Goal: Task Accomplishment & Management: Manage account settings

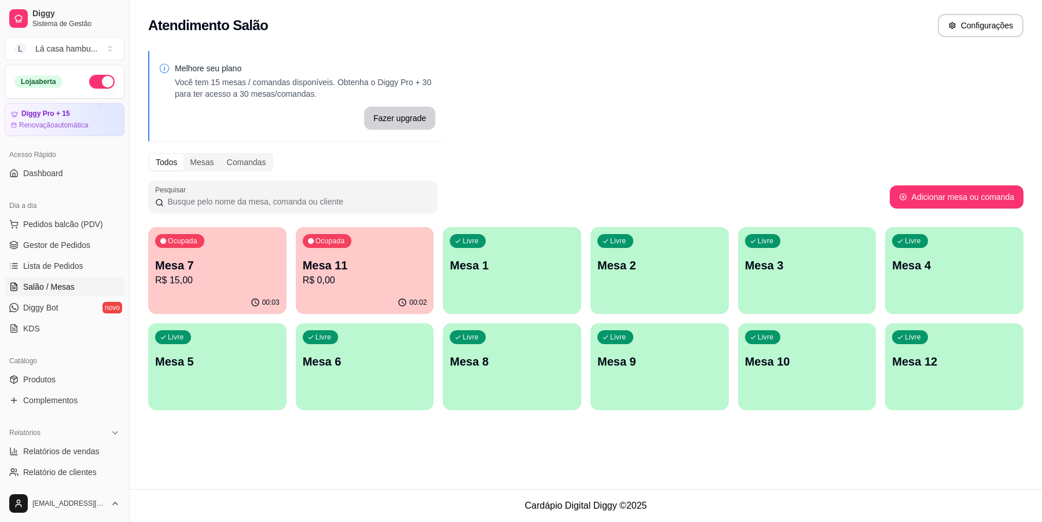
scroll to position [72, 0]
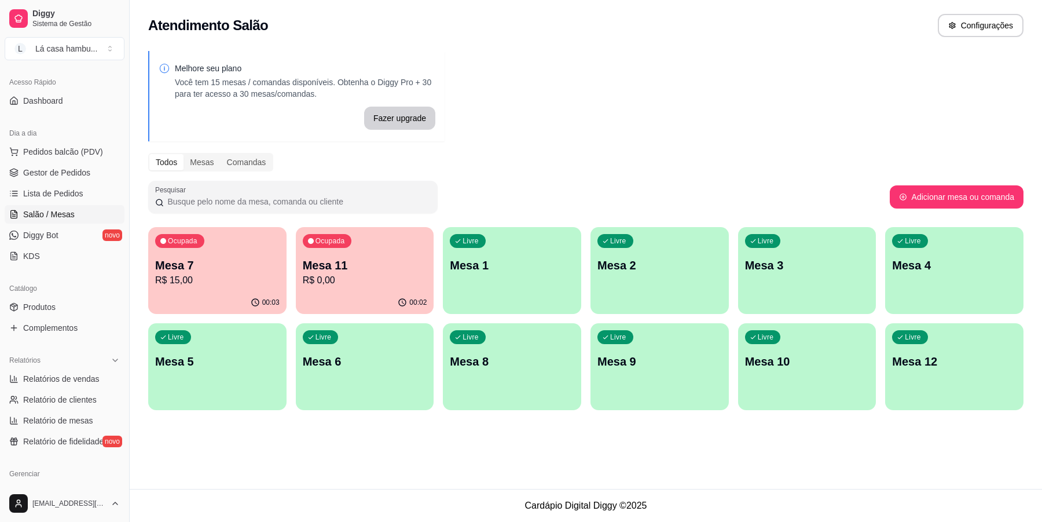
click at [27, 220] on span "Salão / Mesas" at bounding box center [49, 214] width 52 height 12
click at [25, 218] on span "Salão / Mesas" at bounding box center [49, 214] width 52 height 12
click at [685, 375] on div "Livre Mesa 9" at bounding box center [659, 359] width 138 height 73
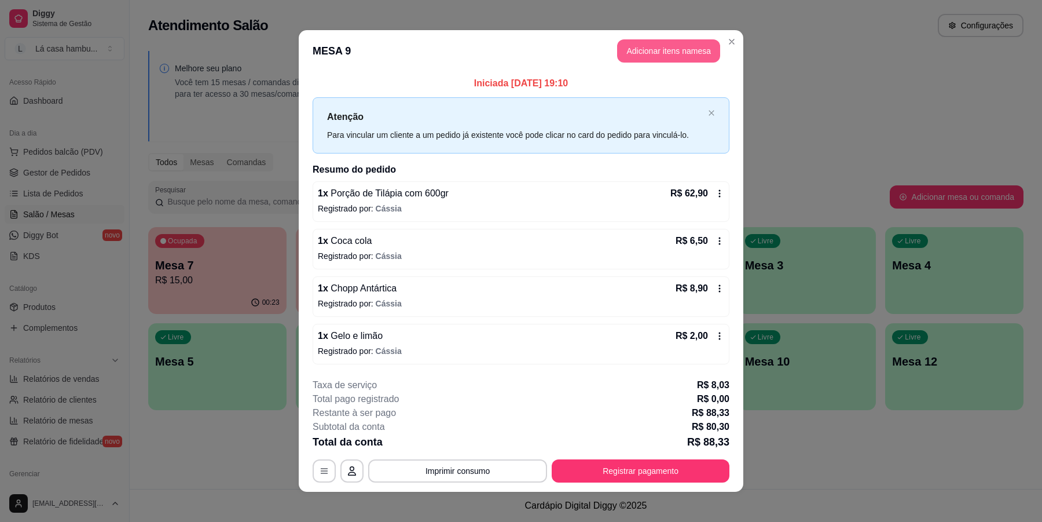
click at [678, 48] on button "Adicionar itens na mesa" at bounding box center [668, 50] width 103 height 23
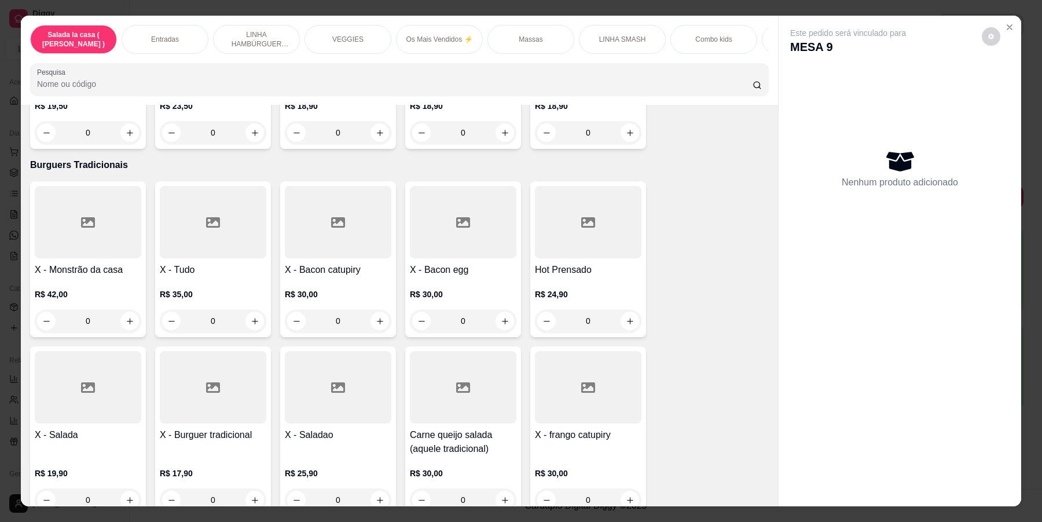
scroll to position [4809, 0]
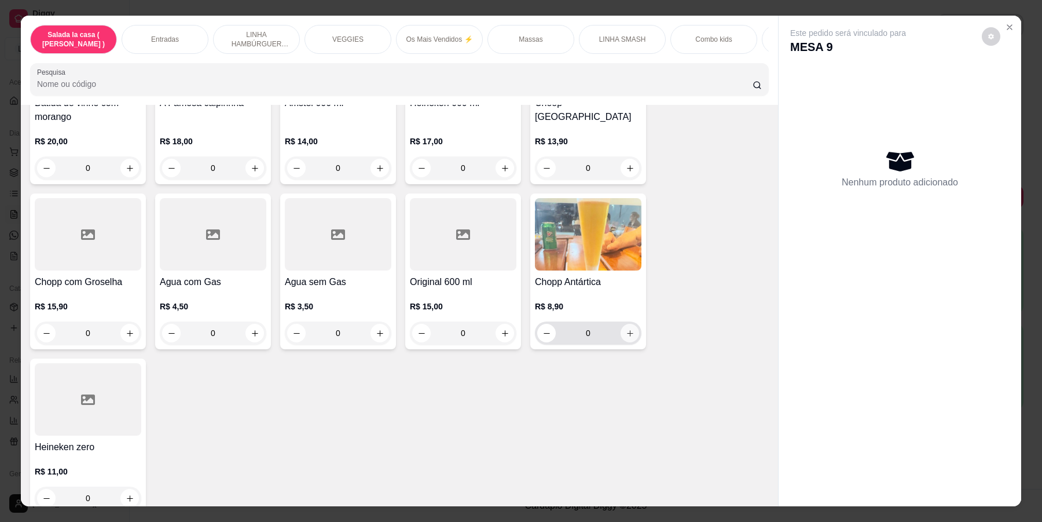
click at [626, 324] on button "increase-product-quantity" at bounding box center [630, 333] width 19 height 19
type input "1"
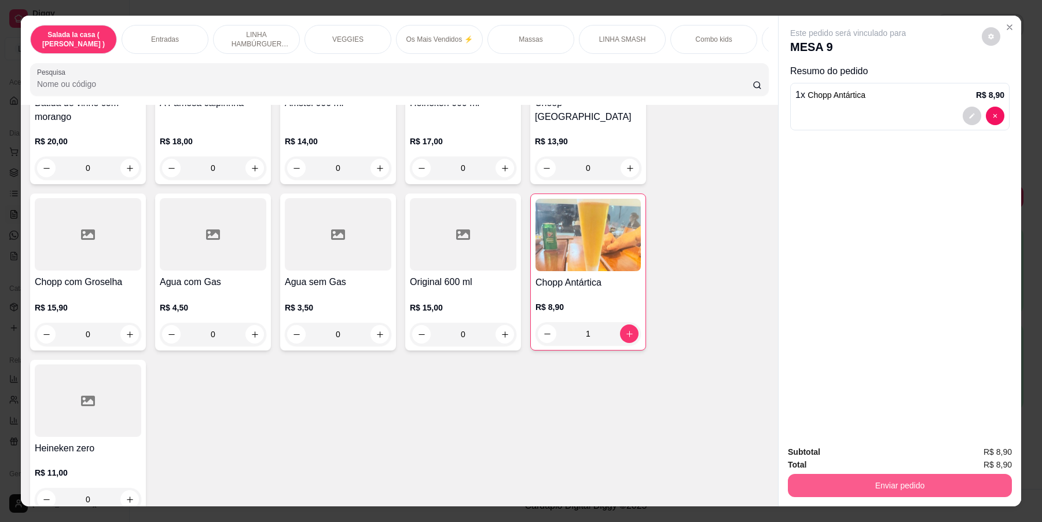
click at [894, 489] on button "Enviar pedido" at bounding box center [900, 485] width 224 height 23
click at [976, 454] on button "Enviar pedido" at bounding box center [980, 457] width 65 height 22
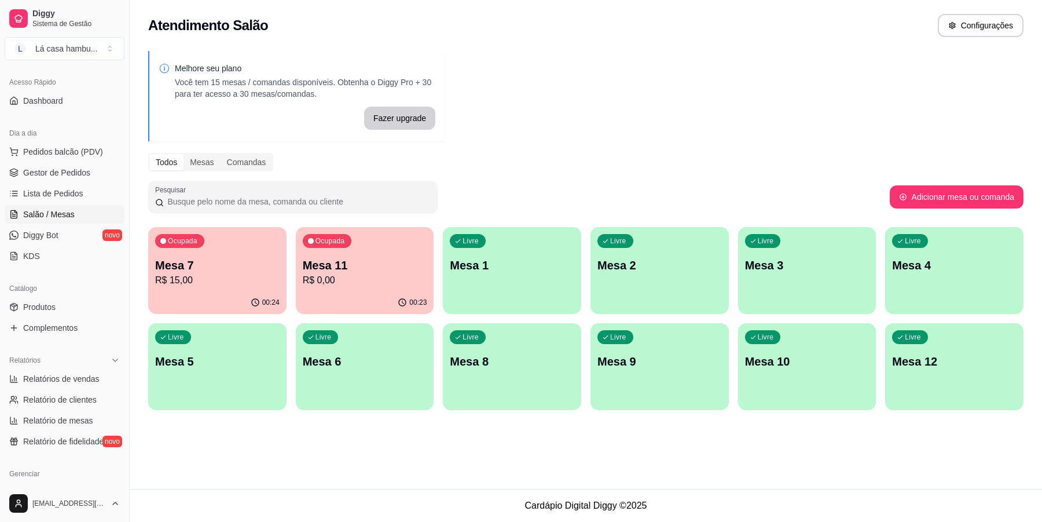
click at [275, 259] on p "Mesa 7" at bounding box center [217, 265] width 124 height 16
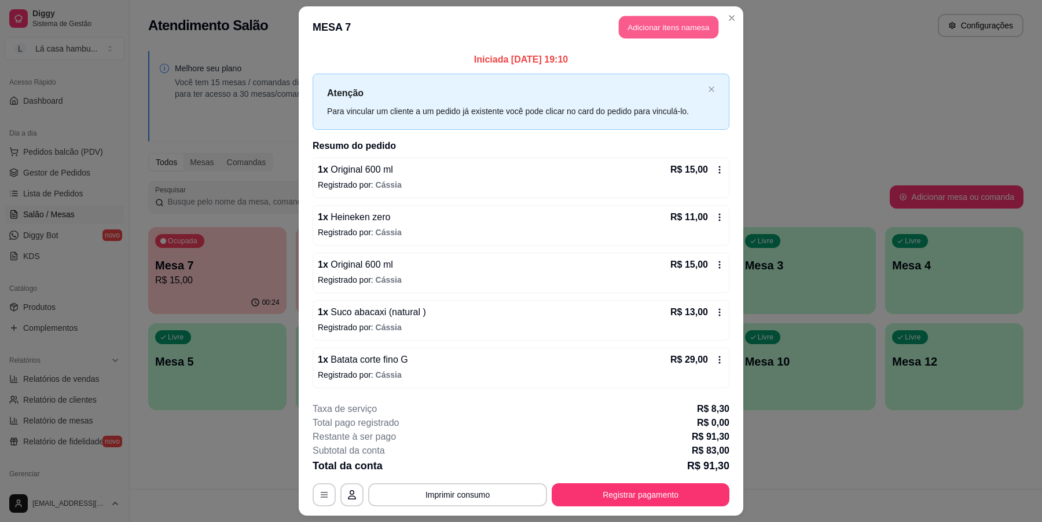
click at [661, 24] on button "Adicionar itens na mesa" at bounding box center [669, 27] width 100 height 23
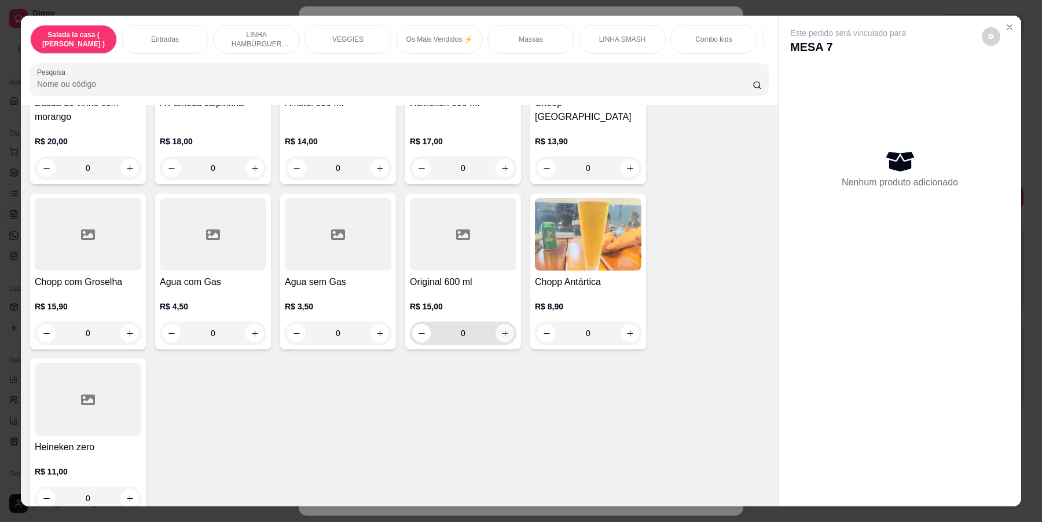
click at [501, 329] on icon "increase-product-quantity" at bounding box center [505, 333] width 9 height 9
type input "1"
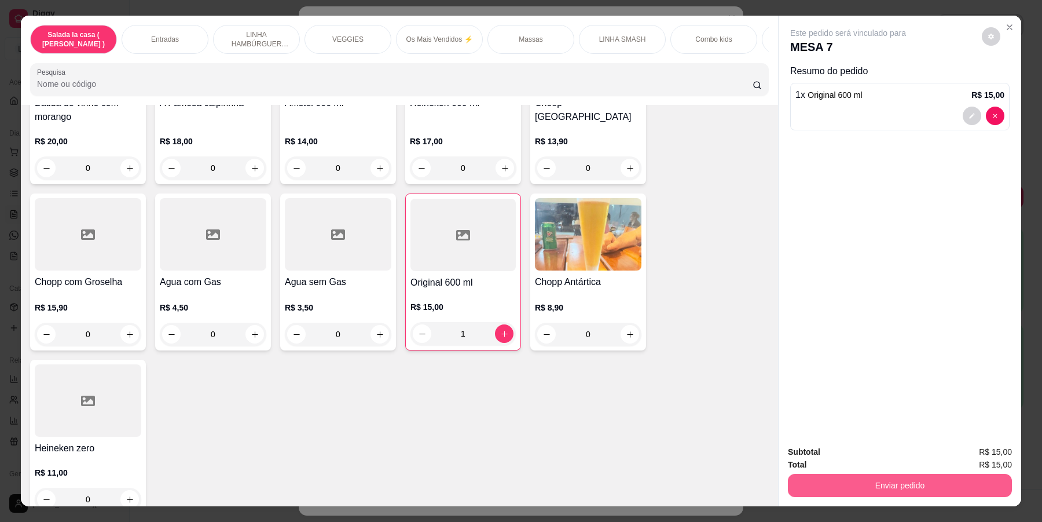
click at [846, 489] on button "Enviar pedido" at bounding box center [900, 485] width 224 height 23
click at [986, 452] on button "Enviar pedido" at bounding box center [980, 457] width 65 height 22
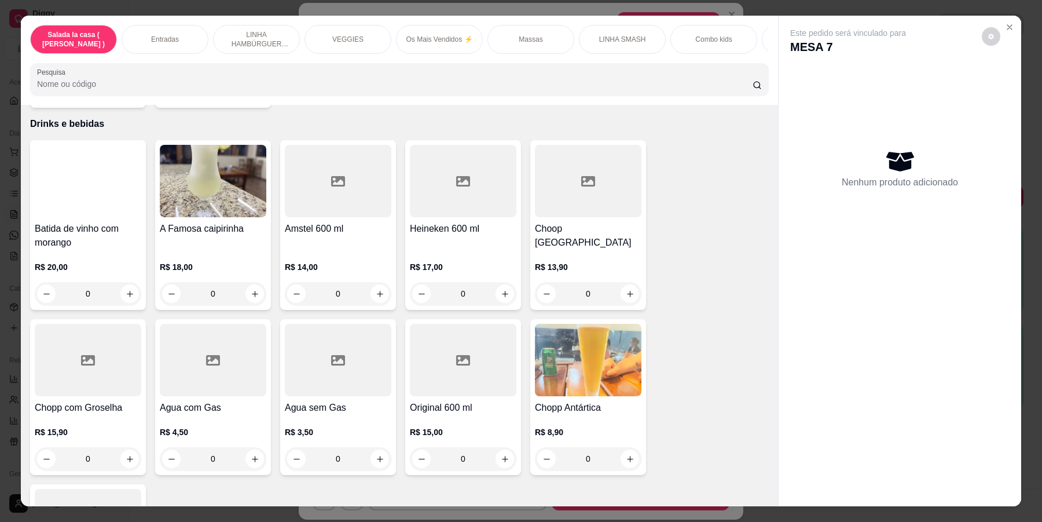
scroll to position [4737, 0]
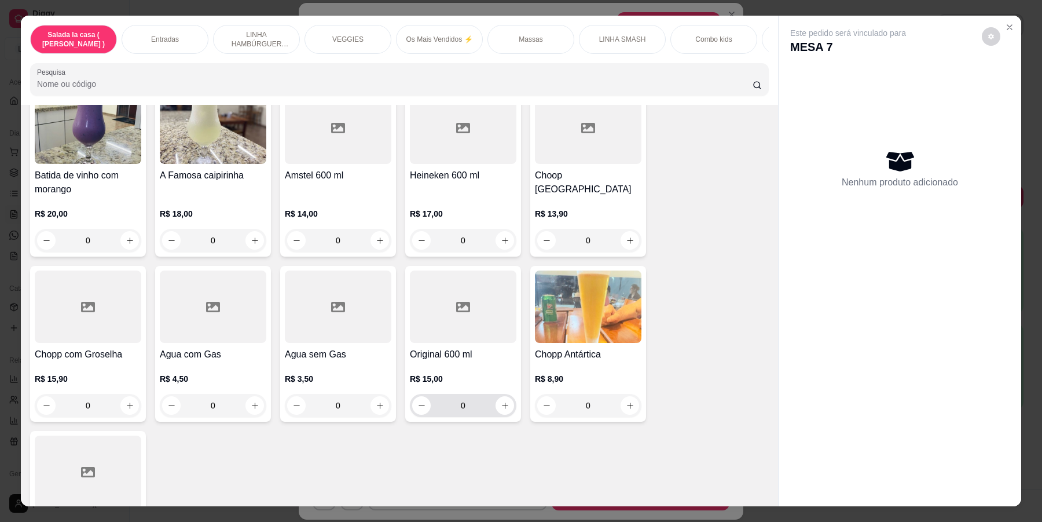
click at [504, 397] on div "0" at bounding box center [463, 405] width 102 height 23
click at [501, 401] on icon "increase-product-quantity" at bounding box center [505, 405] width 9 height 9
type input "1"
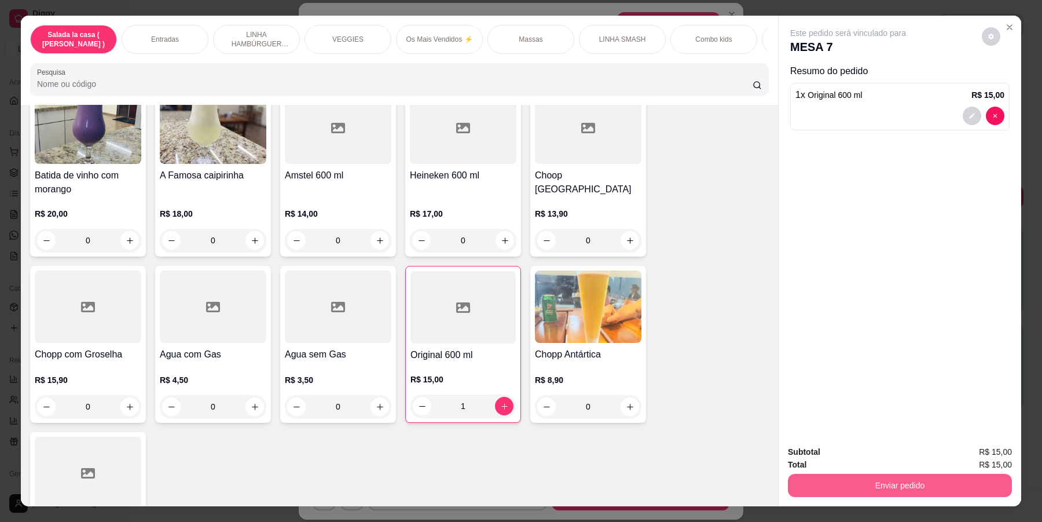
click at [894, 479] on button "Enviar pedido" at bounding box center [900, 485] width 224 height 23
click at [990, 453] on button "Enviar pedido" at bounding box center [980, 457] width 65 height 22
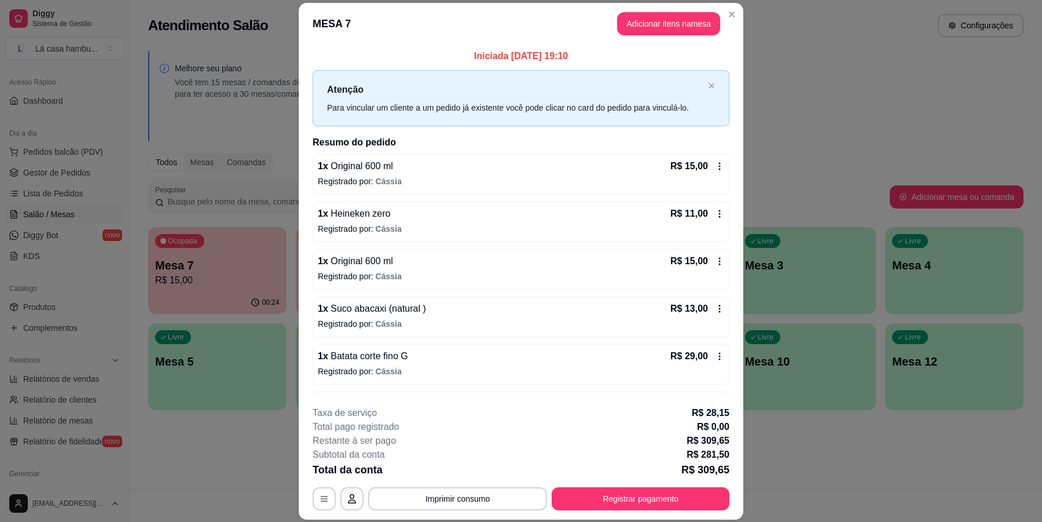
click at [716, 12] on header "MESA 7 Adicionar itens na mesa" at bounding box center [521, 24] width 445 height 42
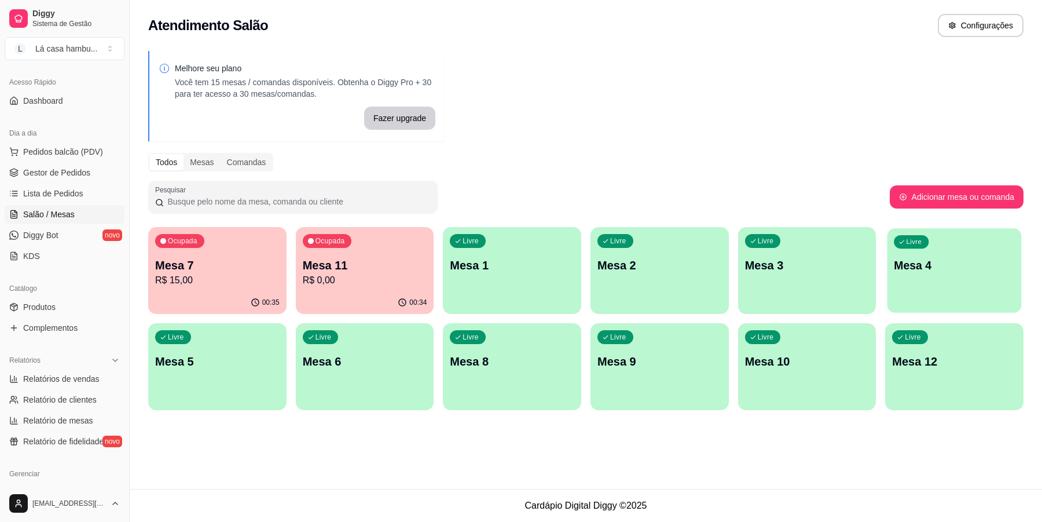
click at [942, 266] on p "Mesa 4" at bounding box center [954, 266] width 120 height 16
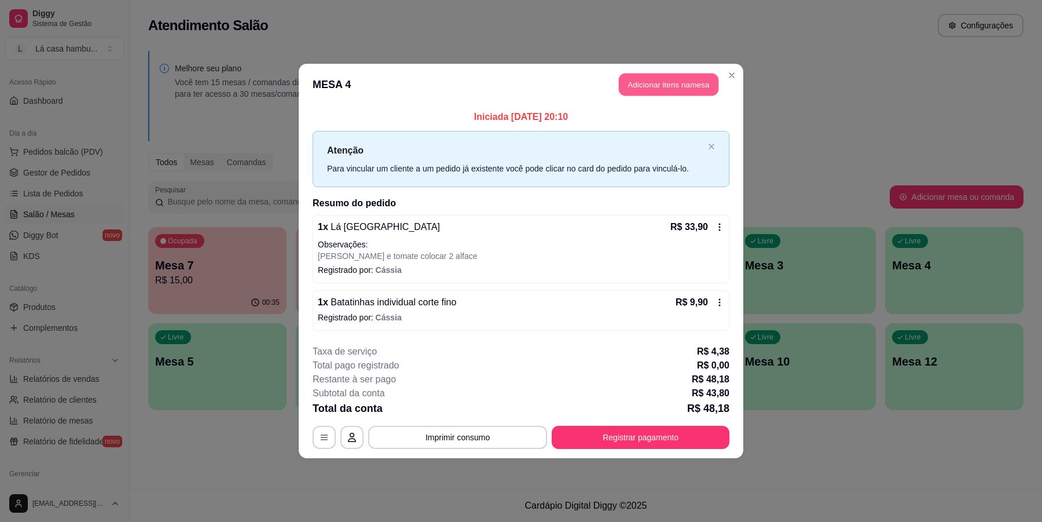
click at [676, 87] on button "Adicionar itens na mesa" at bounding box center [669, 85] width 100 height 23
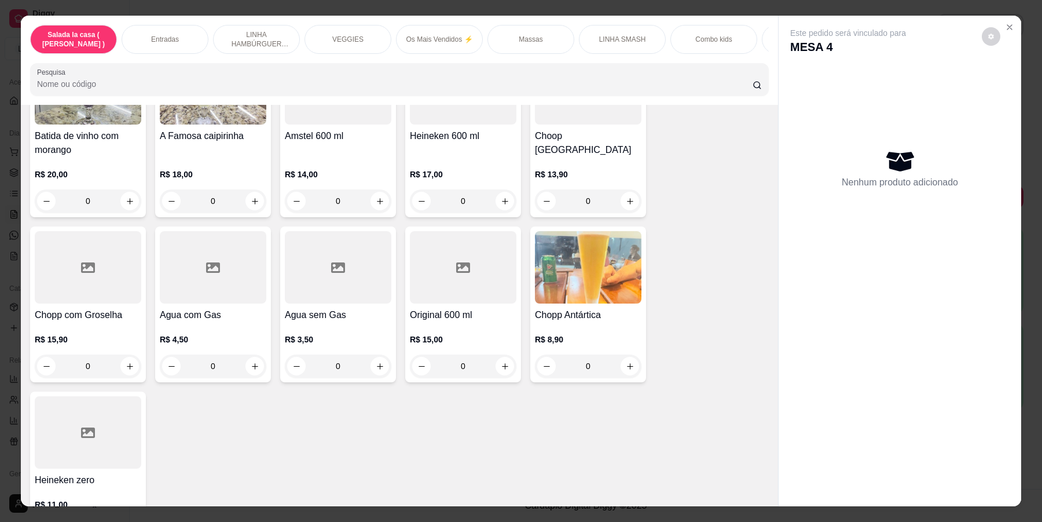
scroll to position [4809, 0]
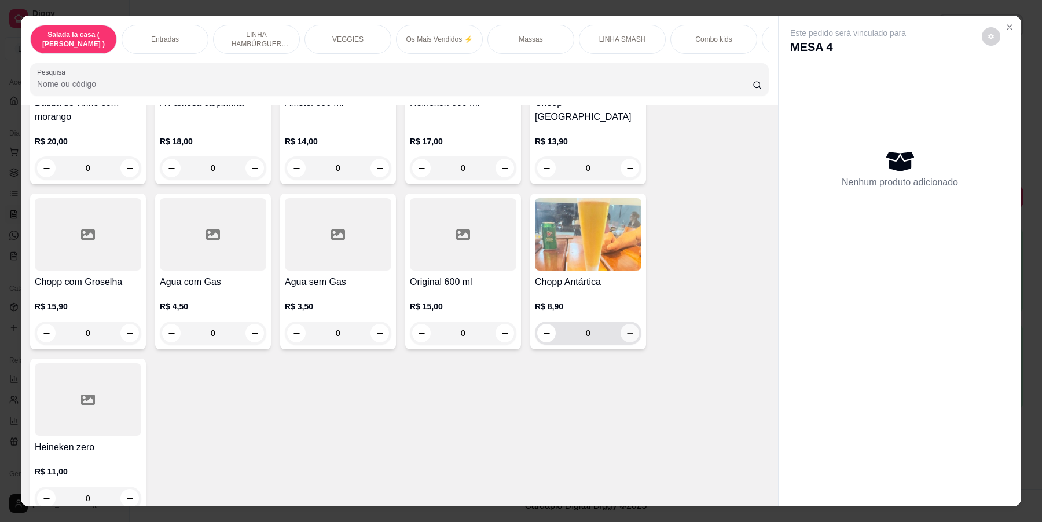
click at [621, 324] on button "increase-product-quantity" at bounding box center [630, 333] width 19 height 19
type input "1"
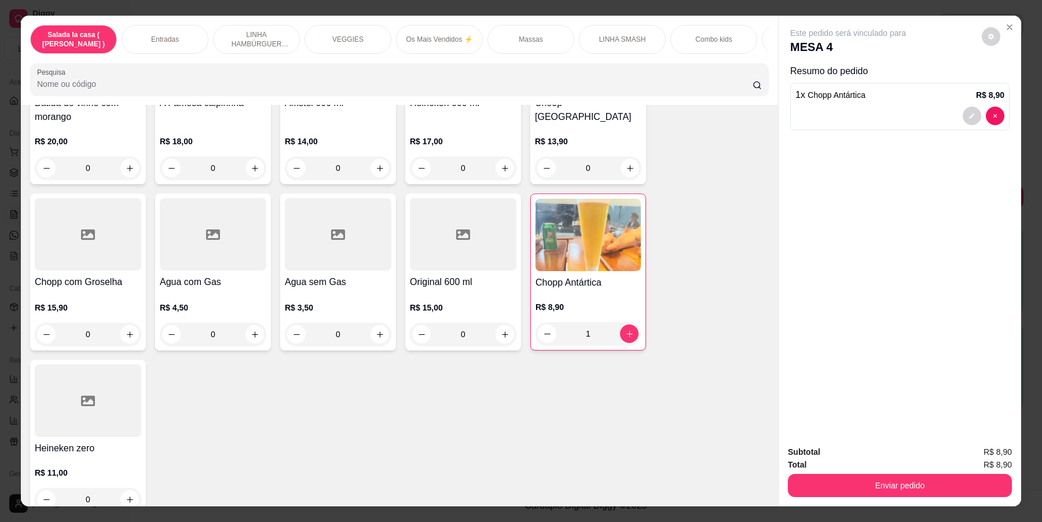
click at [915, 472] on div "Enviar pedido" at bounding box center [900, 484] width 224 height 26
click at [918, 485] on button "Enviar pedido" at bounding box center [899, 485] width 217 height 23
click at [977, 454] on button "Enviar pedido" at bounding box center [980, 457] width 65 height 22
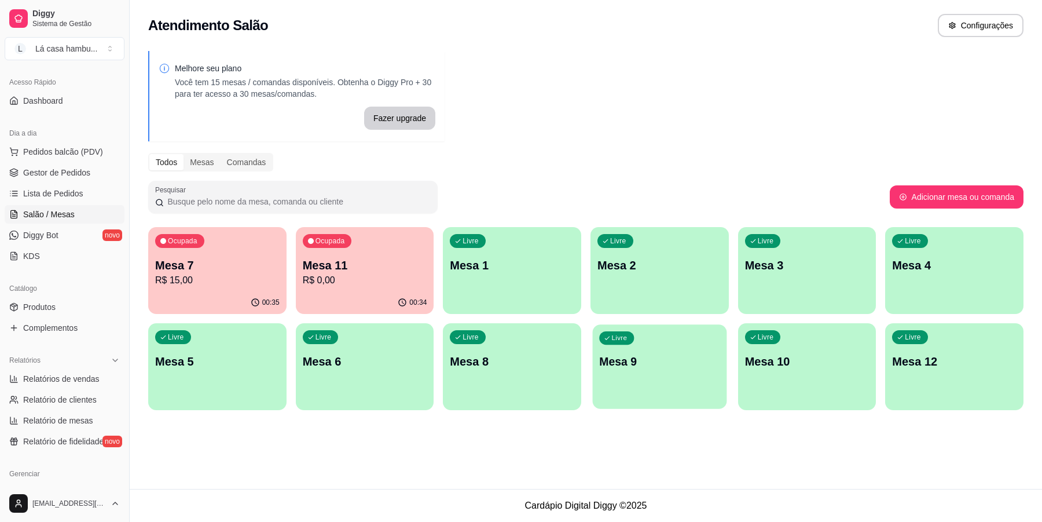
click at [669, 388] on div "Livre Mesa 9" at bounding box center [660, 359] width 134 height 71
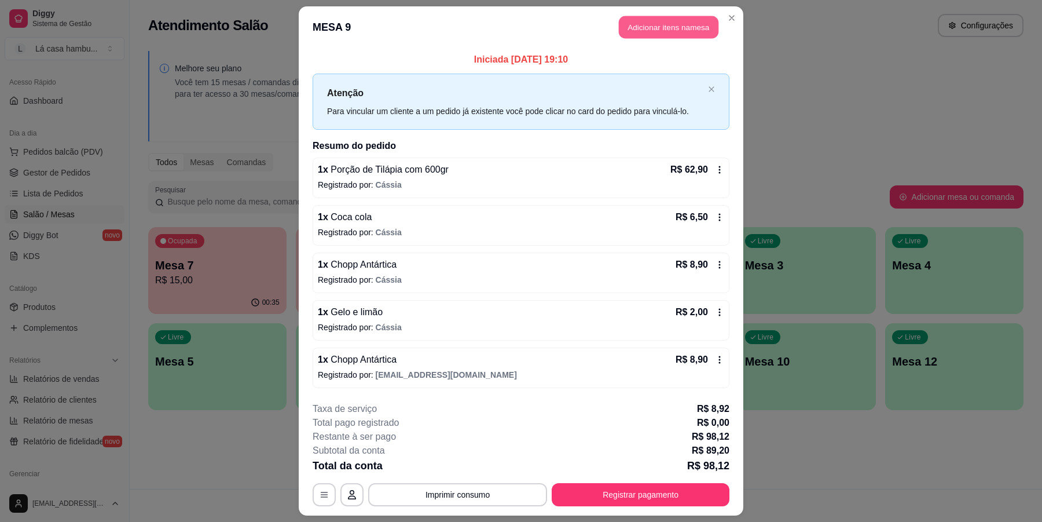
click at [658, 27] on button "Adicionar itens na mesa" at bounding box center [669, 27] width 100 height 23
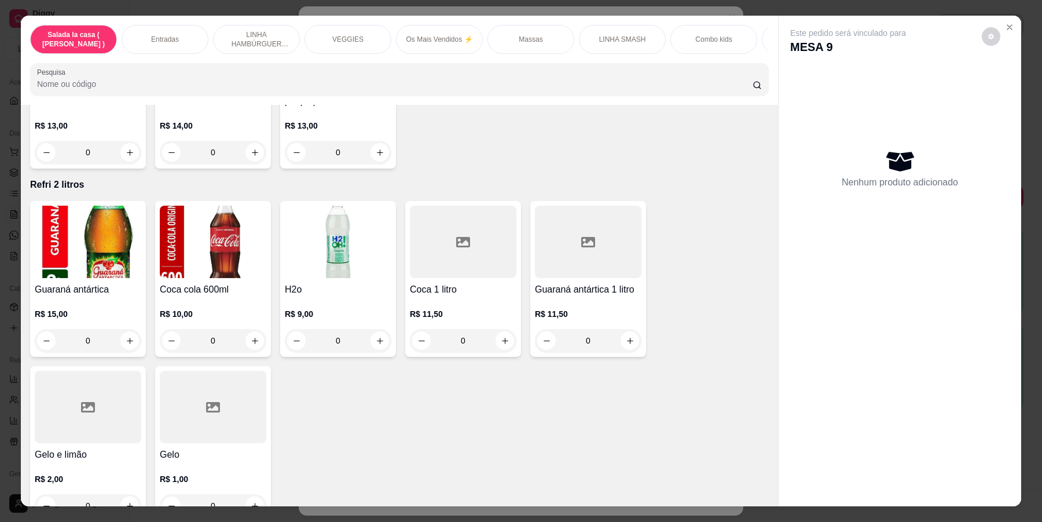
scroll to position [4776, 0]
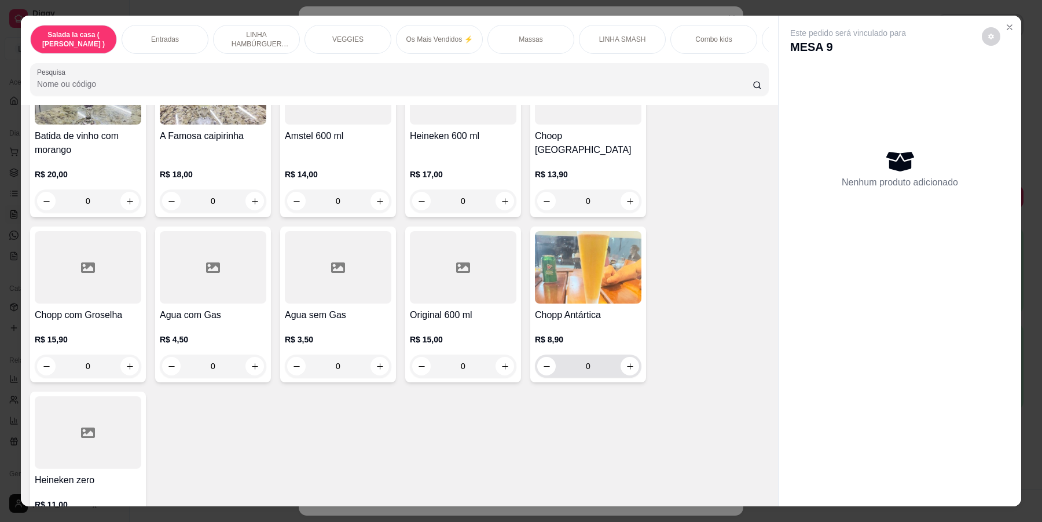
click at [632, 357] on button "increase-product-quantity" at bounding box center [630, 366] width 19 height 19
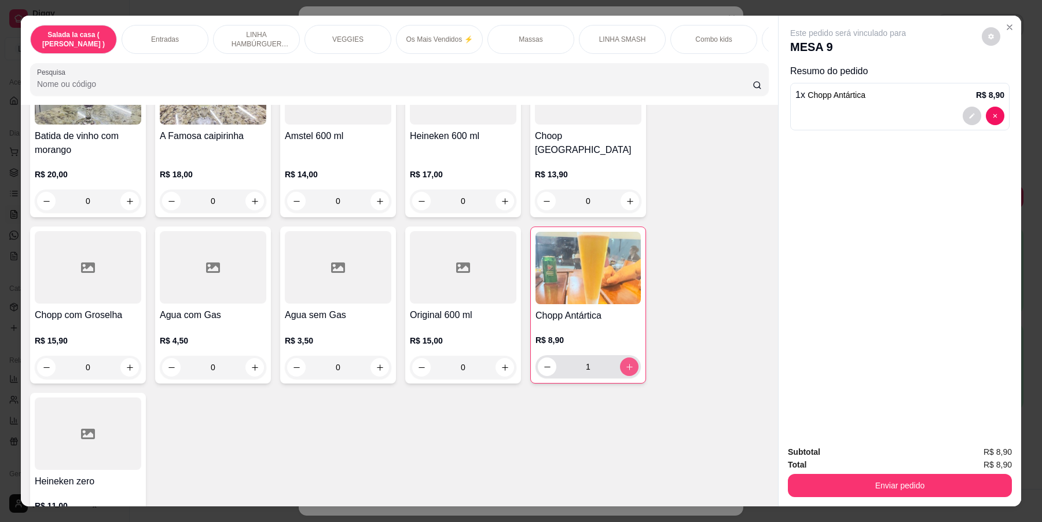
type input "1"
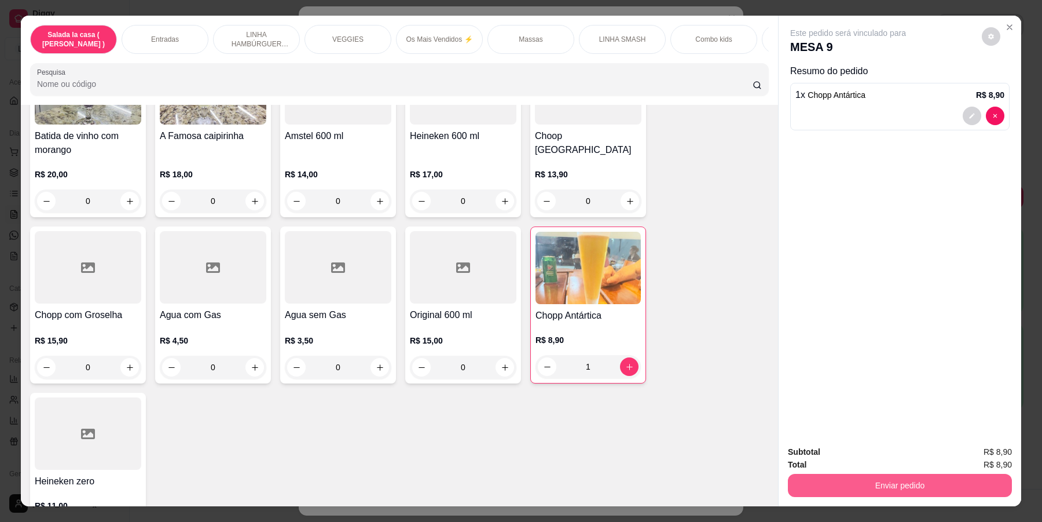
click at [882, 479] on button "Enviar pedido" at bounding box center [900, 485] width 224 height 23
click at [984, 450] on button "Enviar pedido" at bounding box center [980, 457] width 65 height 22
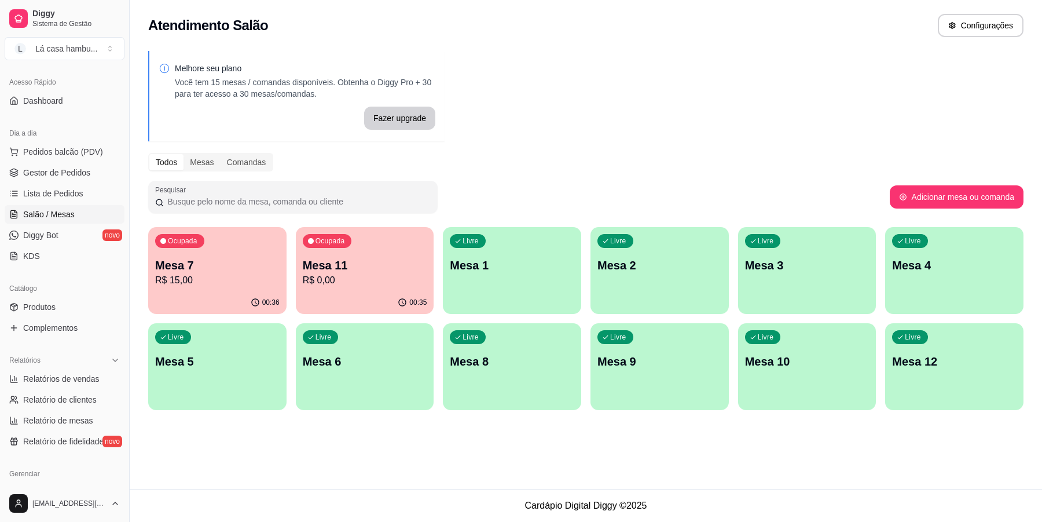
drag, startPoint x: 63, startPoint y: 214, endPoint x: 56, endPoint y: 209, distance: 8.7
click at [63, 213] on span "Salão / Mesas" at bounding box center [49, 214] width 52 height 12
click at [381, 366] on p "Mesa 6" at bounding box center [364, 362] width 120 height 16
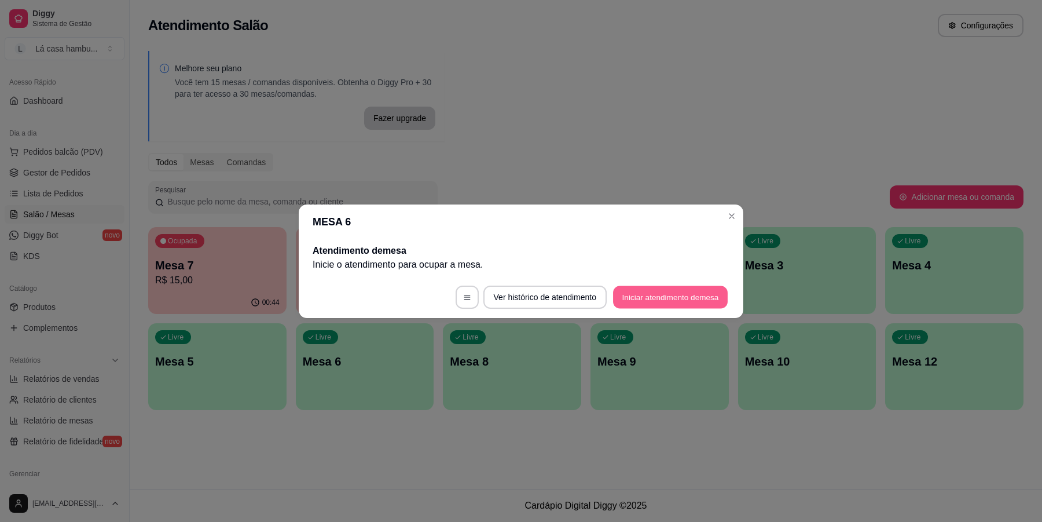
click at [627, 299] on button "Iniciar atendimento de mesa" at bounding box center [670, 296] width 115 height 23
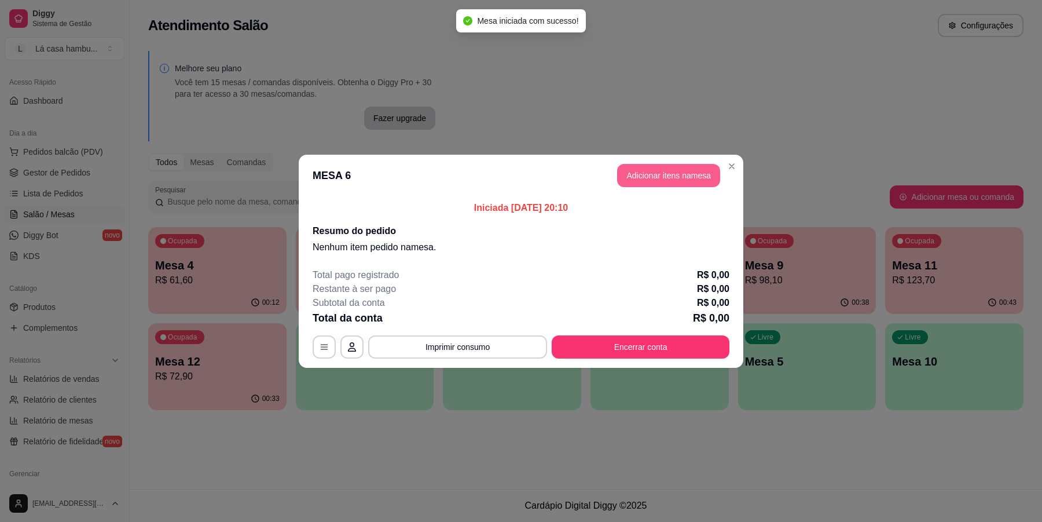
click at [656, 170] on button "Adicionar itens na mesa" at bounding box center [668, 175] width 103 height 23
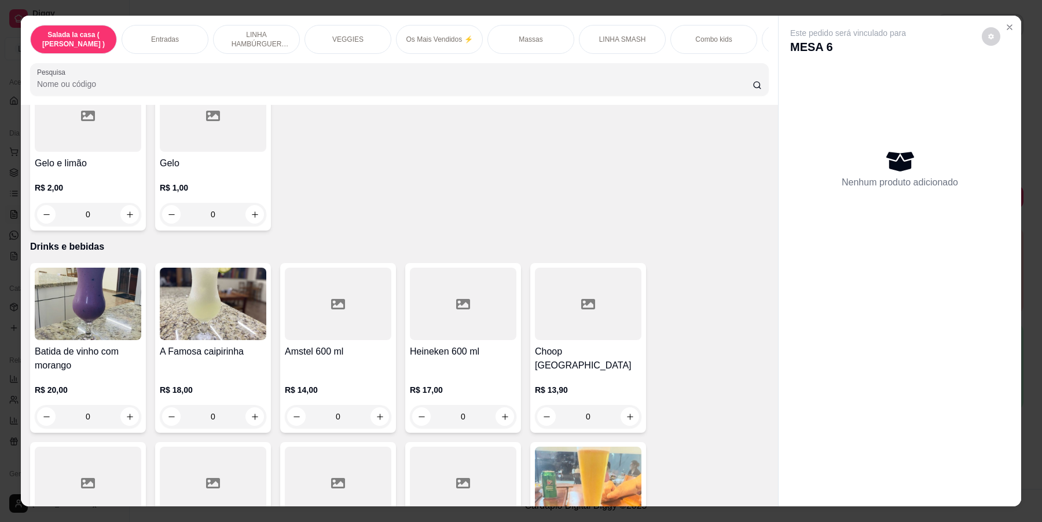
scroll to position [4571, 0]
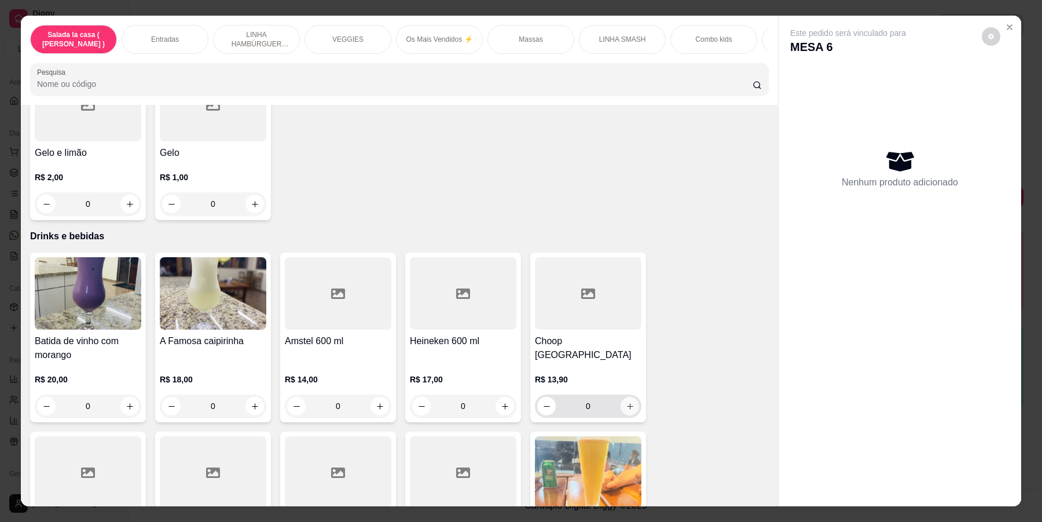
click at [630, 397] on button "increase-product-quantity" at bounding box center [630, 406] width 19 height 19
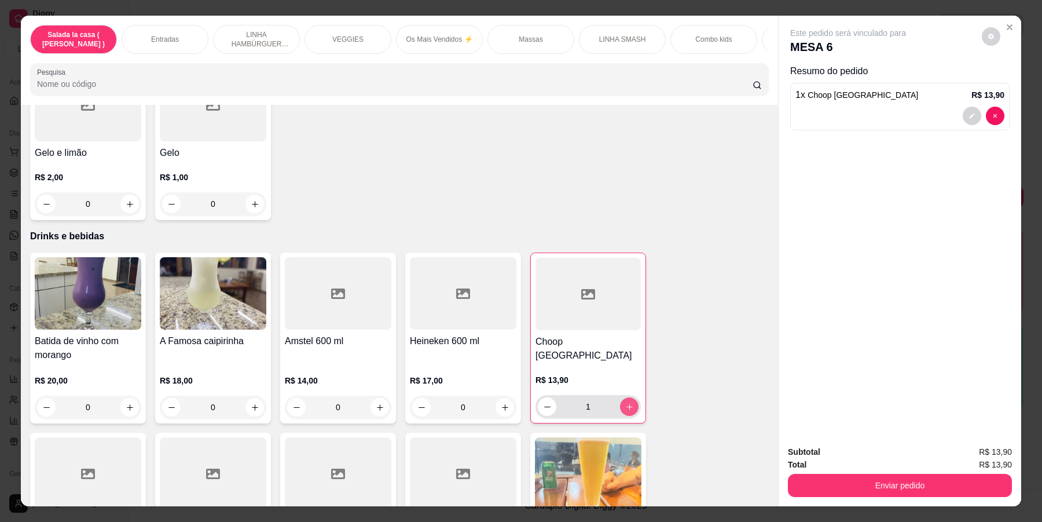
type input "1"
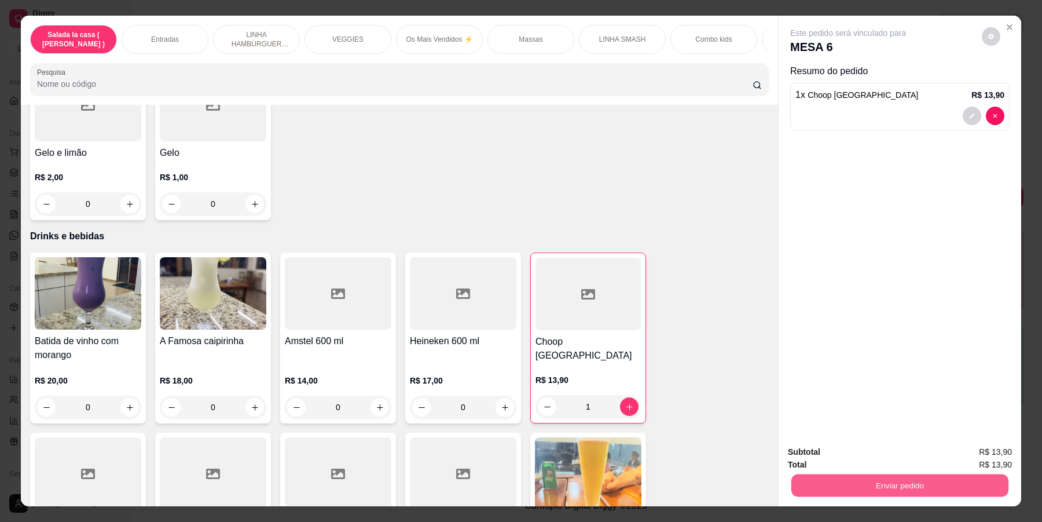
click at [849, 479] on button "Enviar pedido" at bounding box center [899, 485] width 217 height 23
click at [964, 452] on button "Enviar pedido" at bounding box center [981, 456] width 64 height 21
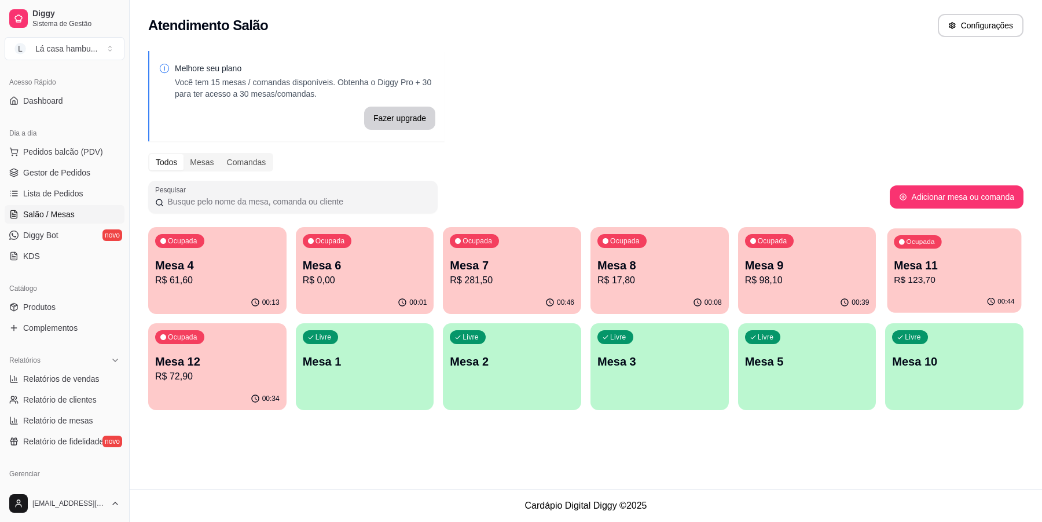
click at [939, 275] on p "R$ 123,70" at bounding box center [954, 279] width 120 height 13
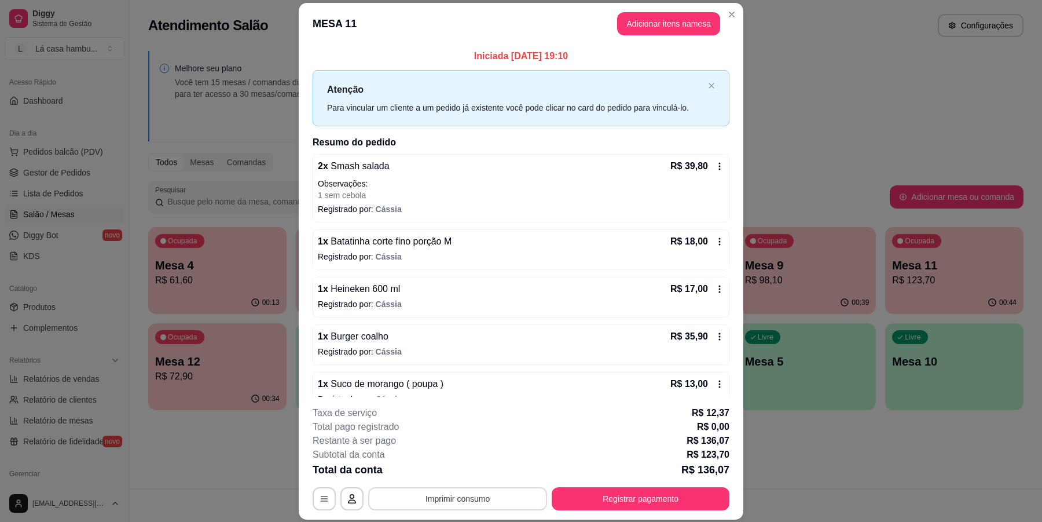
click at [435, 493] on button "Imprimir consumo" at bounding box center [457, 498] width 179 height 23
click at [443, 476] on button "IMPRESSORA" at bounding box center [456, 472] width 84 height 19
click at [637, 490] on button "Registrar pagamento" at bounding box center [641, 498] width 178 height 23
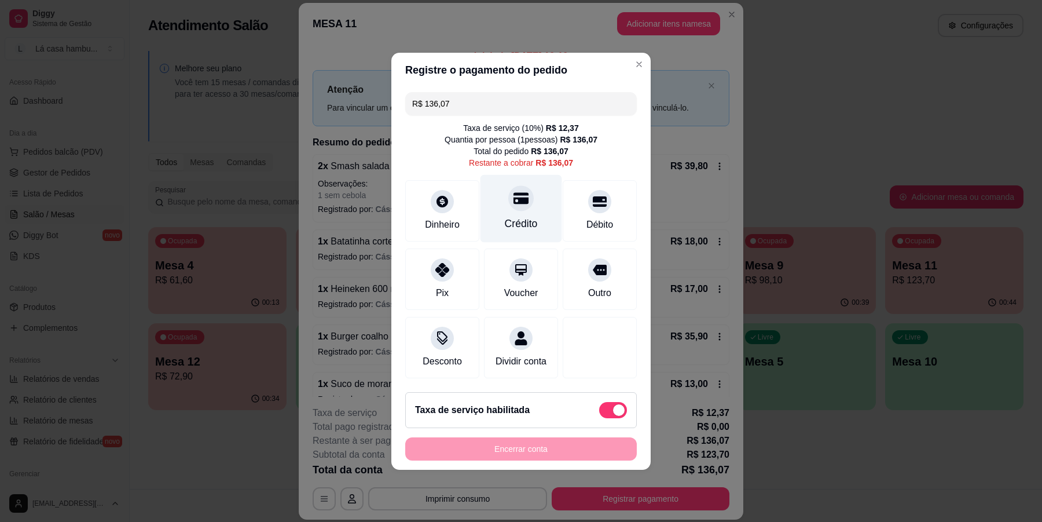
click at [522, 192] on icon at bounding box center [520, 198] width 15 height 12
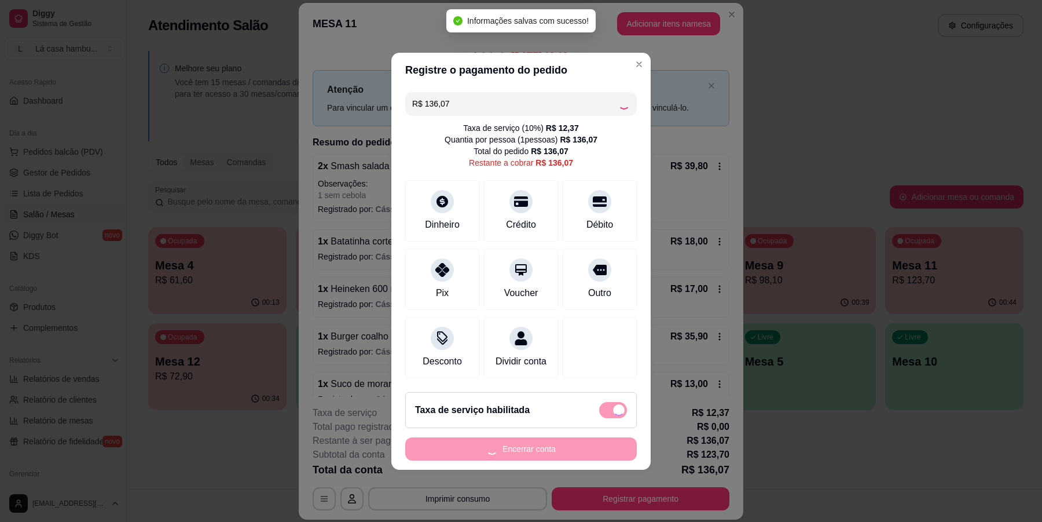
type input "R$ 0,00"
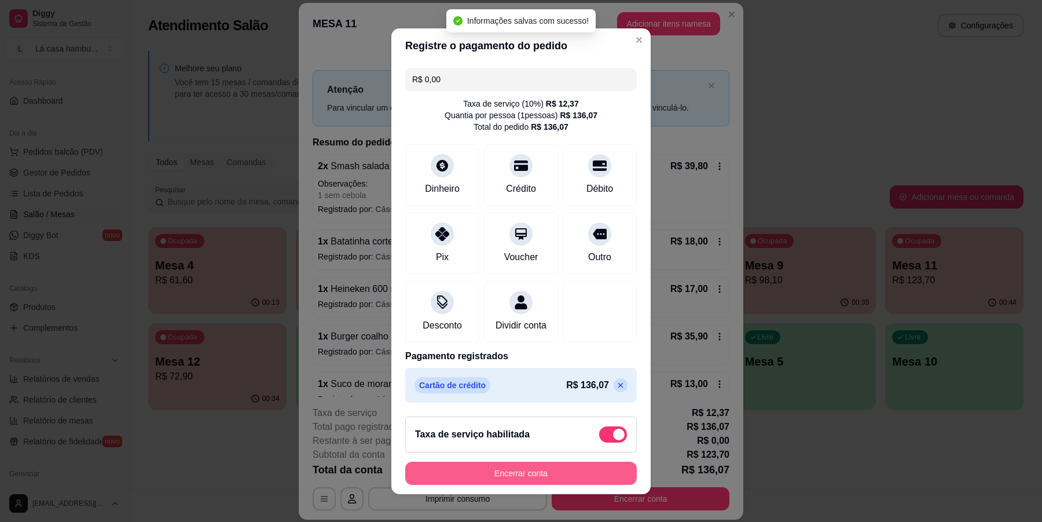
click at [569, 472] on button "Encerrar conta" at bounding box center [521, 472] width 232 height 23
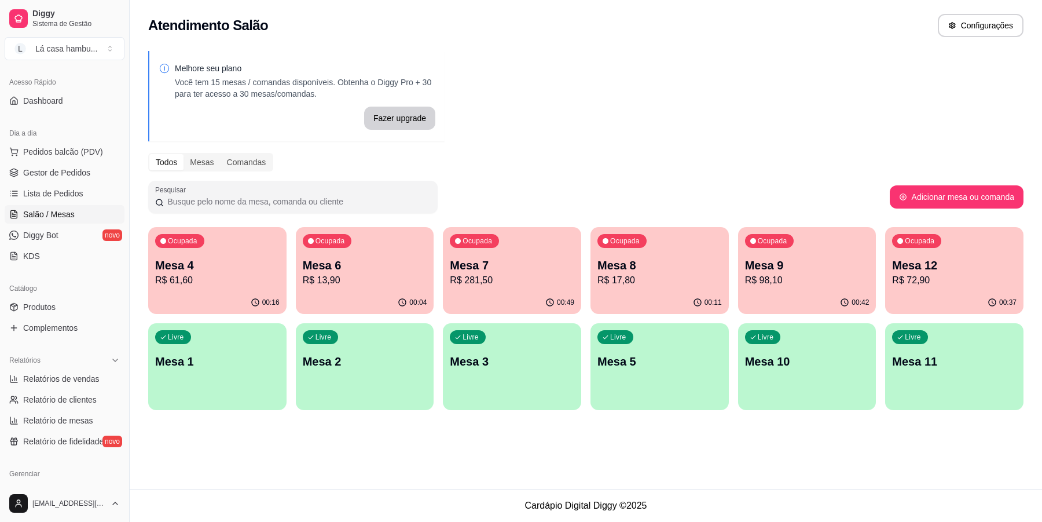
click at [380, 273] on p "R$ 13,90" at bounding box center [365, 280] width 124 height 14
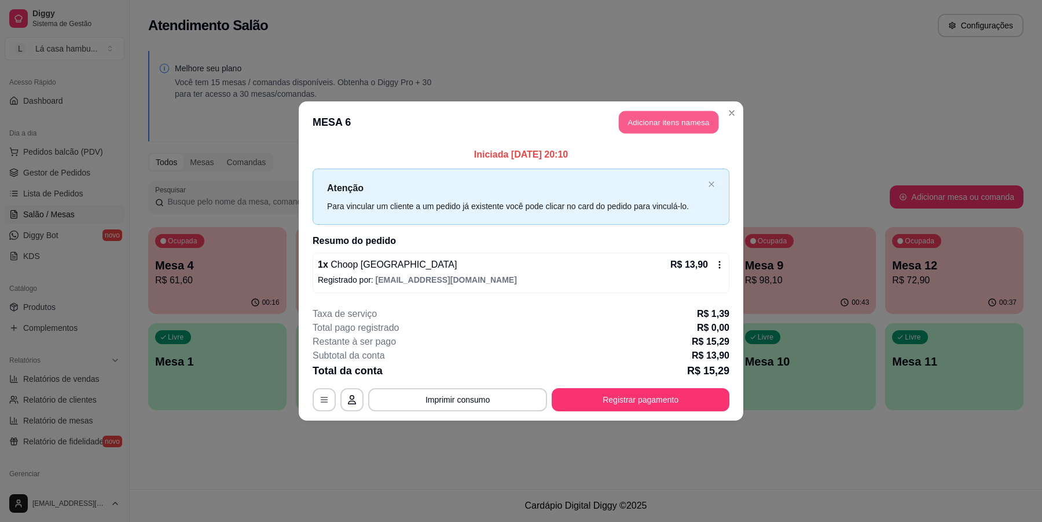
click at [702, 120] on button "Adicionar itens na mesa" at bounding box center [669, 122] width 100 height 23
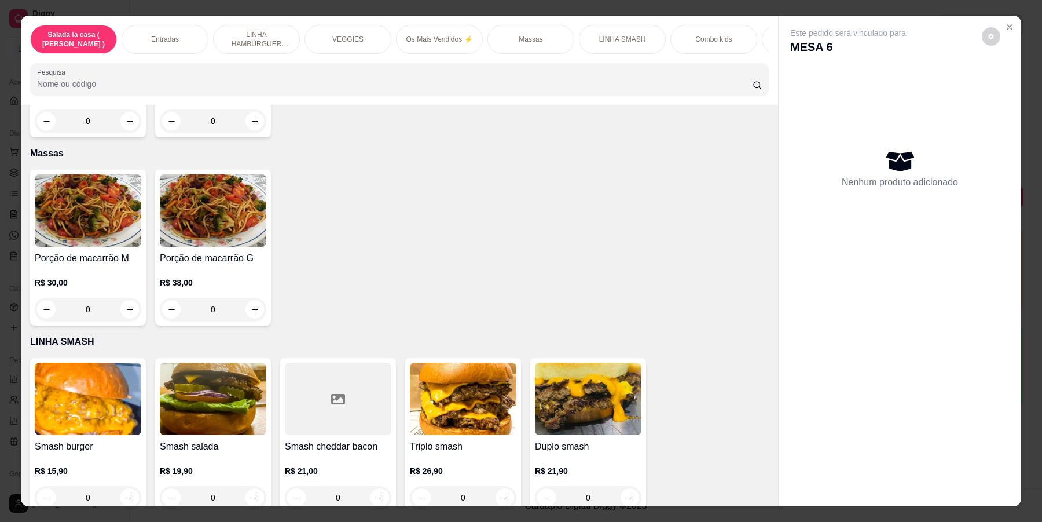
scroll to position [3402, 0]
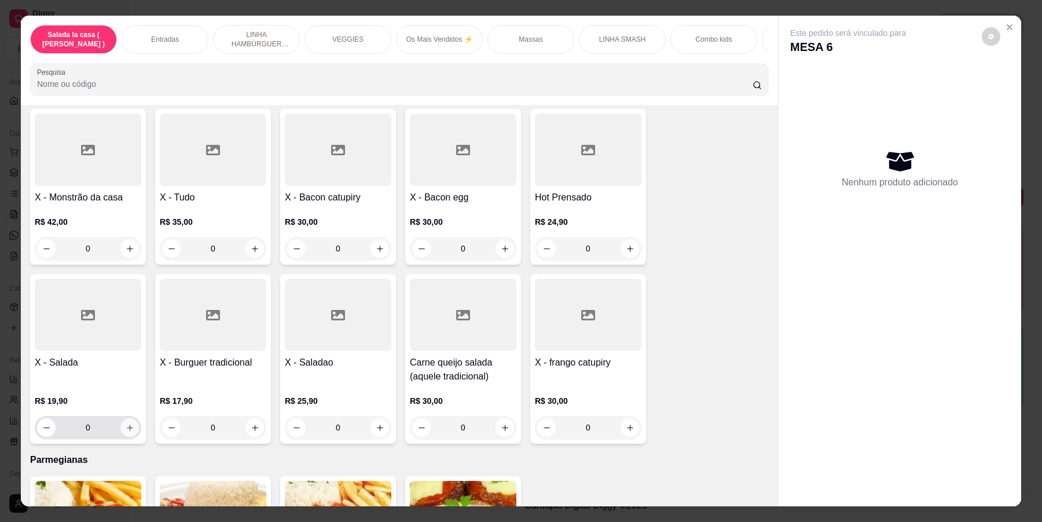
click at [126, 423] on icon "increase-product-quantity" at bounding box center [130, 427] width 9 height 9
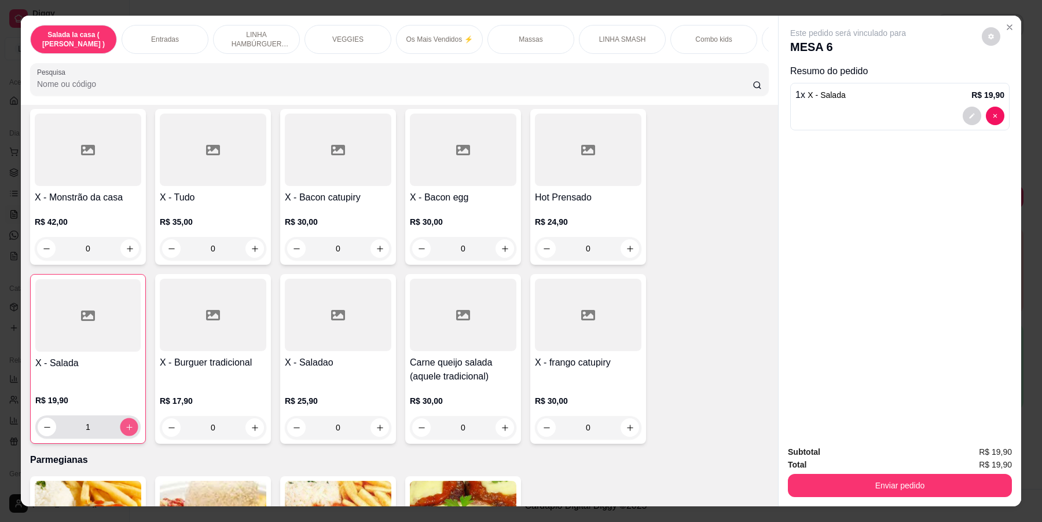
click at [122, 418] on button "increase-product-quantity" at bounding box center [129, 427] width 18 height 18
click at [126, 423] on icon "increase-product-quantity" at bounding box center [129, 427] width 9 height 9
type input "3"
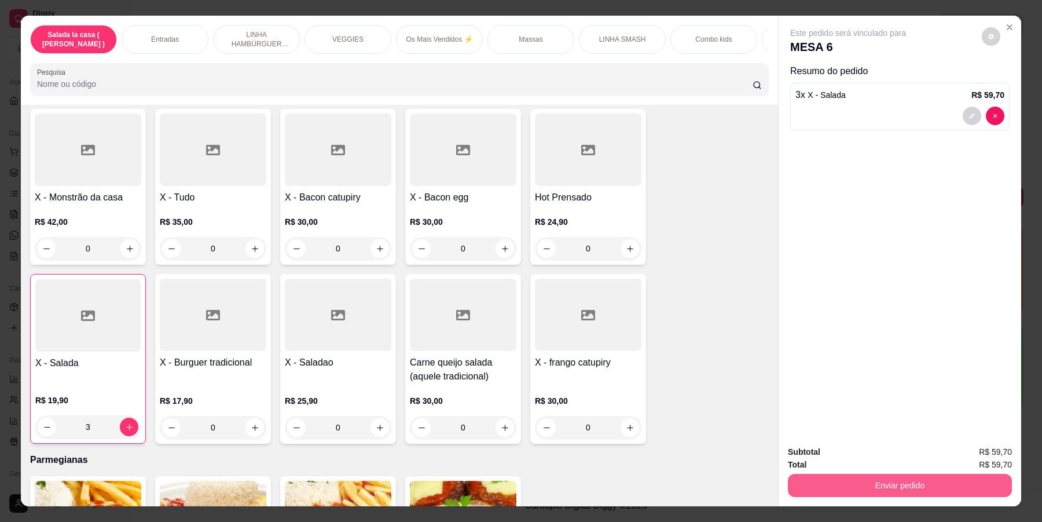
click at [898, 479] on button "Enviar pedido" at bounding box center [900, 485] width 224 height 23
click at [976, 457] on button "Enviar pedido" at bounding box center [980, 457] width 65 height 22
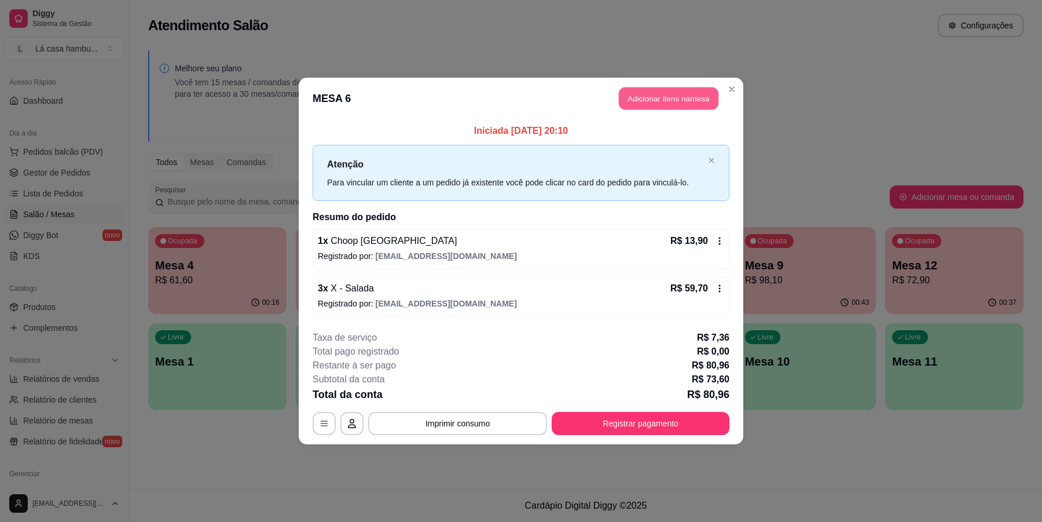
click at [707, 93] on button "Adicionar itens na mesa" at bounding box center [669, 98] width 100 height 23
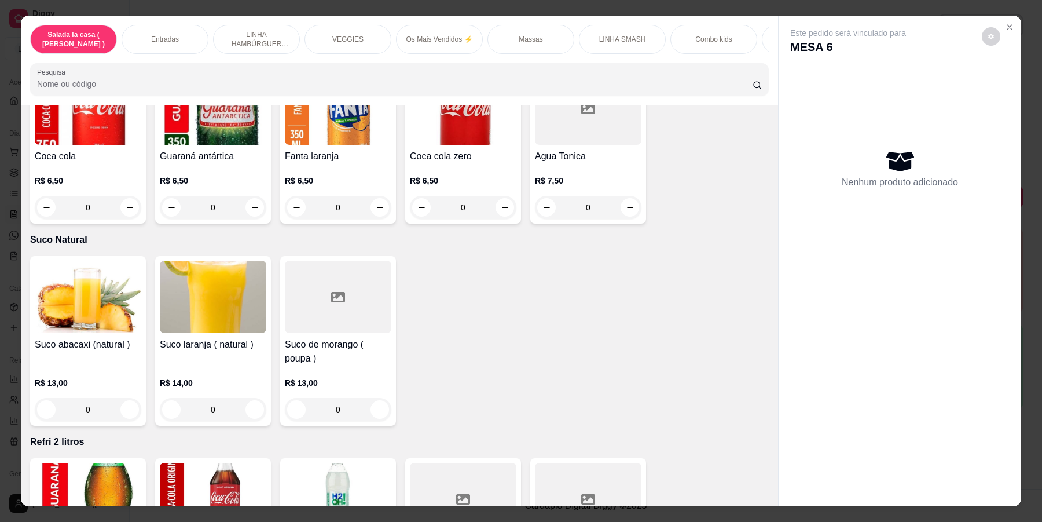
scroll to position [4809, 0]
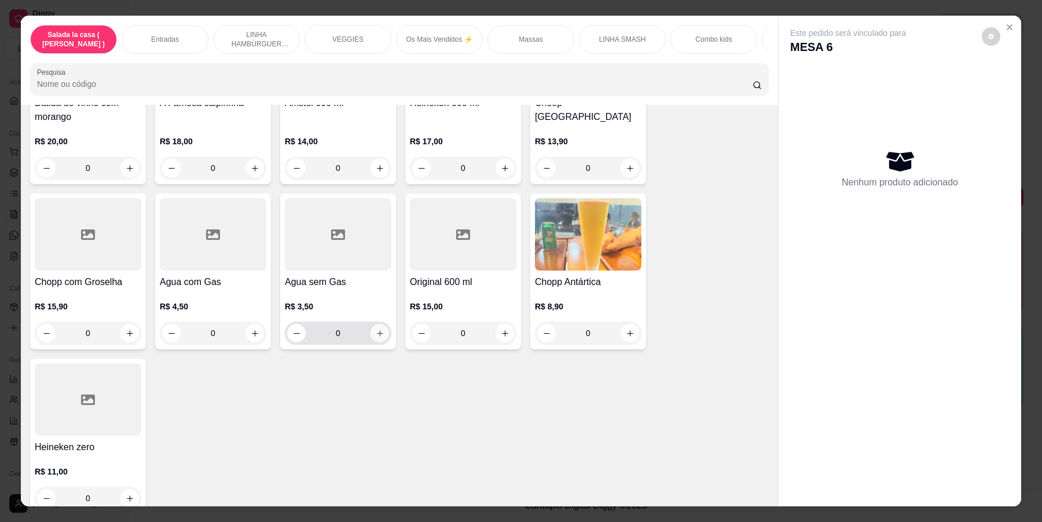
click at [379, 324] on button "increase-product-quantity" at bounding box center [379, 333] width 19 height 19
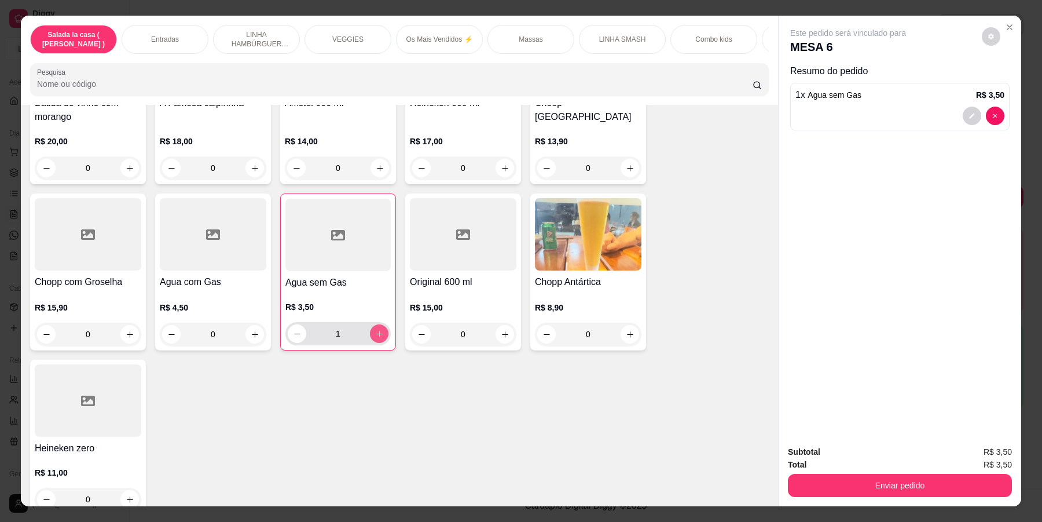
type input "1"
click at [252, 330] on icon "increase-product-quantity" at bounding box center [255, 334] width 9 height 9
type input "1"
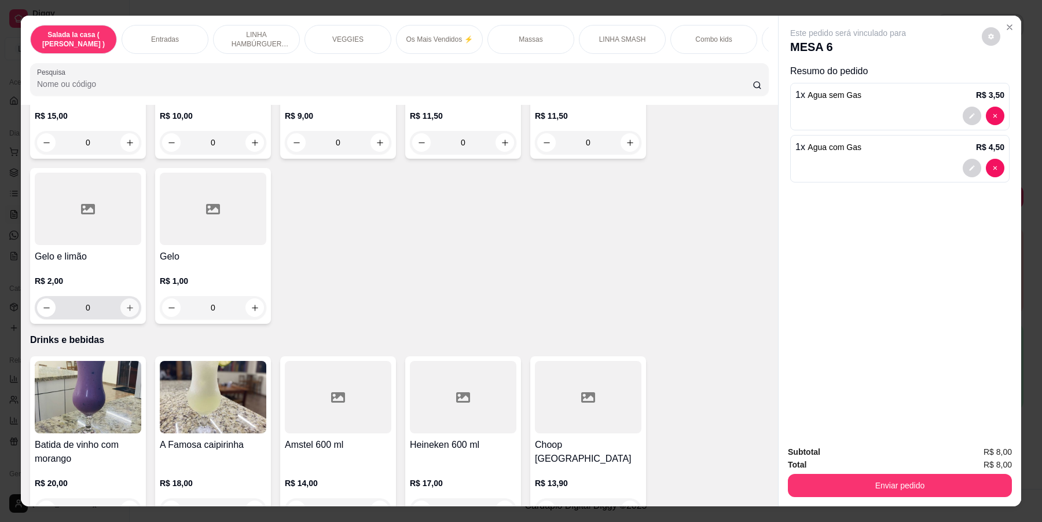
click at [126, 303] on icon "increase-product-quantity" at bounding box center [130, 307] width 9 height 9
type input "1"
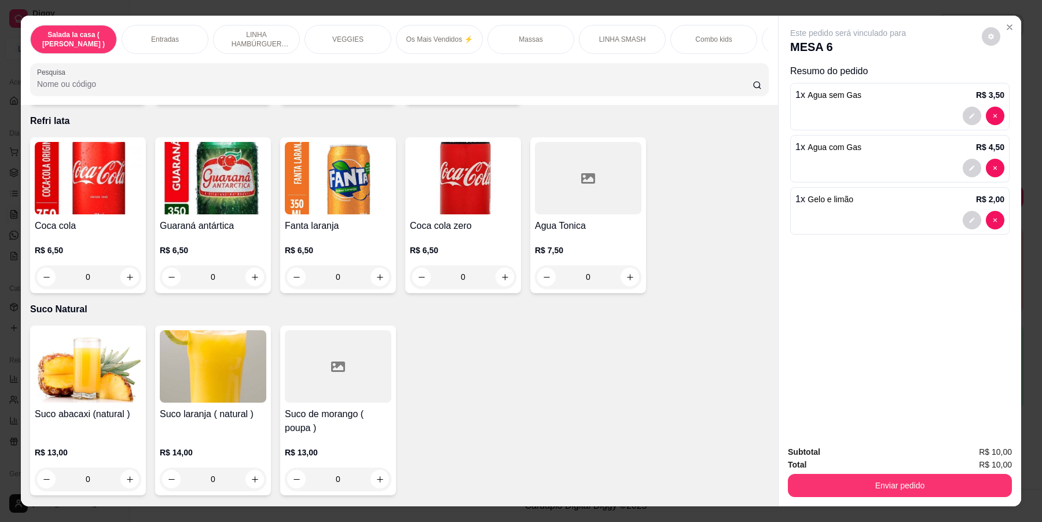
scroll to position [3870, 0]
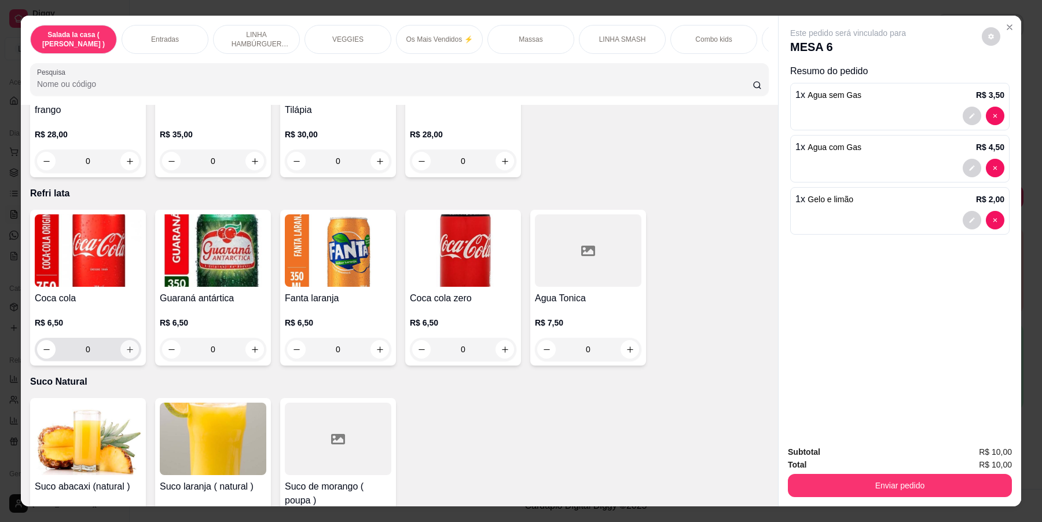
click at [126, 345] on icon "increase-product-quantity" at bounding box center [130, 349] width 9 height 9
type input "1"
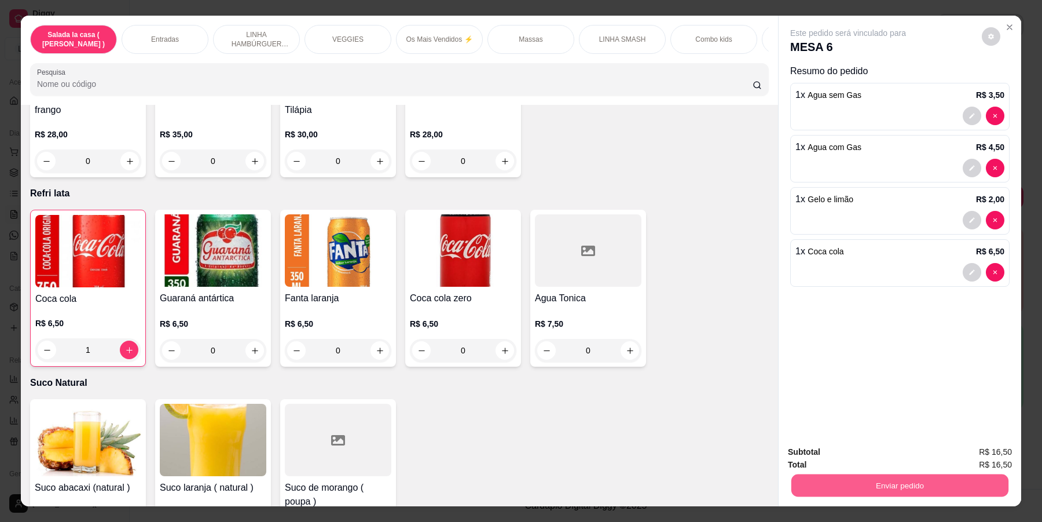
click at [835, 488] on button "Enviar pedido" at bounding box center [899, 485] width 217 height 23
click at [957, 452] on button "Enviar pedido" at bounding box center [980, 457] width 65 height 22
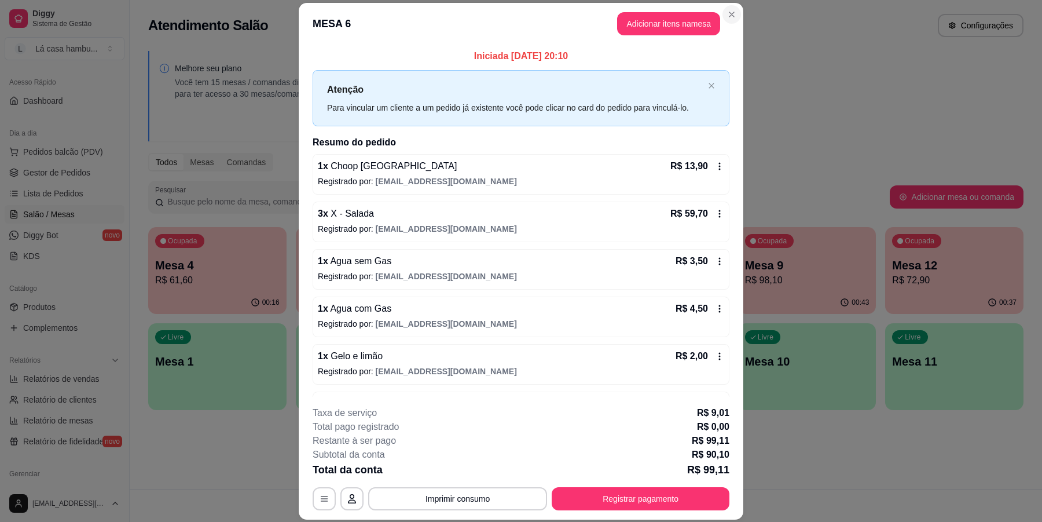
click at [719, 8] on section "**********" at bounding box center [521, 261] width 445 height 516
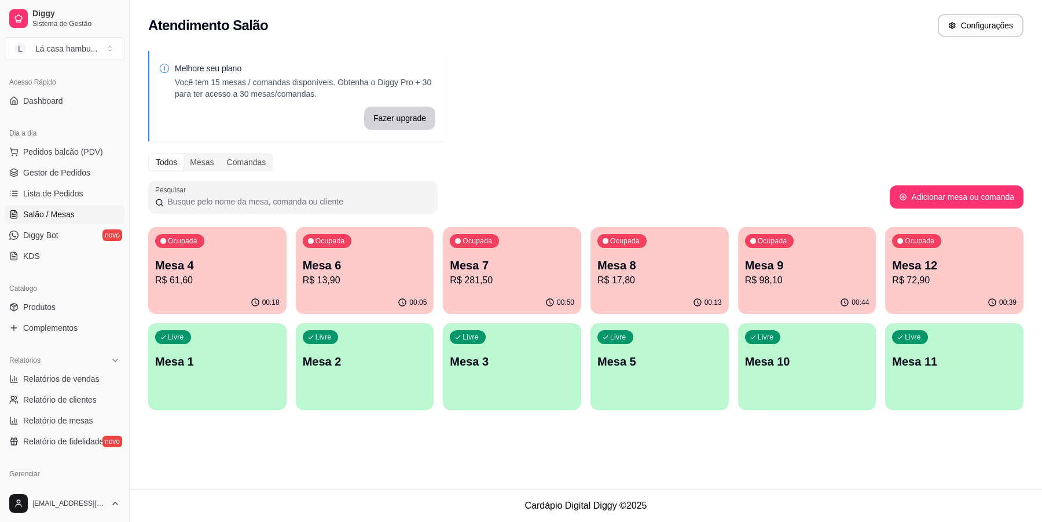
click at [828, 281] on p "R$ 98,10" at bounding box center [807, 280] width 124 height 14
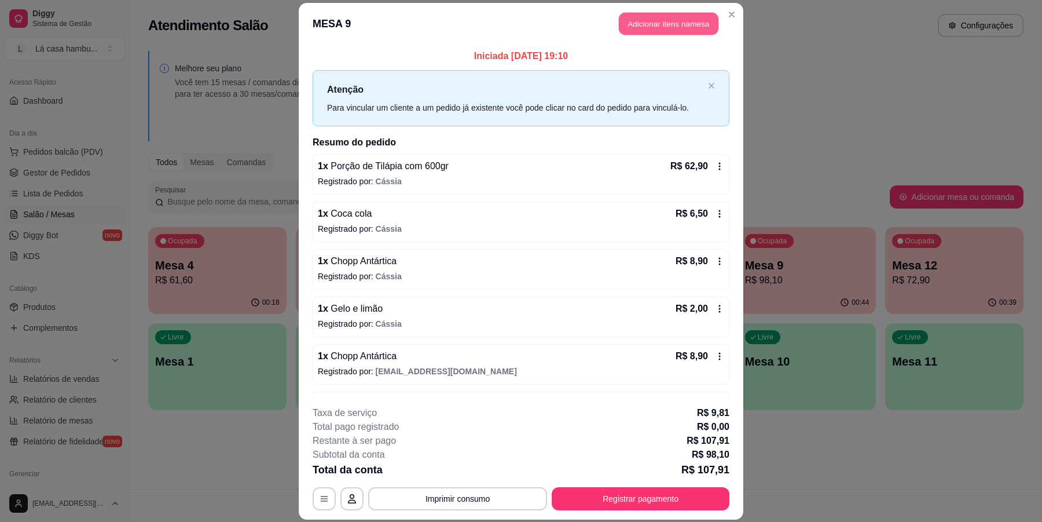
click at [686, 24] on button "Adicionar itens na mesa" at bounding box center [669, 23] width 100 height 23
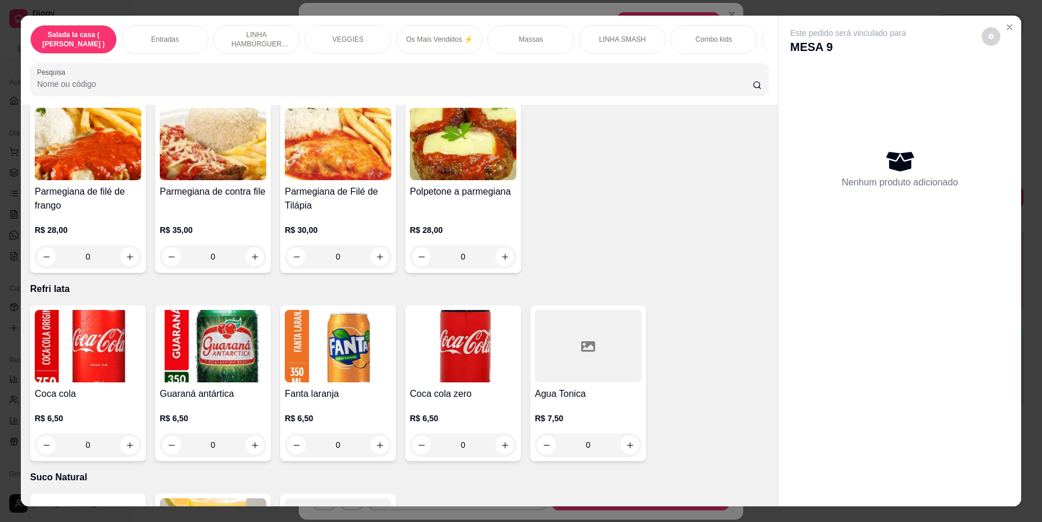
scroll to position [4809, 0]
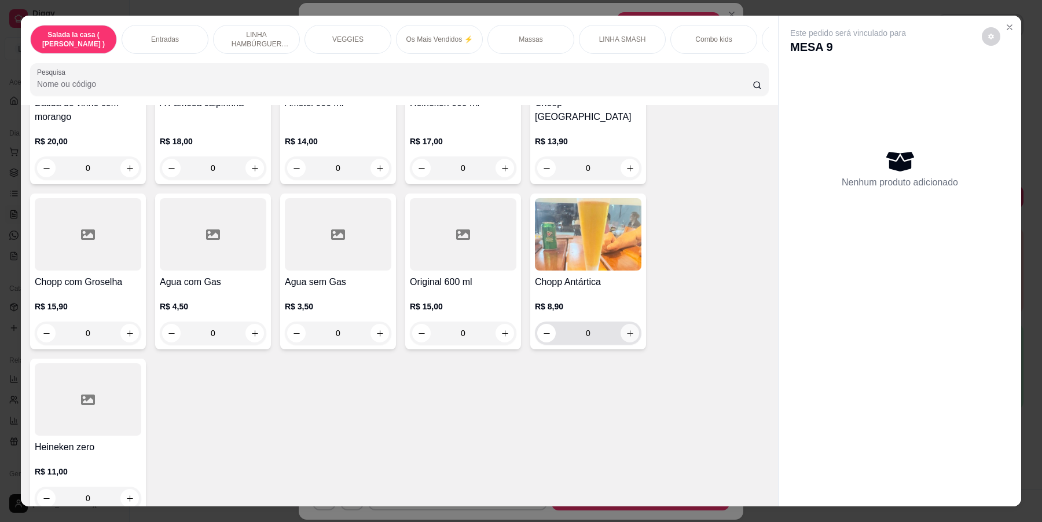
click at [626, 329] on icon "increase-product-quantity" at bounding box center [630, 333] width 9 height 9
type input "1"
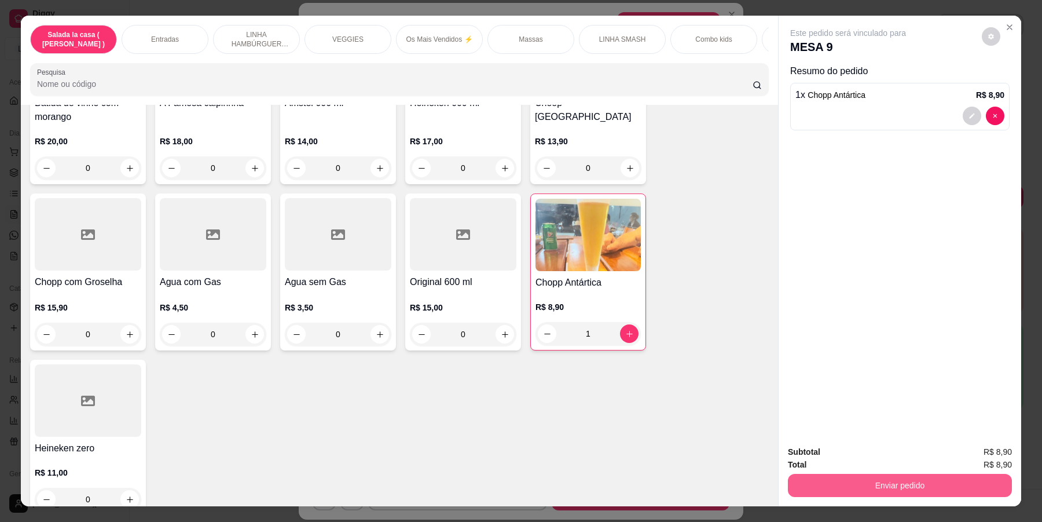
click at [905, 487] on button "Enviar pedido" at bounding box center [900, 485] width 224 height 23
click at [984, 454] on button "Enviar pedido" at bounding box center [980, 457] width 65 height 22
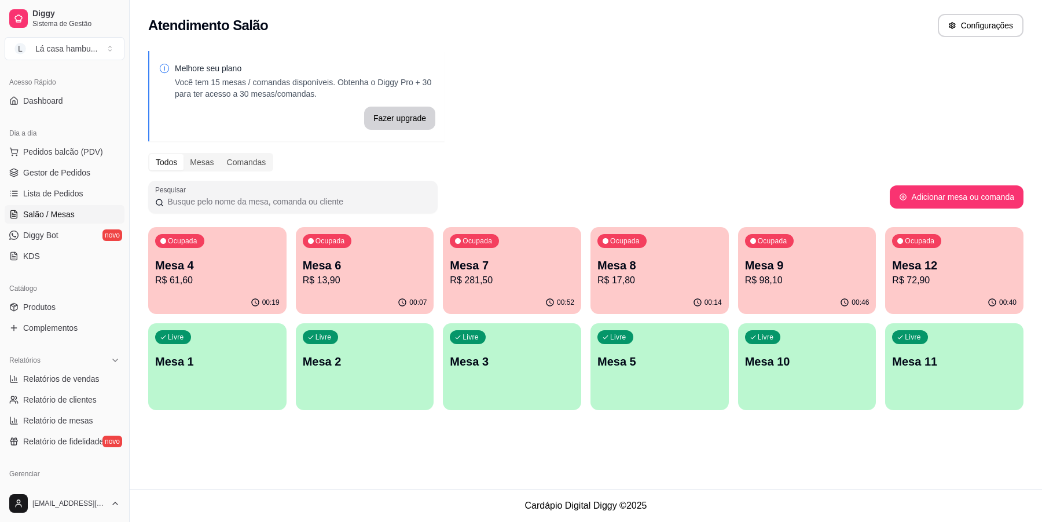
click at [946, 280] on p "R$ 72,90" at bounding box center [954, 280] width 124 height 14
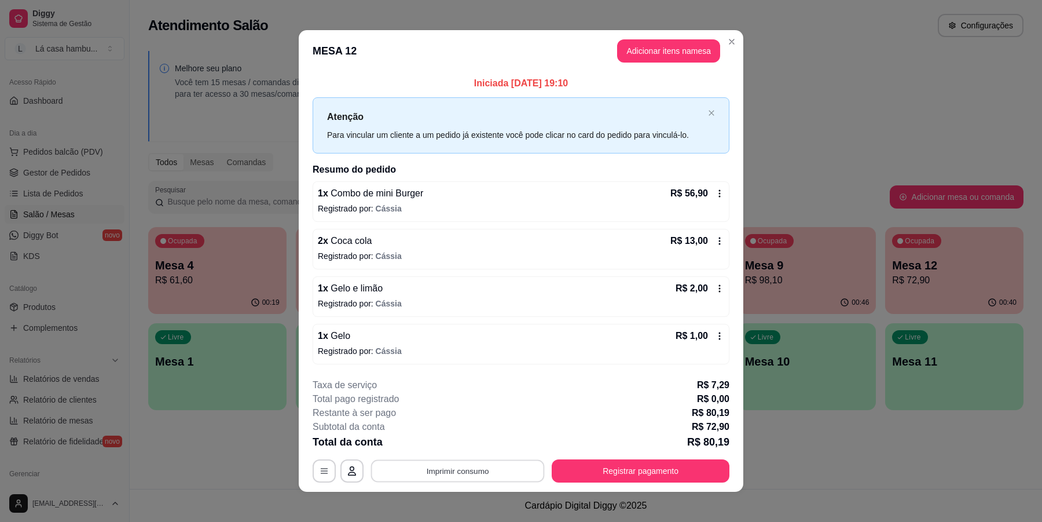
click at [482, 468] on button "Imprimir consumo" at bounding box center [458, 471] width 174 height 23
click at [447, 446] on button "IMPRESSORA" at bounding box center [455, 444] width 81 height 18
click at [652, 472] on button "Registrar pagamento" at bounding box center [641, 470] width 178 height 23
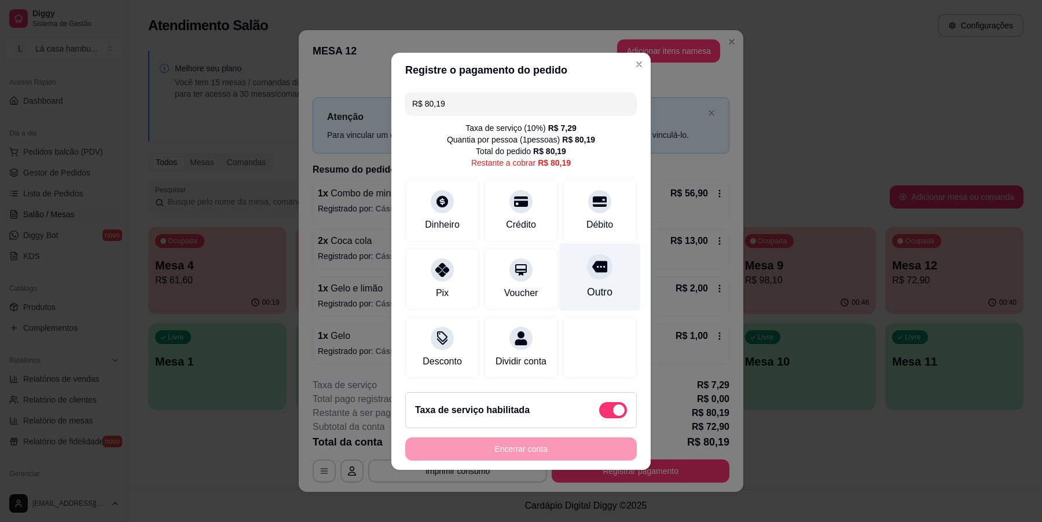
click at [597, 261] on icon at bounding box center [599, 267] width 15 height 12
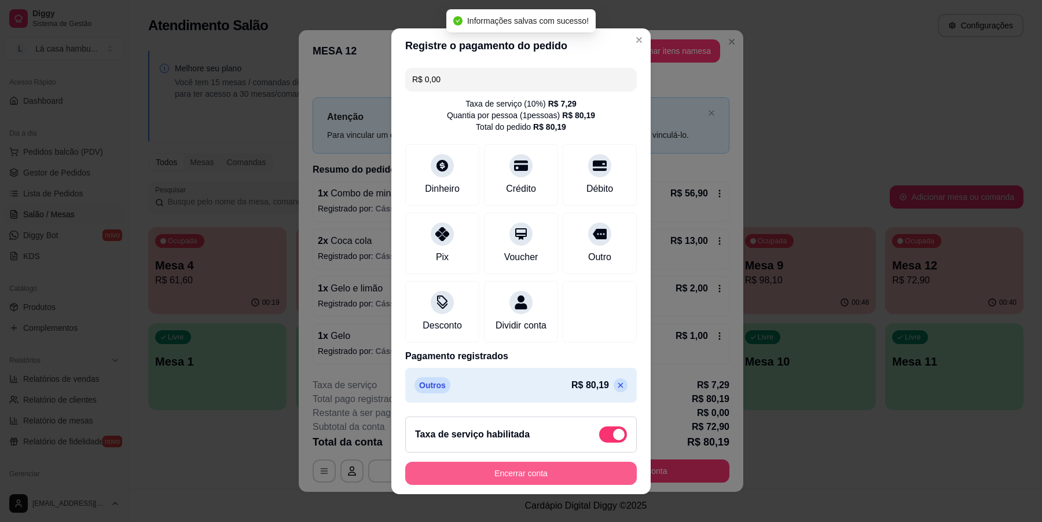
type input "R$ 0,00"
click at [569, 469] on button "Encerrar conta" at bounding box center [521, 472] width 232 height 23
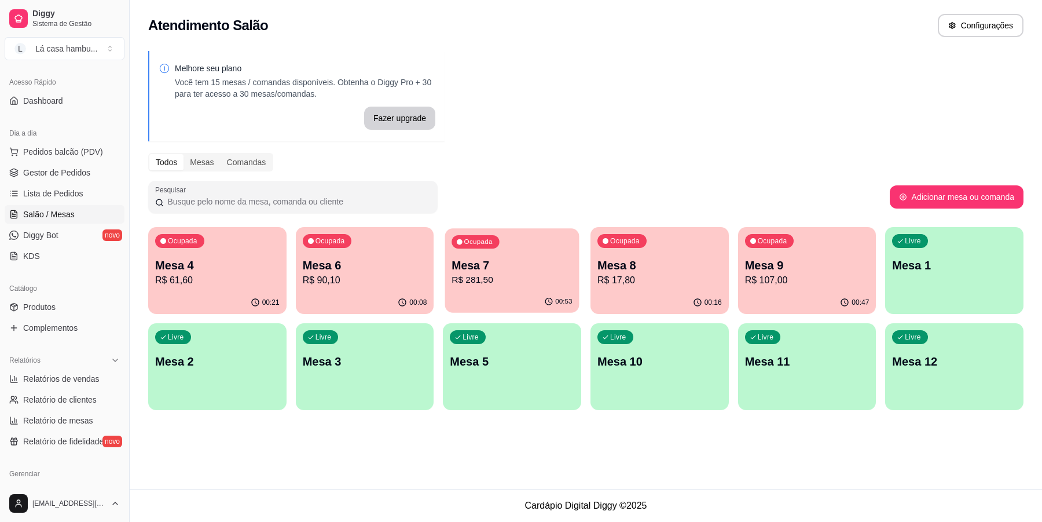
click at [533, 276] on p "R$ 281,50" at bounding box center [512, 279] width 120 height 13
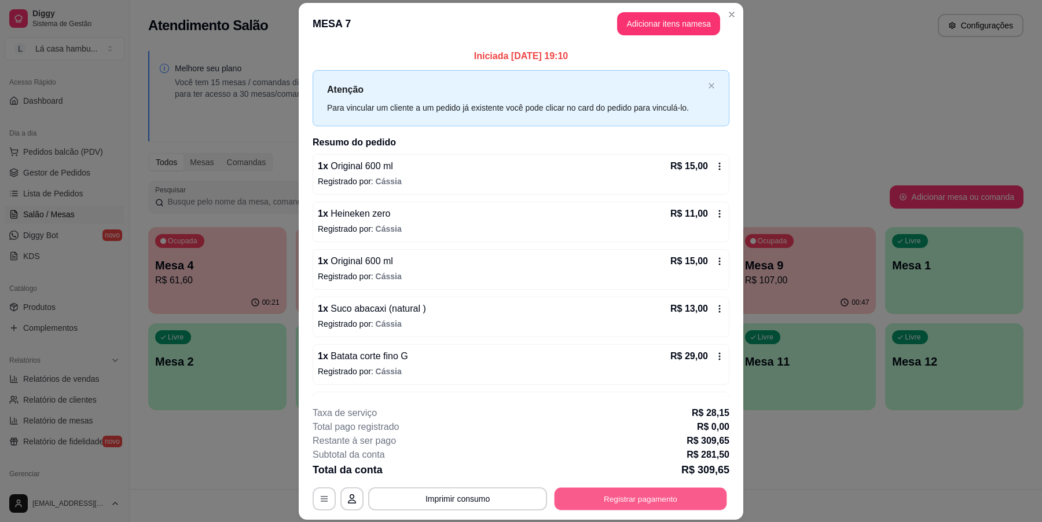
click at [625, 499] on button "Registrar pagamento" at bounding box center [641, 498] width 173 height 23
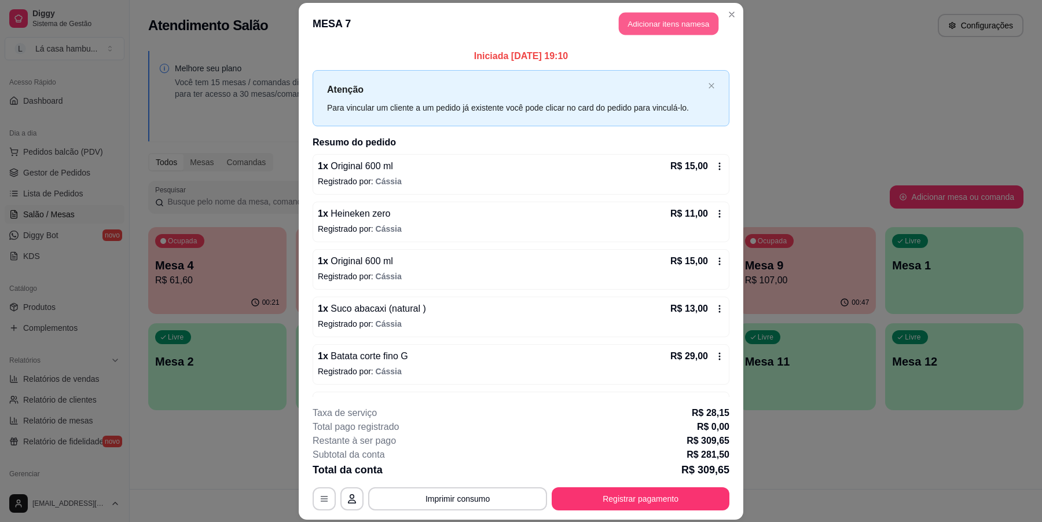
click at [680, 19] on button "Adicionar itens na mesa" at bounding box center [669, 23] width 100 height 23
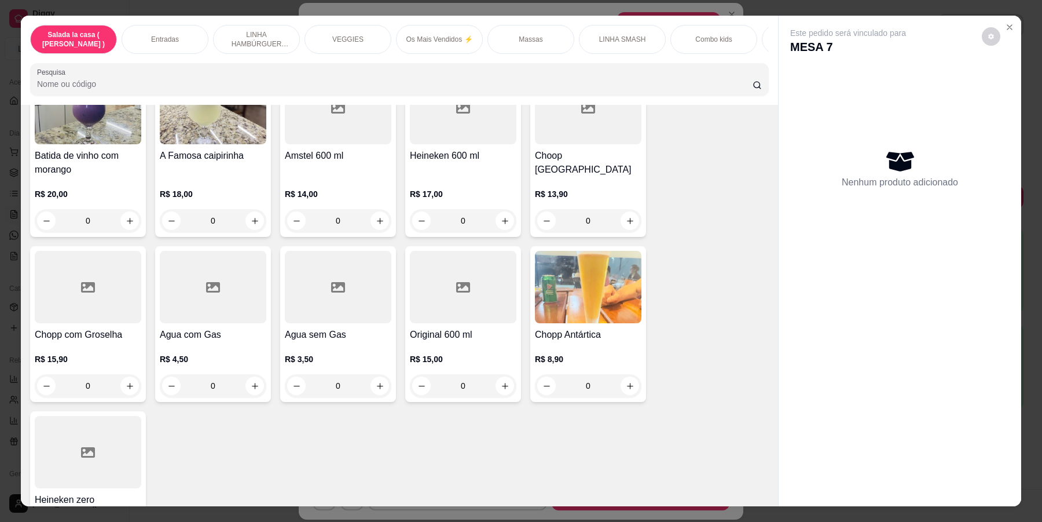
scroll to position [4757, 0]
click at [501, 381] on icon "increase-product-quantity" at bounding box center [505, 385] width 9 height 9
type input "1"
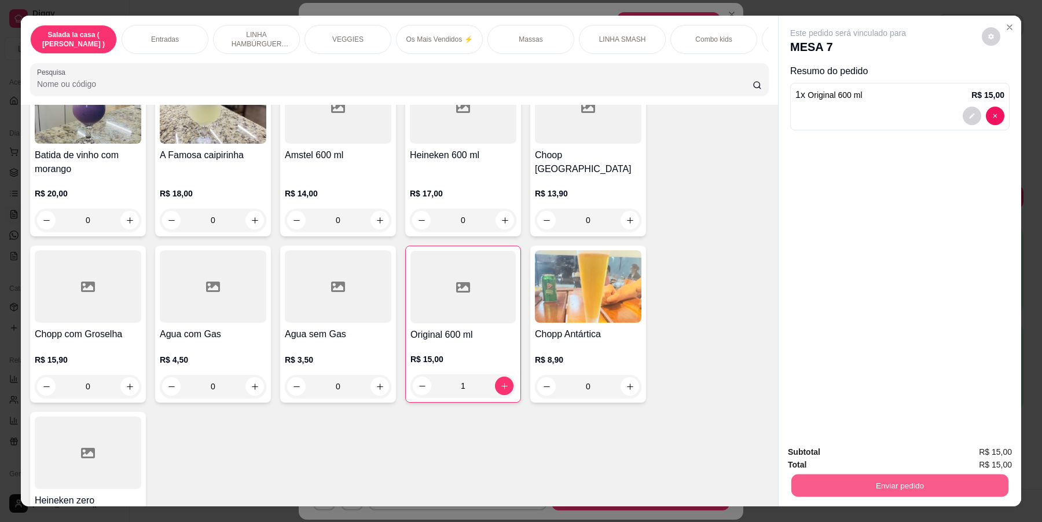
click at [896, 478] on button "Enviar pedido" at bounding box center [899, 485] width 217 height 23
click at [990, 458] on button "Enviar pedido" at bounding box center [981, 456] width 64 height 21
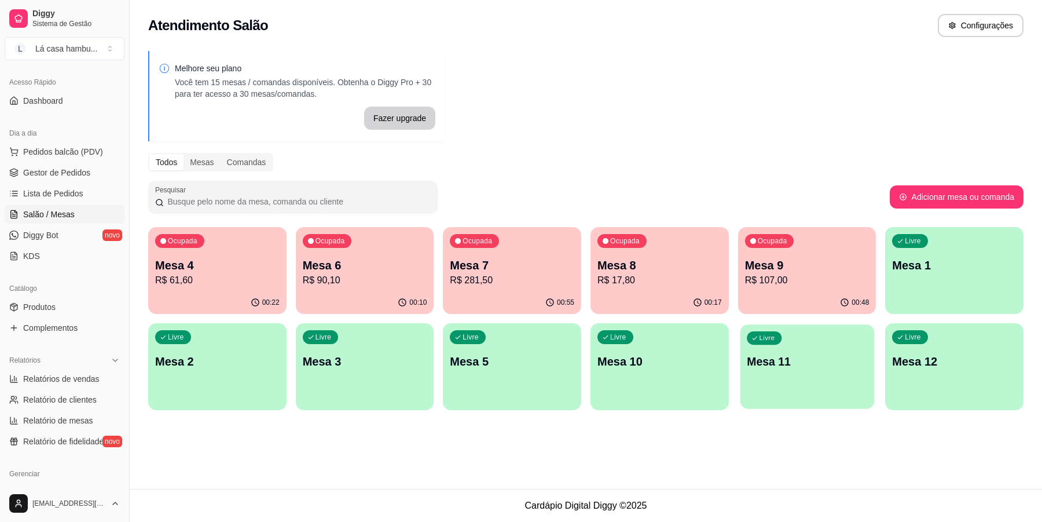
click at [812, 392] on div "Livre Mesa 11" at bounding box center [807, 359] width 134 height 71
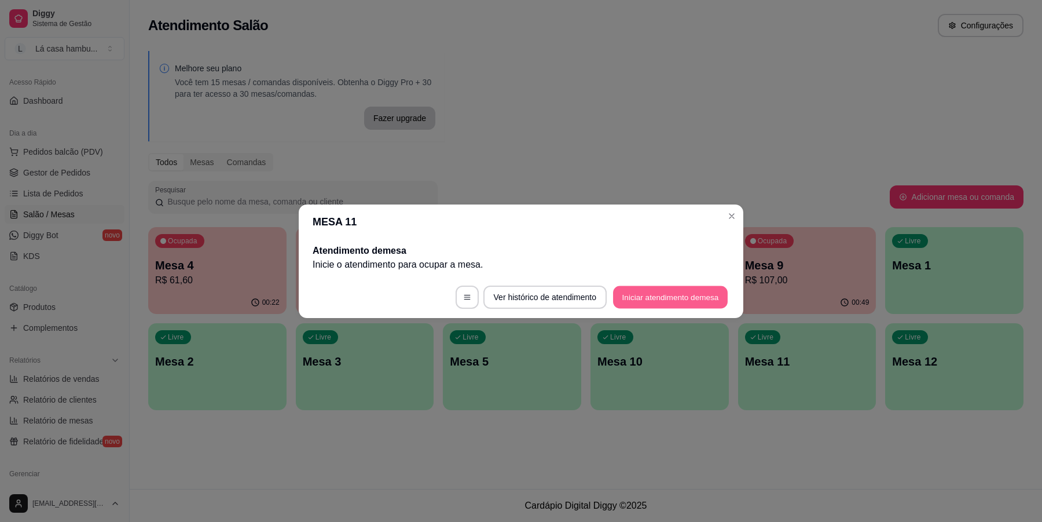
click at [702, 288] on button "Iniciar atendimento de mesa" at bounding box center [670, 296] width 115 height 23
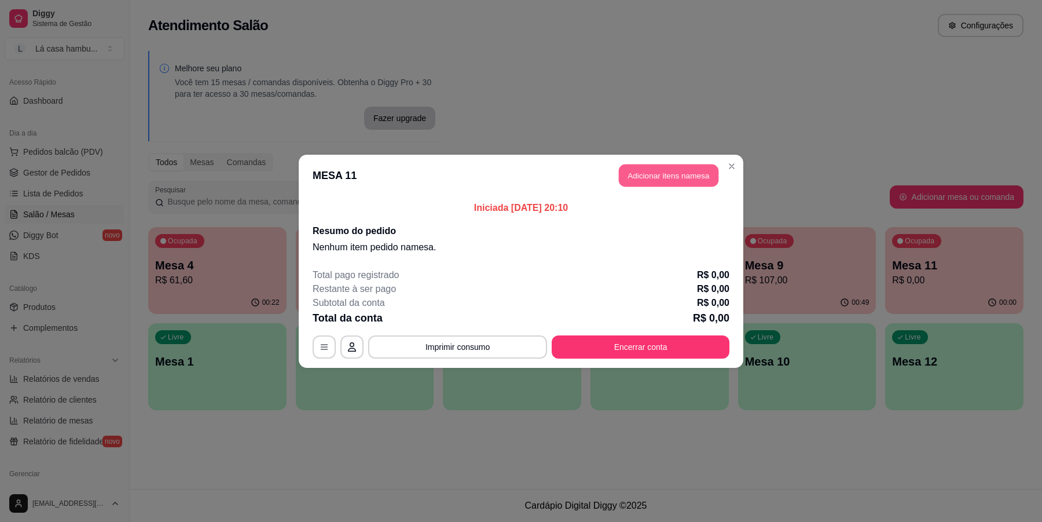
click at [662, 172] on button "Adicionar itens na mesa" at bounding box center [669, 175] width 100 height 23
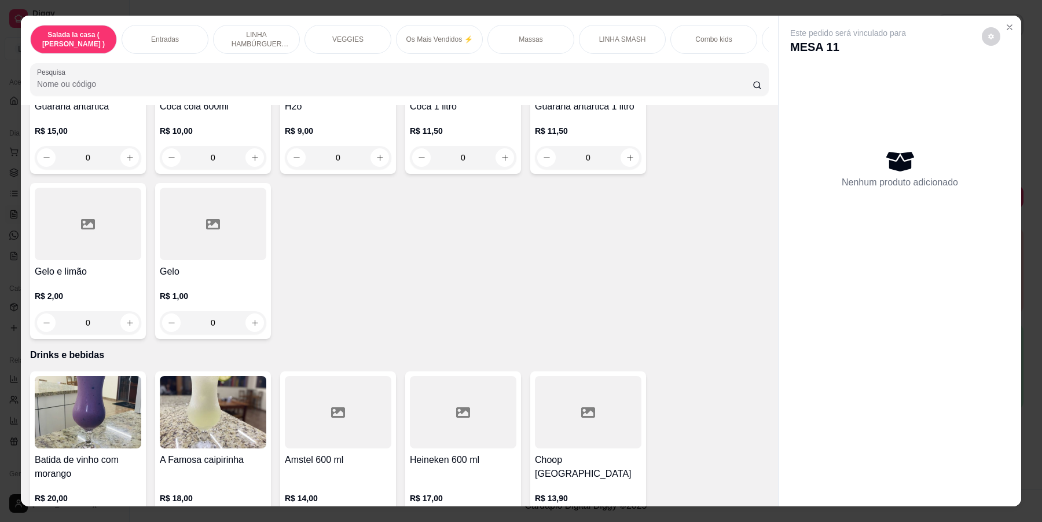
scroll to position [4559, 0]
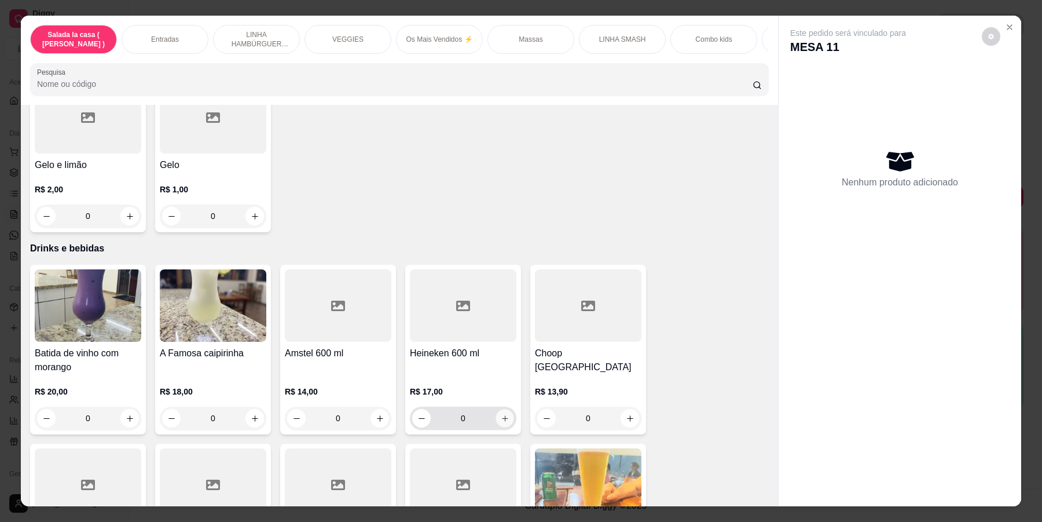
click at [501, 414] on icon "increase-product-quantity" at bounding box center [505, 418] width 9 height 9
type input "1"
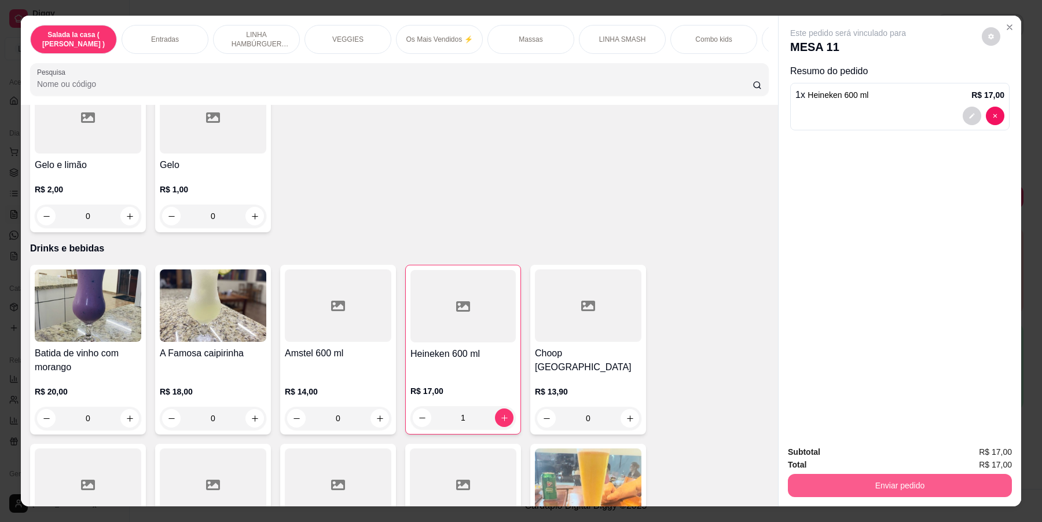
click at [895, 478] on button "Enviar pedido" at bounding box center [900, 485] width 224 height 23
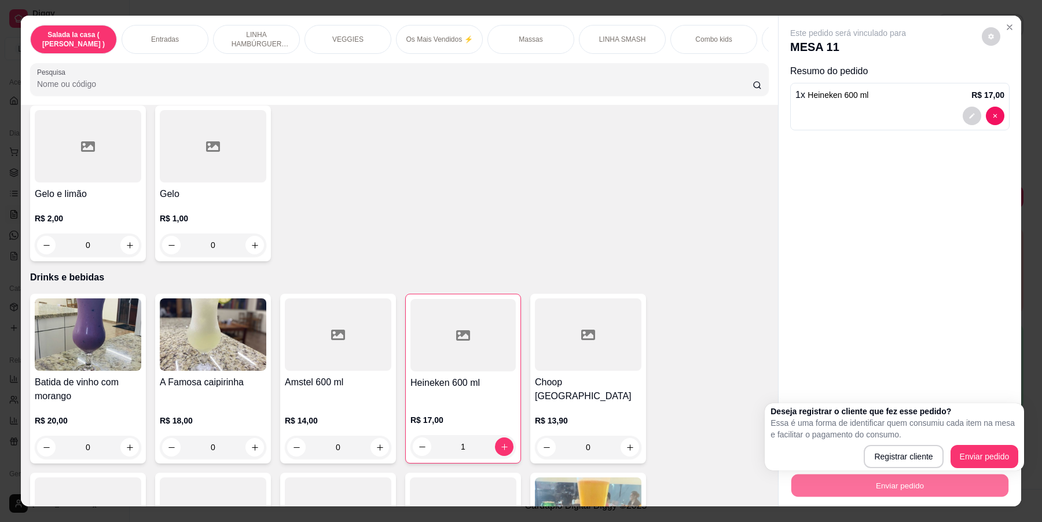
scroll to position [4631, 0]
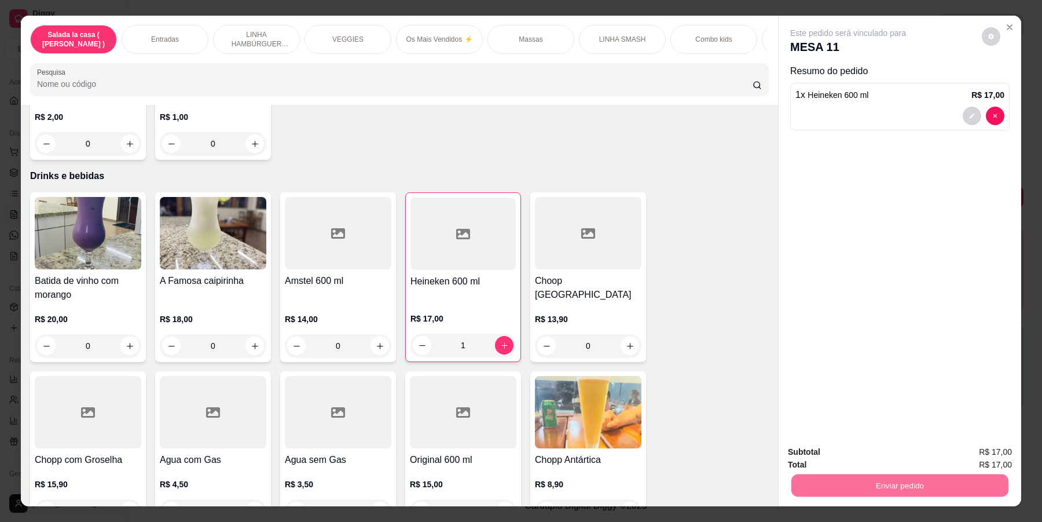
click at [986, 455] on button "Enviar pedido" at bounding box center [981, 456] width 64 height 21
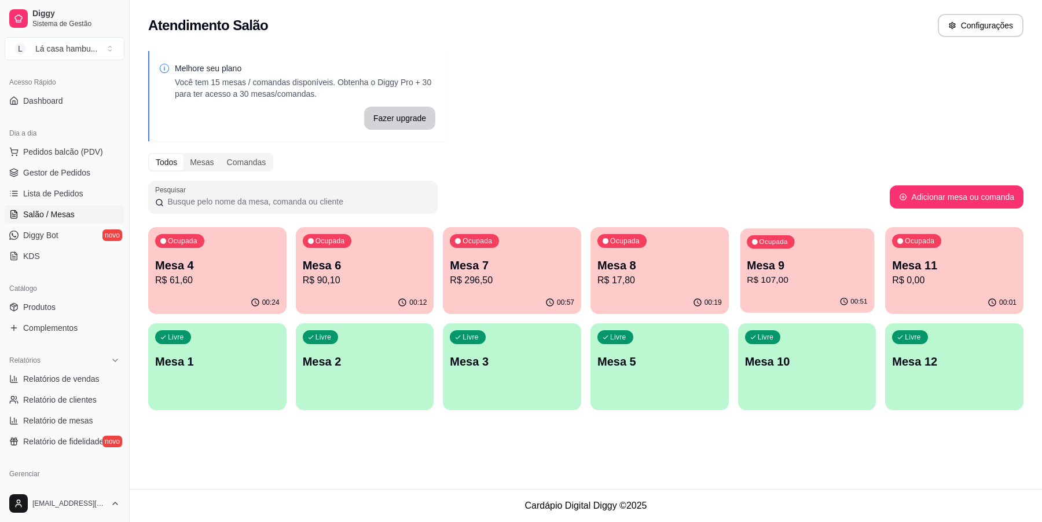
click at [844, 243] on div "Ocupada Mesa 9 R$ 107,00" at bounding box center [807, 259] width 134 height 63
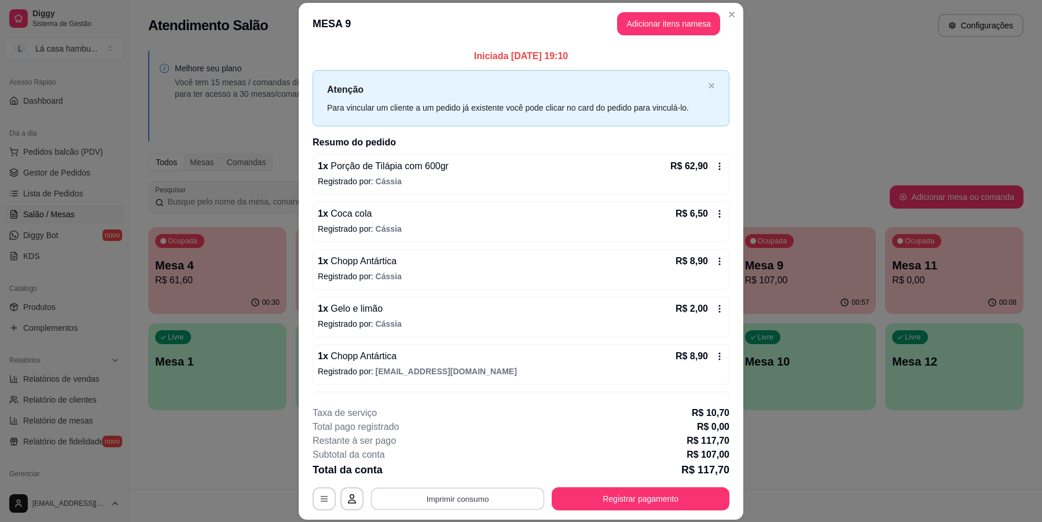
click at [504, 500] on button "Imprimir consumo" at bounding box center [458, 498] width 174 height 23
click at [690, 19] on button "Adicionar itens na mesa" at bounding box center [668, 23] width 103 height 23
click at [650, 26] on button "Adicionar itens na mesa" at bounding box center [669, 23] width 100 height 23
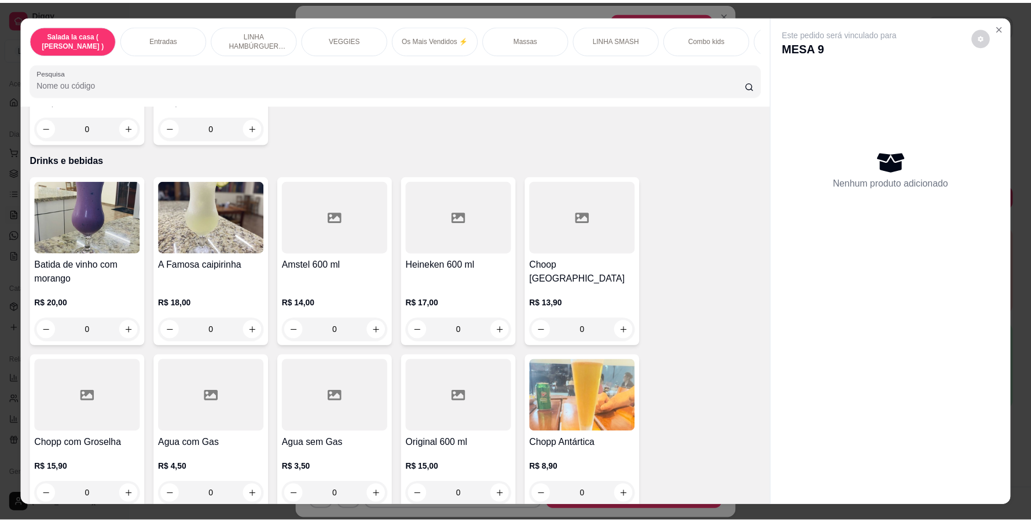
scroll to position [4704, 0]
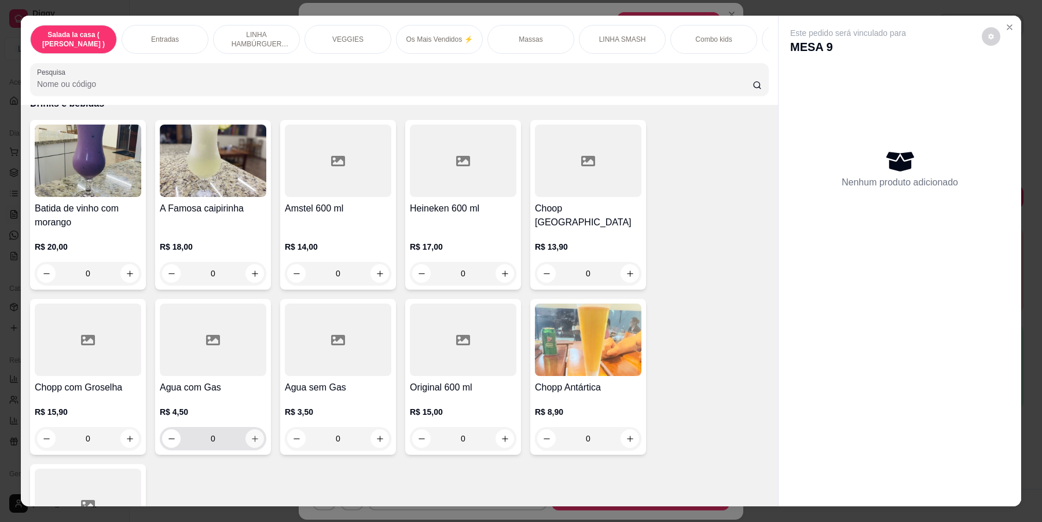
click at [251, 434] on icon "increase-product-quantity" at bounding box center [255, 438] width 9 height 9
type input "1"
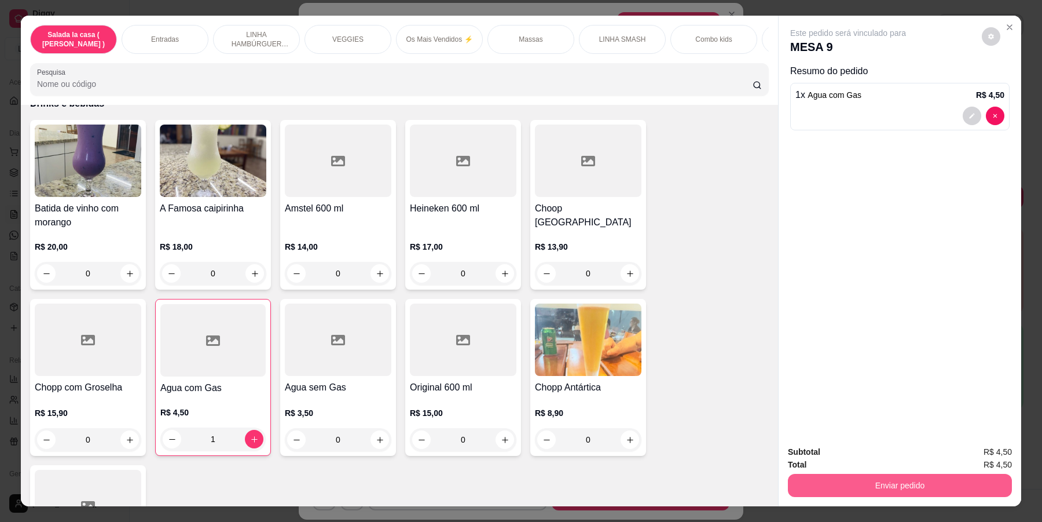
click at [878, 486] on button "Enviar pedido" at bounding box center [900, 485] width 224 height 23
click at [983, 463] on button "Enviar pedido" at bounding box center [980, 457] width 65 height 22
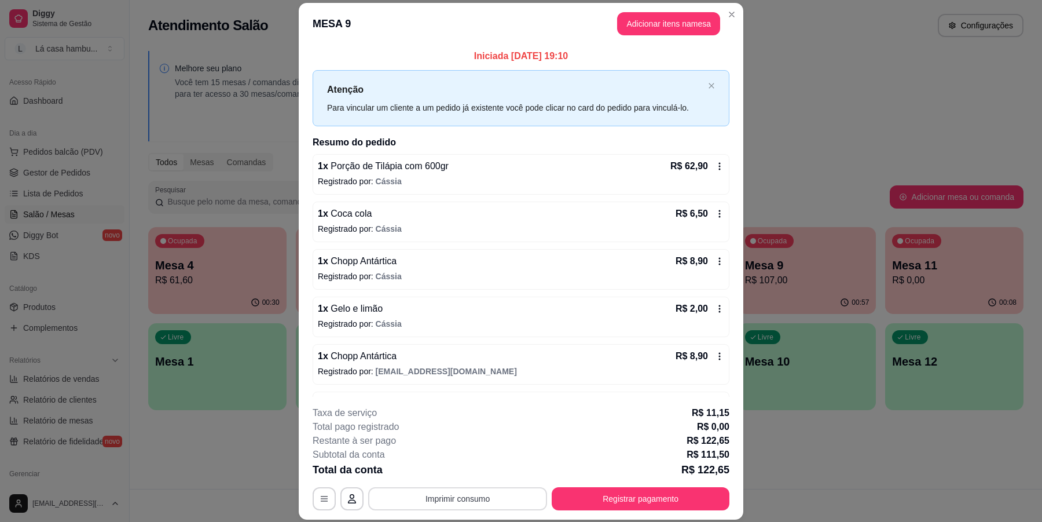
click at [491, 504] on button "Imprimir consumo" at bounding box center [457, 498] width 179 height 23
click at [446, 472] on button "IMPRESSORA" at bounding box center [456, 472] width 84 height 19
click at [689, 489] on button "Registrar pagamento" at bounding box center [641, 498] width 173 height 23
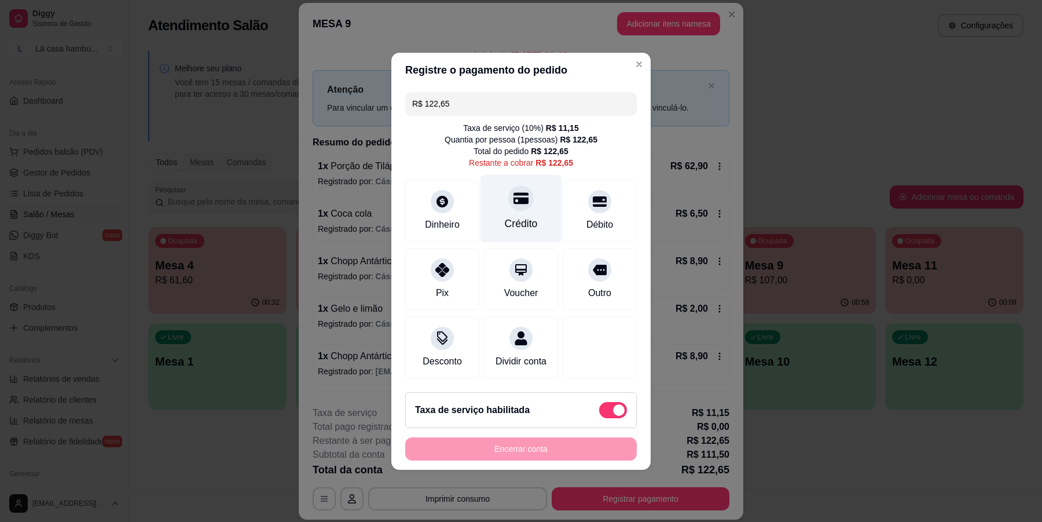
click at [493, 201] on div "Crédito" at bounding box center [521, 208] width 82 height 68
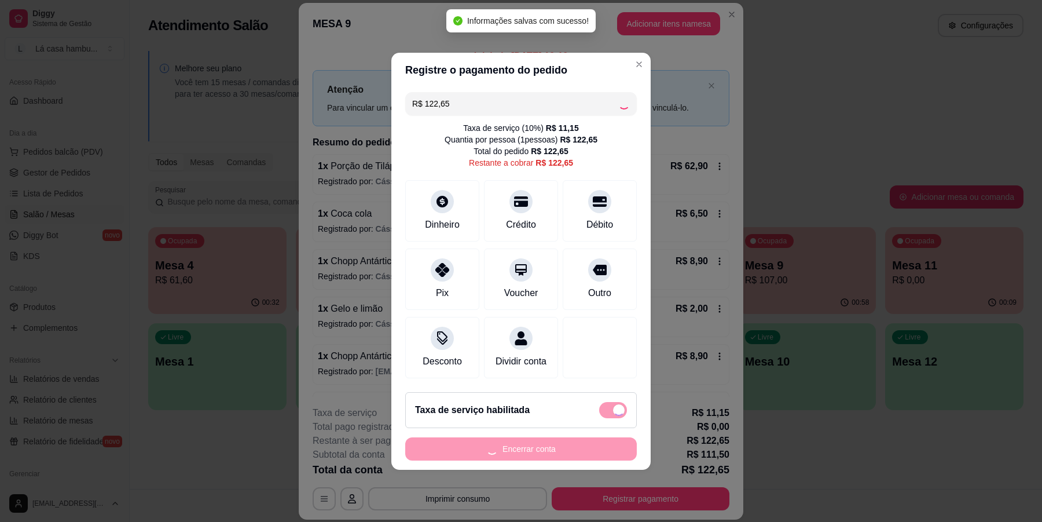
type input "R$ 0,00"
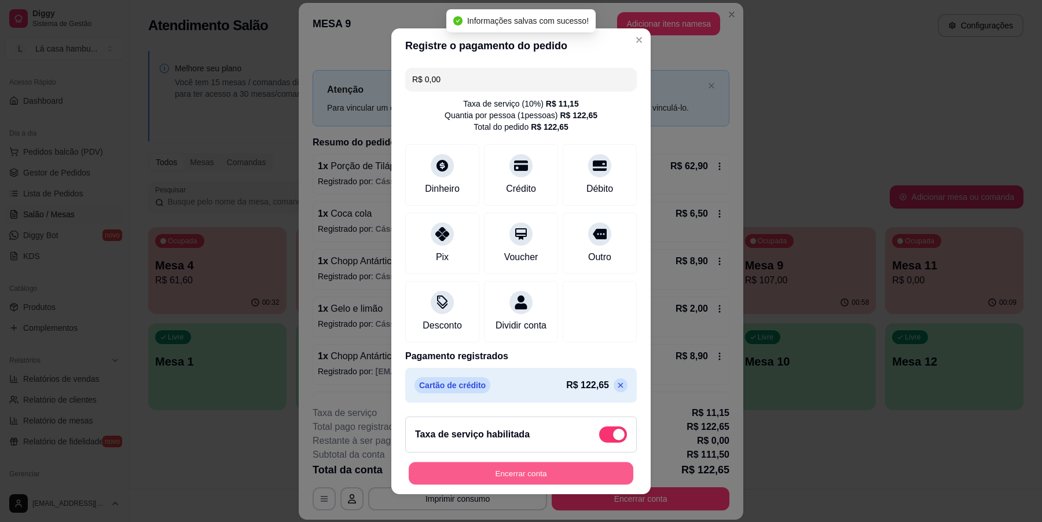
click at [537, 475] on button "Encerrar conta" at bounding box center [521, 472] width 225 height 23
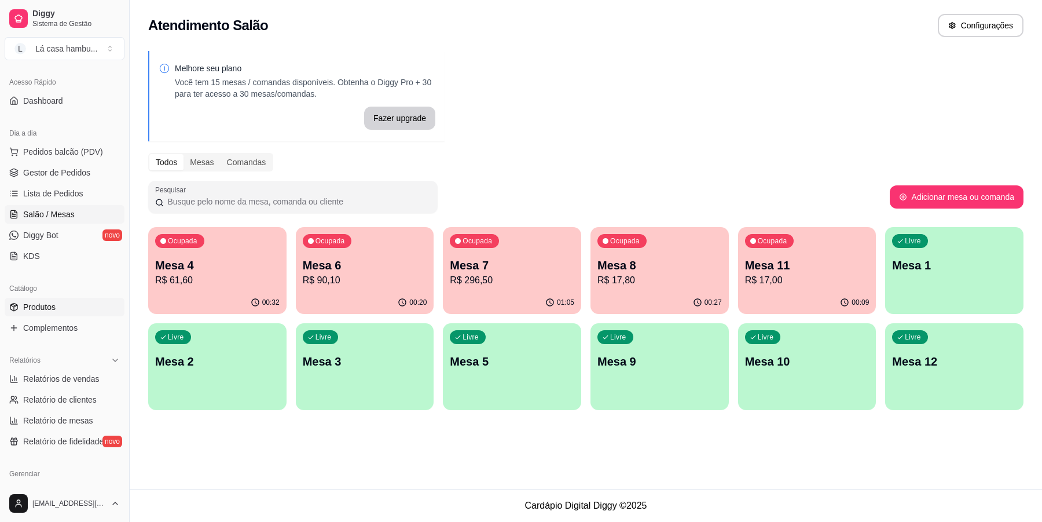
click at [61, 304] on link "Produtos" at bounding box center [65, 307] width 120 height 19
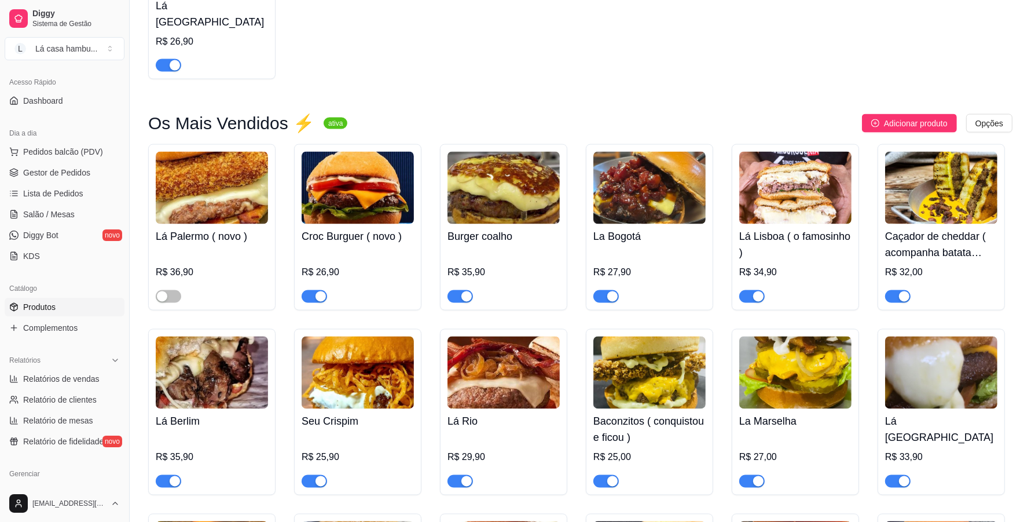
scroll to position [1809, 0]
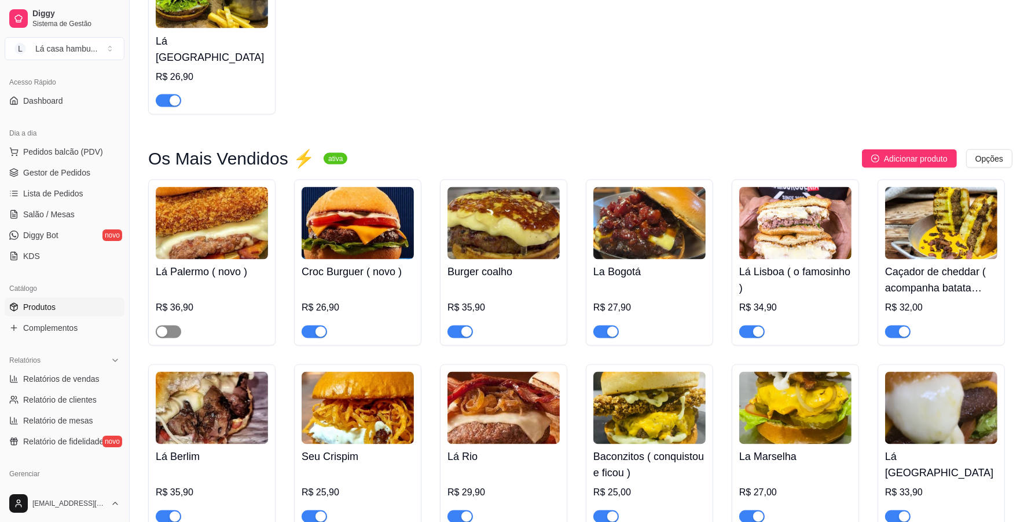
click at [166, 325] on span "button" at bounding box center [168, 331] width 25 height 13
click at [174, 272] on h4 "Lá Palermo ( novo )" at bounding box center [212, 272] width 112 height 16
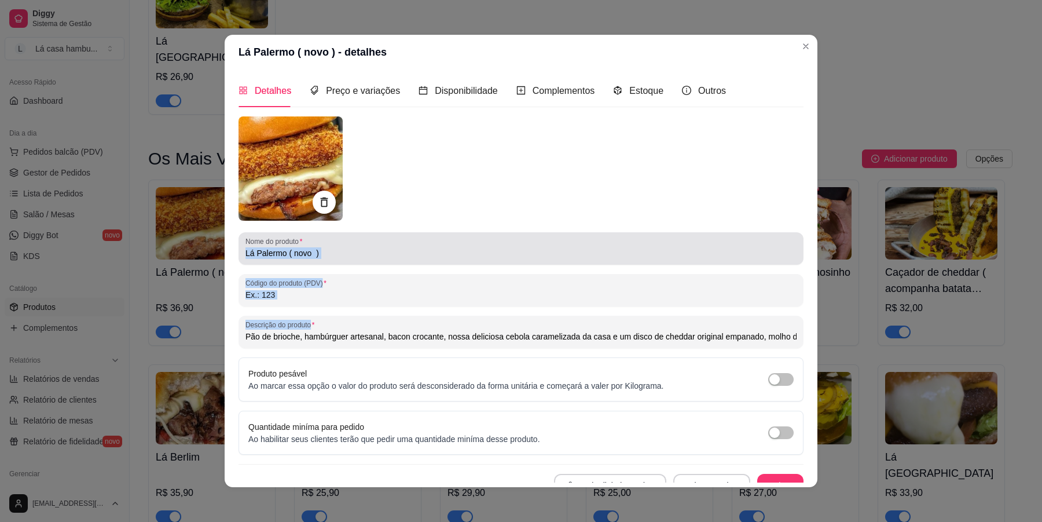
drag, startPoint x: 750, startPoint y: 343, endPoint x: 631, endPoint y: 256, distance: 147.2
click at [636, 259] on div "Nome do produto Lá Palermo ( novo ) Código do produto (PDV) Descrição do produt…" at bounding box center [521, 306] width 565 height 380
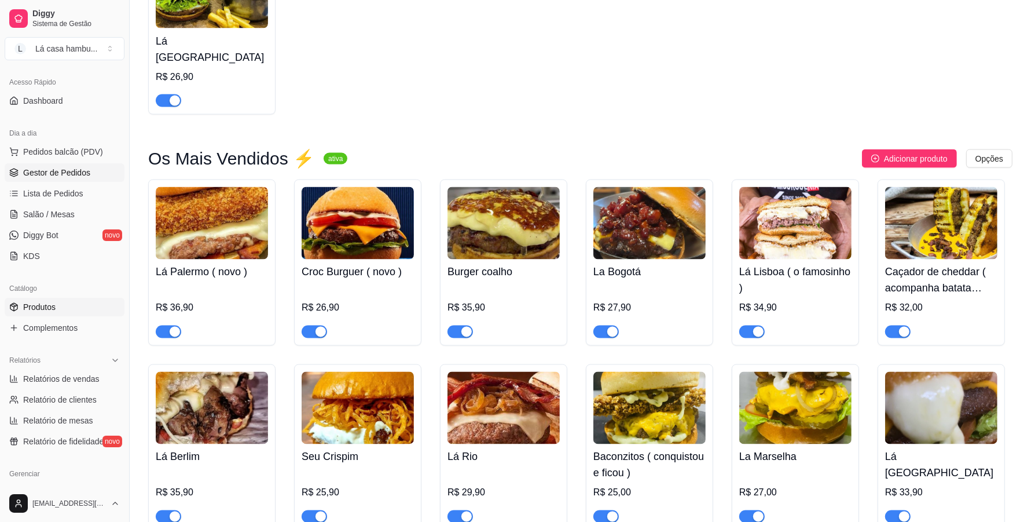
click at [44, 171] on span "Gestor de Pedidos" at bounding box center [56, 173] width 67 height 12
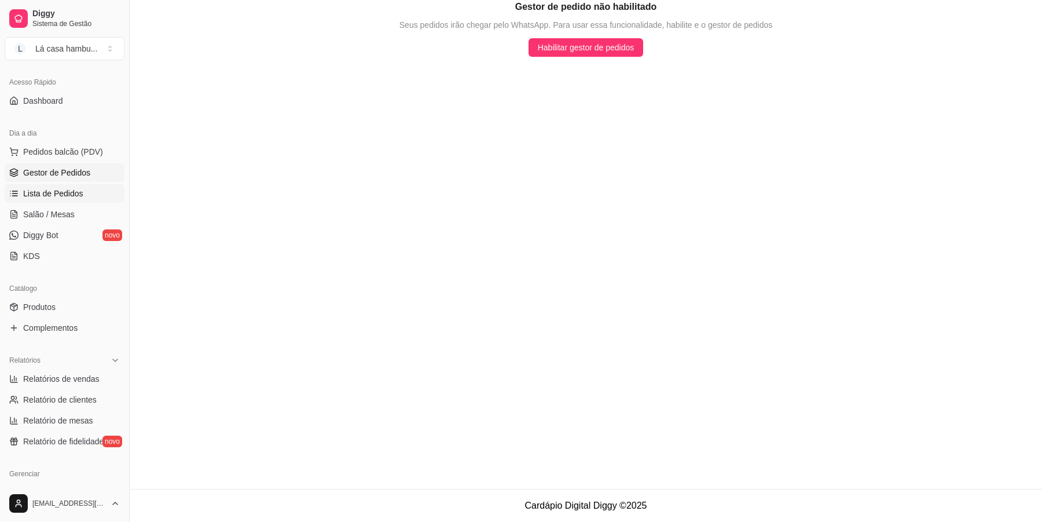
click at [65, 197] on span "Lista de Pedidos" at bounding box center [53, 194] width 60 height 12
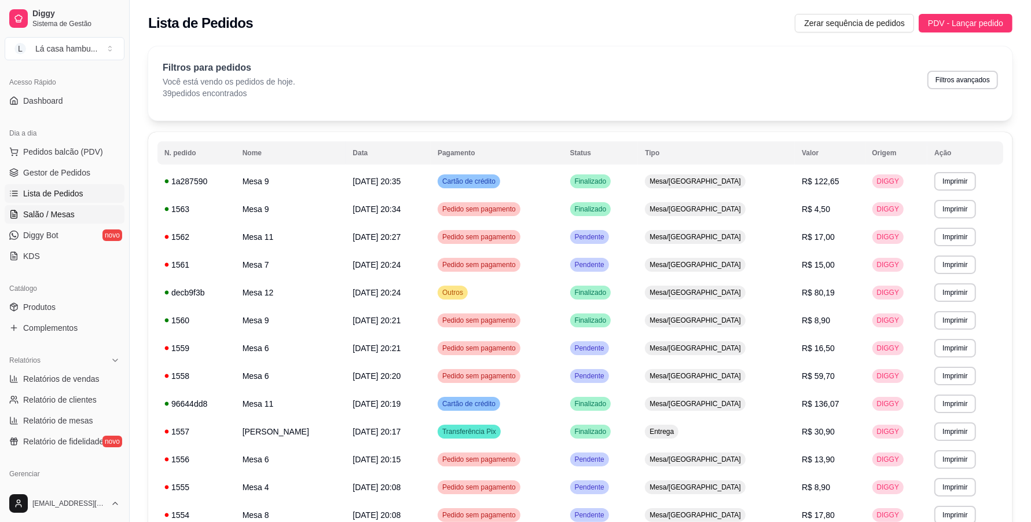
click at [58, 223] on link "Salão / Mesas" at bounding box center [65, 214] width 120 height 19
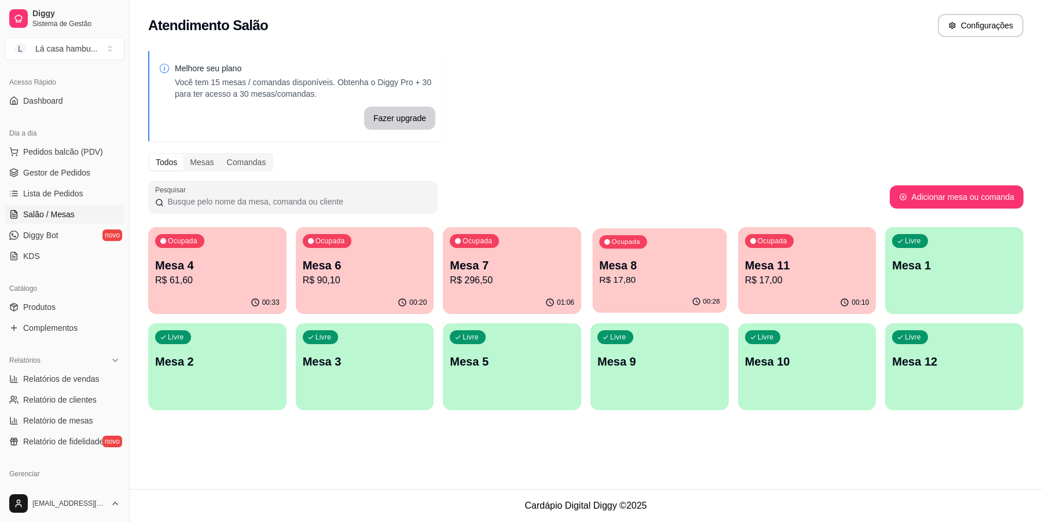
click at [644, 261] on p "Mesa 8" at bounding box center [659, 266] width 120 height 16
click at [225, 285] on p "R$ 61,60" at bounding box center [217, 280] width 124 height 14
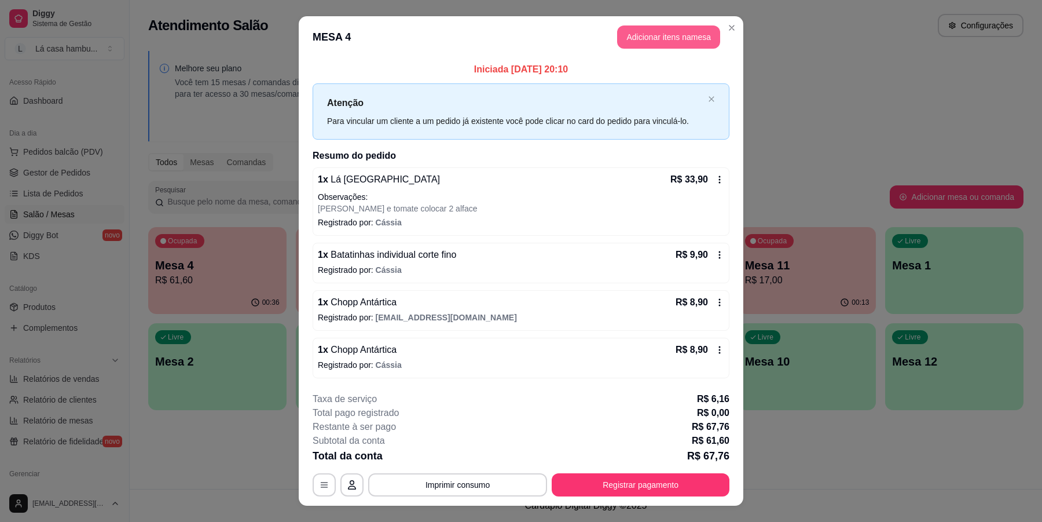
click at [665, 38] on button "Adicionar itens na mesa" at bounding box center [668, 36] width 103 height 23
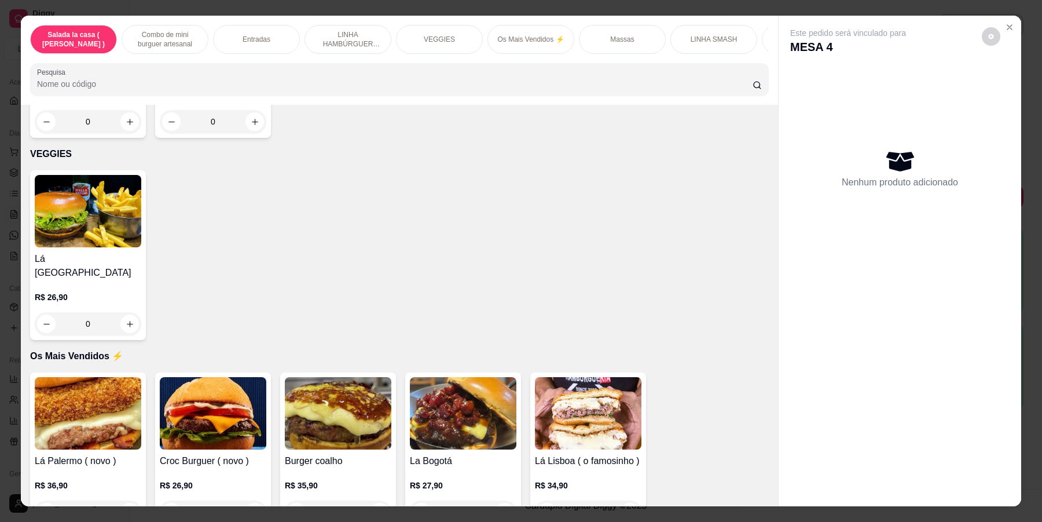
scroll to position [4983, 0]
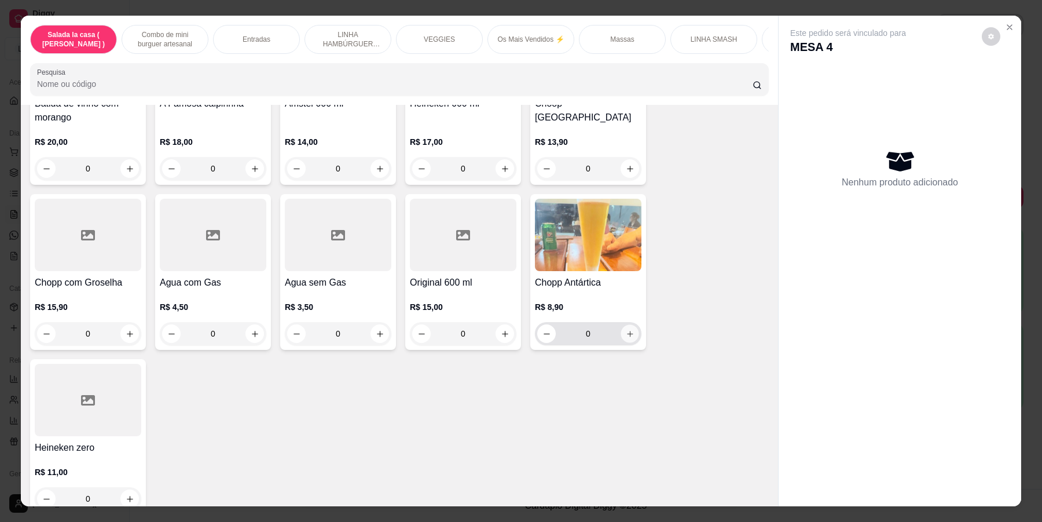
click at [626, 329] on icon "increase-product-quantity" at bounding box center [630, 333] width 9 height 9
type input "1"
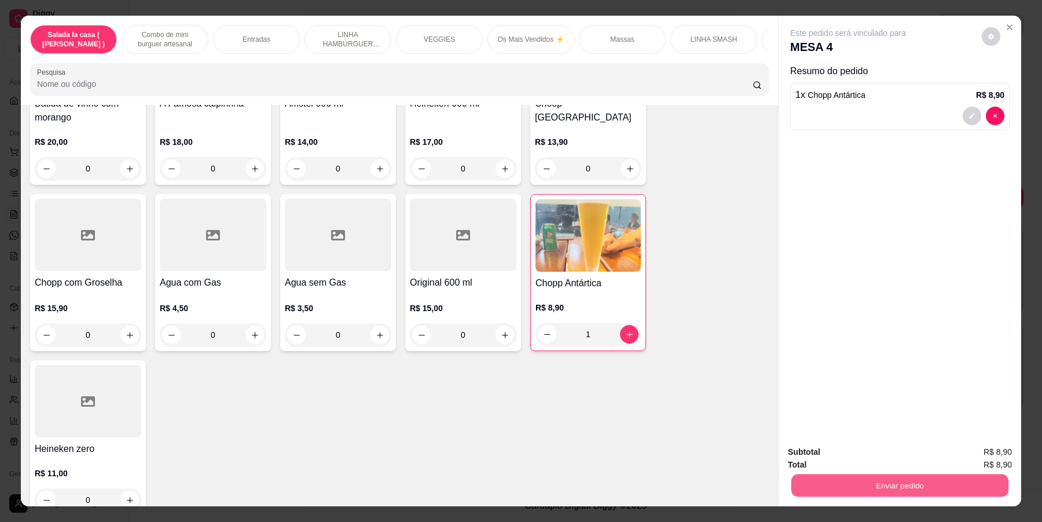
click at [890, 480] on button "Enviar pedido" at bounding box center [899, 485] width 217 height 23
click at [991, 453] on button "Enviar pedido" at bounding box center [981, 456] width 64 height 21
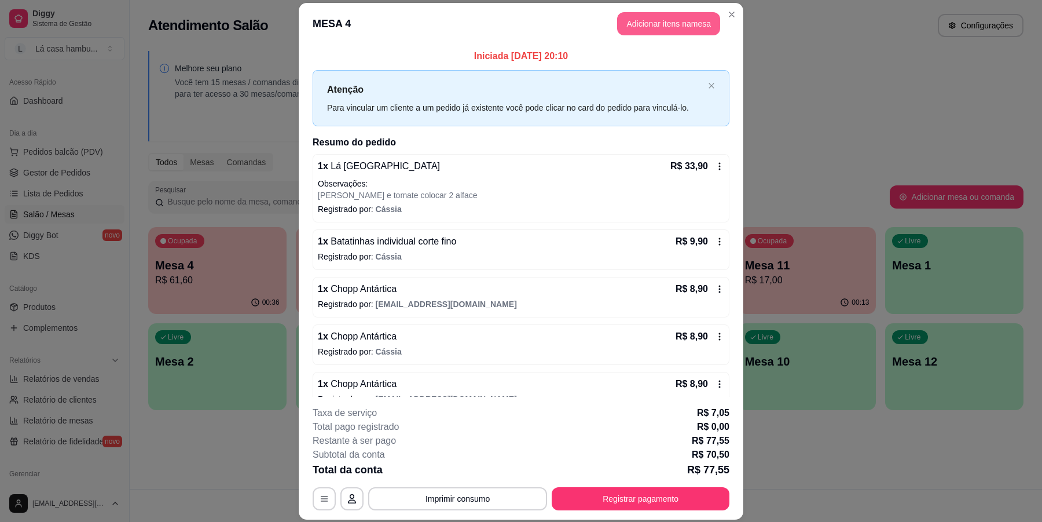
click at [699, 18] on button "Adicionar itens na mesa" at bounding box center [668, 23] width 103 height 23
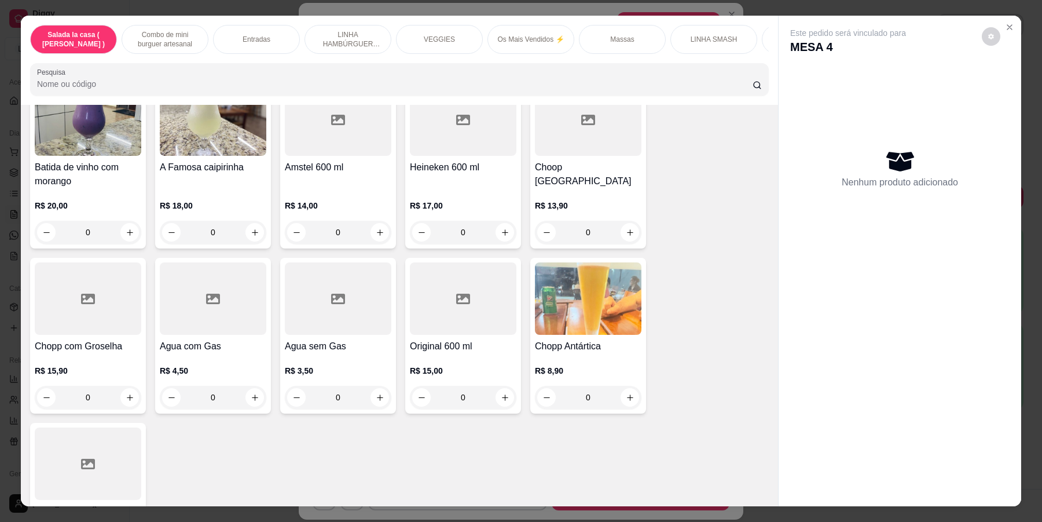
scroll to position [4972, 0]
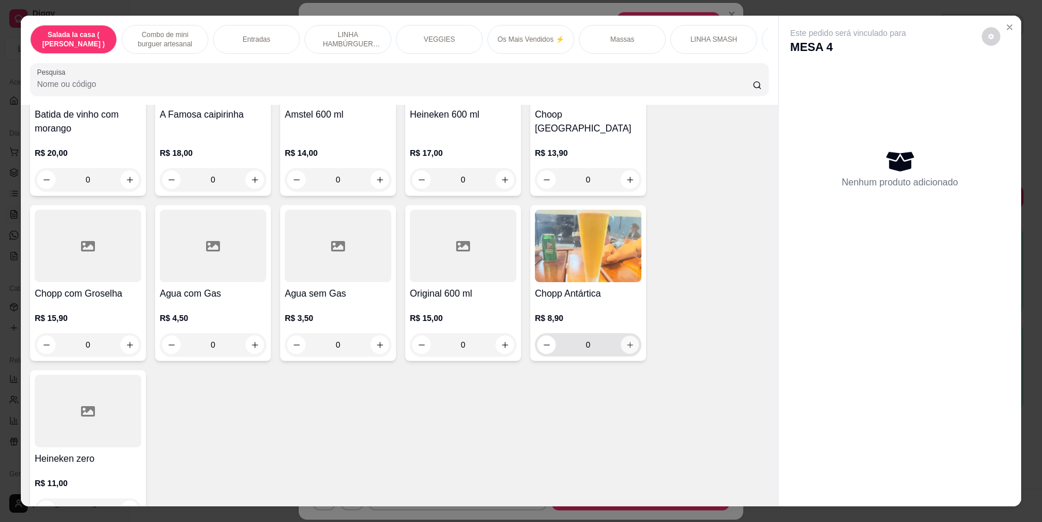
click at [633, 336] on button "increase-product-quantity" at bounding box center [630, 345] width 18 height 18
type input "1"
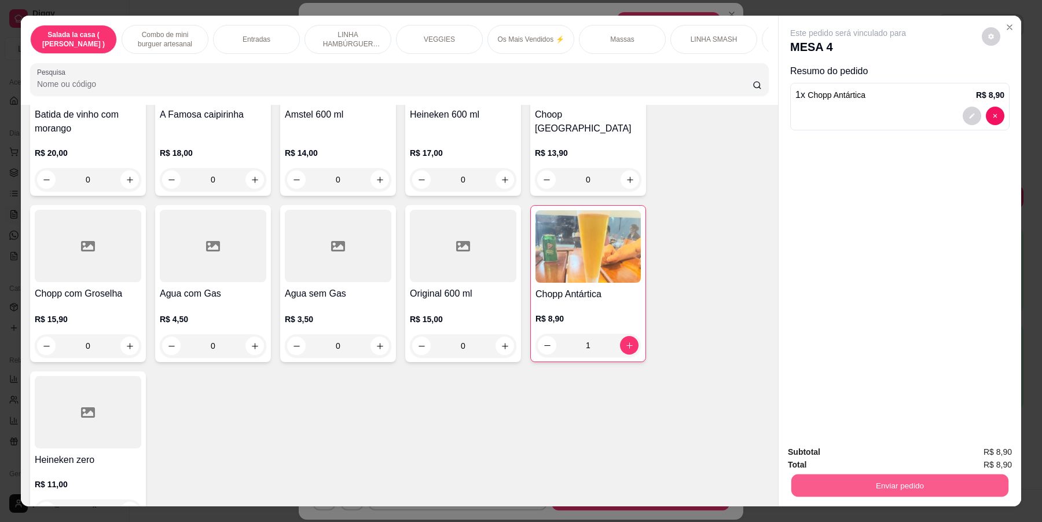
click at [931, 486] on button "Enviar pedido" at bounding box center [899, 485] width 217 height 23
click at [993, 455] on button "Enviar pedido" at bounding box center [981, 456] width 64 height 21
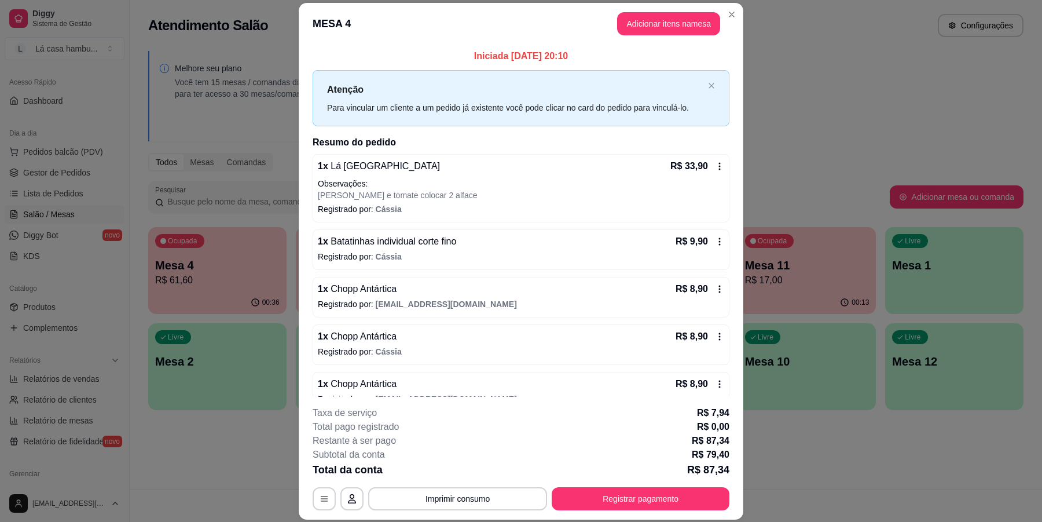
click at [734, 4] on header "MESA 4 Adicionar itens na mesa" at bounding box center [521, 24] width 445 height 42
click at [731, 5] on header "MESA 4 Adicionar itens na mesa" at bounding box center [521, 24] width 445 height 42
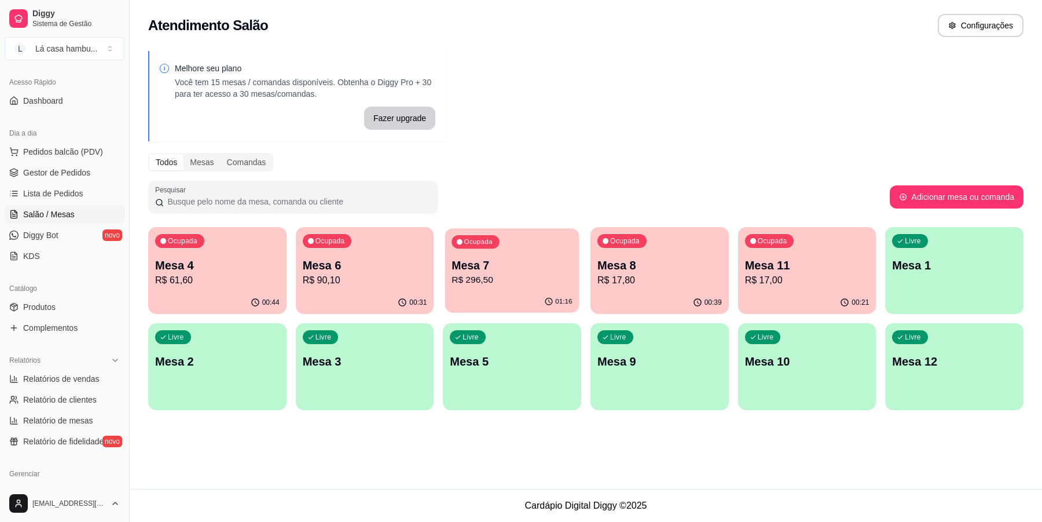
click at [537, 265] on p "Mesa 7" at bounding box center [512, 266] width 120 height 16
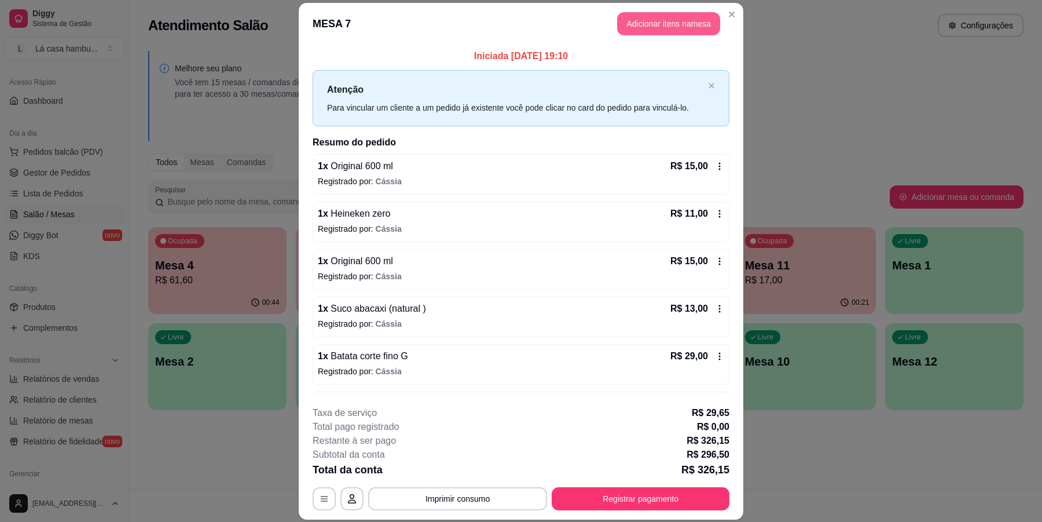
click at [666, 25] on button "Adicionar itens na mesa" at bounding box center [668, 23] width 103 height 23
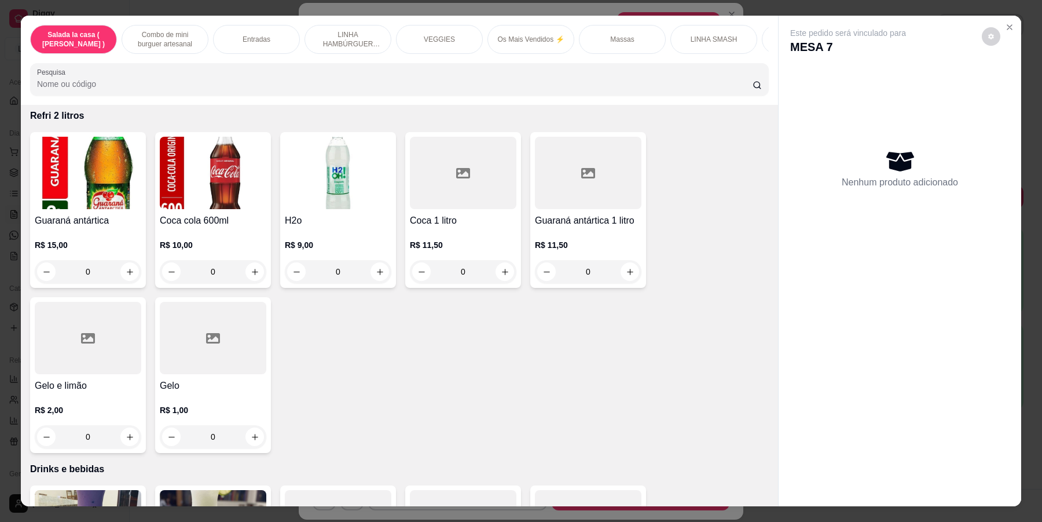
scroll to position [4983, 0]
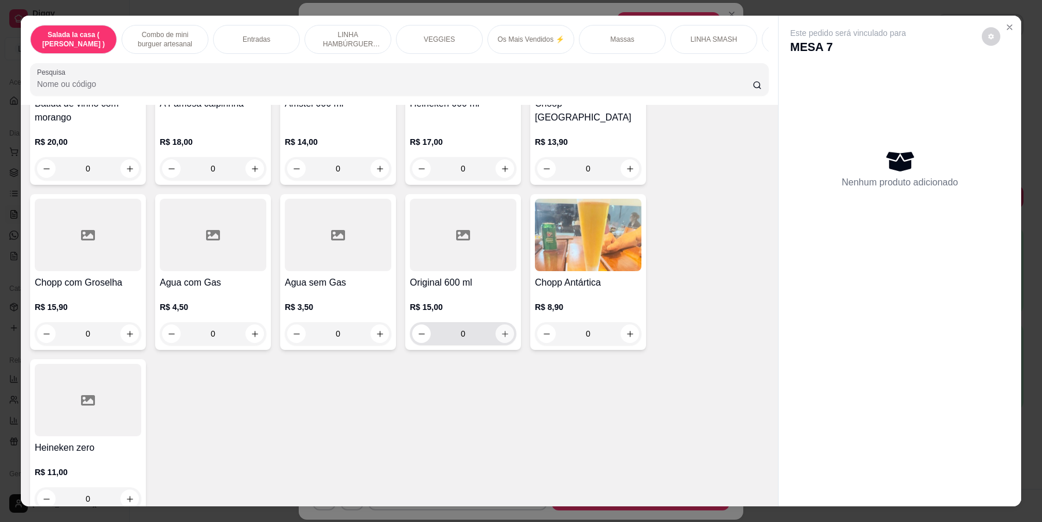
click at [496, 324] on button "increase-product-quantity" at bounding box center [505, 333] width 19 height 19
type input "1"
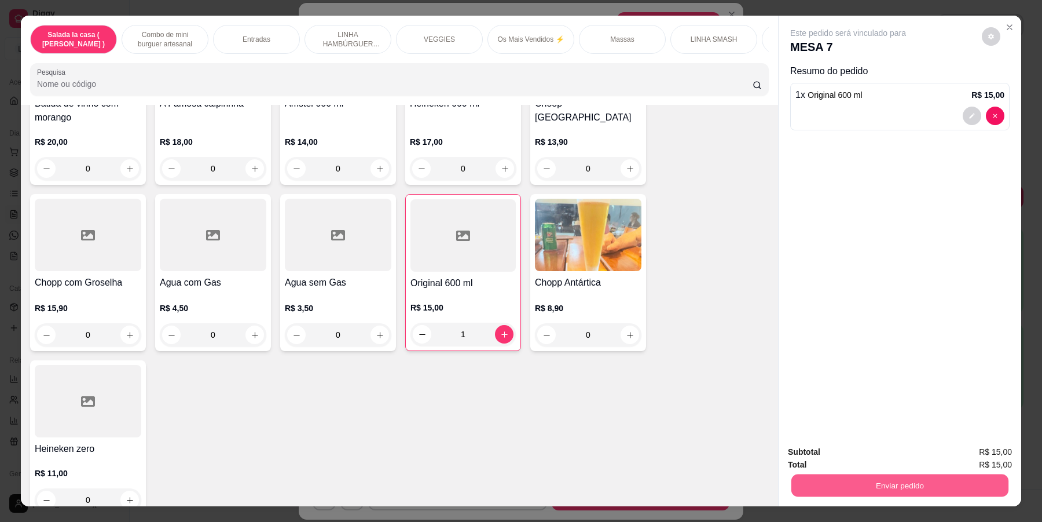
click at [883, 476] on button "Enviar pedido" at bounding box center [899, 485] width 217 height 23
click at [996, 452] on button "Enviar pedido" at bounding box center [980, 457] width 65 height 22
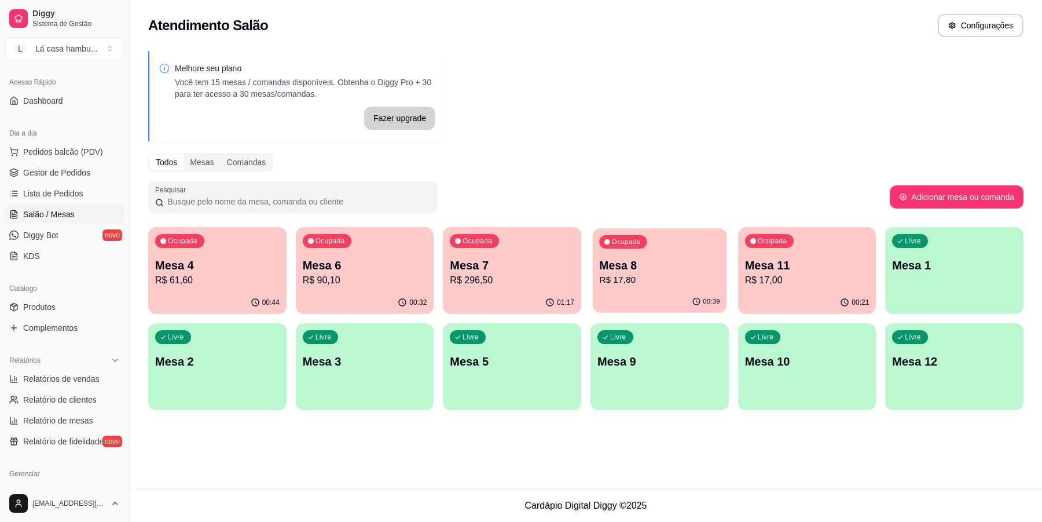
click at [666, 289] on div "Ocupada Mesa 8 R$ 17,80" at bounding box center [660, 259] width 134 height 63
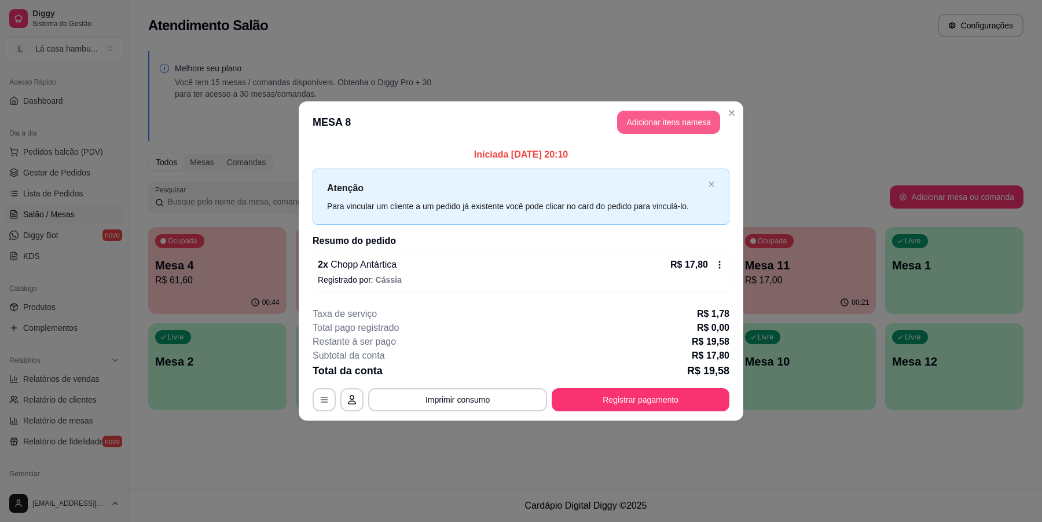
click at [705, 122] on button "Adicionar itens na mesa" at bounding box center [668, 122] width 103 height 23
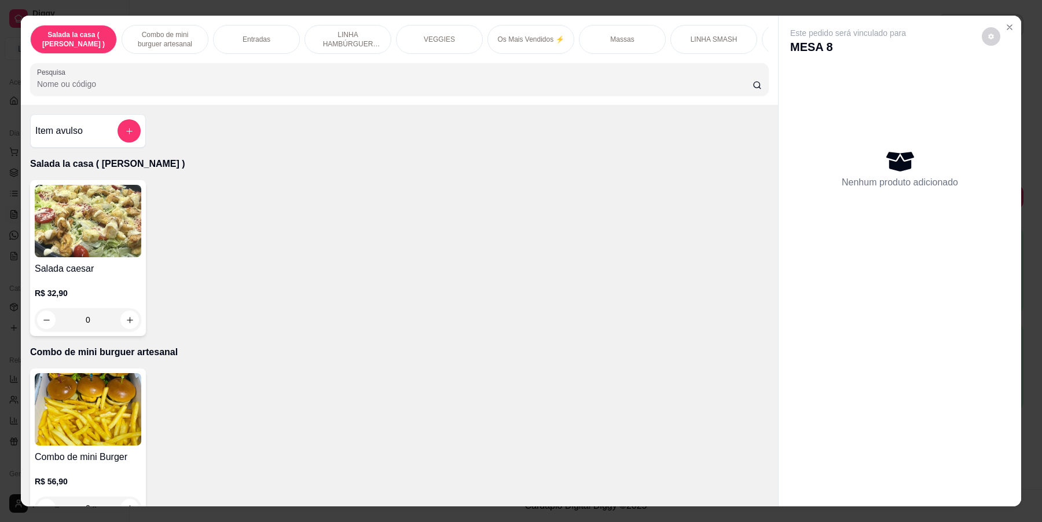
click at [828, 44] on p "MESA 8" at bounding box center [848, 47] width 116 height 16
click at [1005, 27] on icon "Close" at bounding box center [1009, 27] width 9 height 9
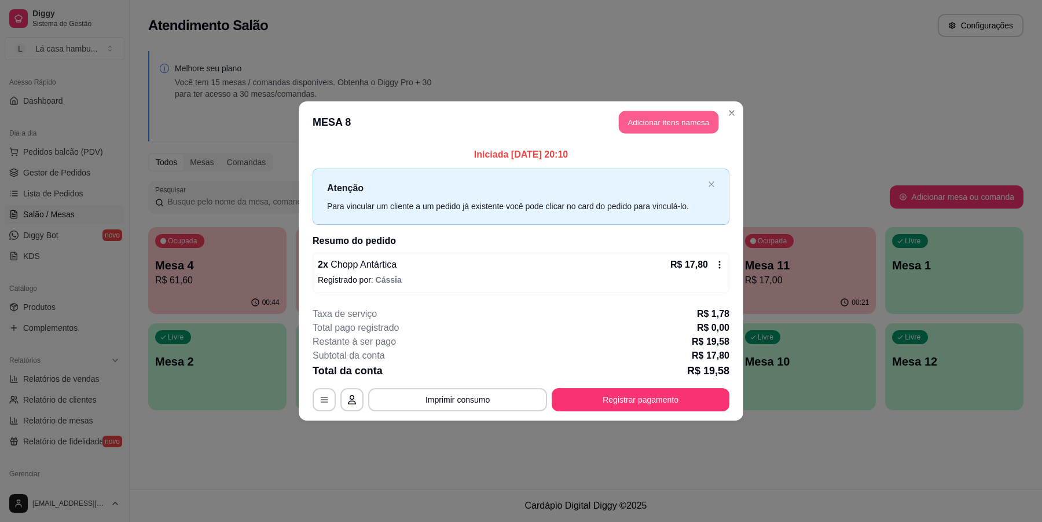
click at [687, 120] on button "Adicionar itens na mesa" at bounding box center [669, 122] width 100 height 23
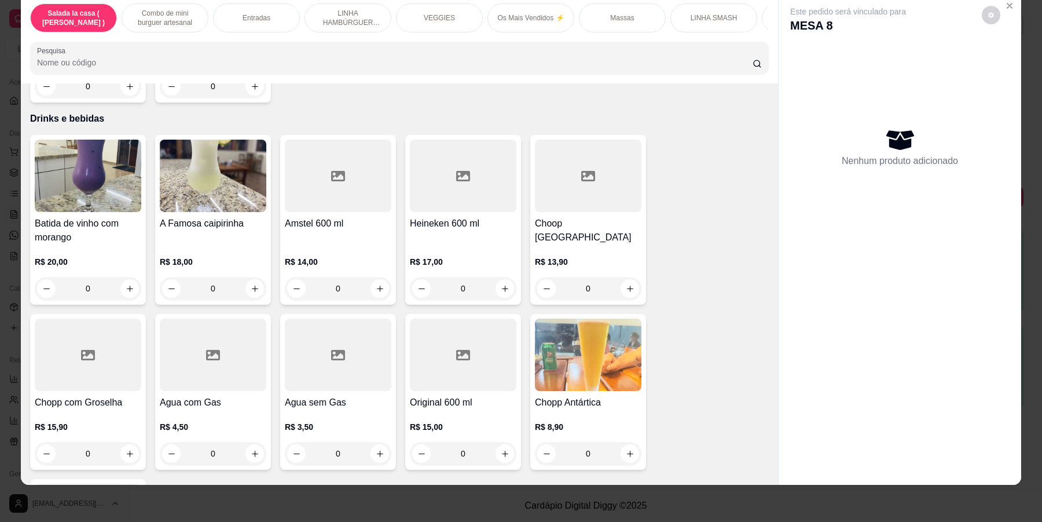
scroll to position [4838, 0]
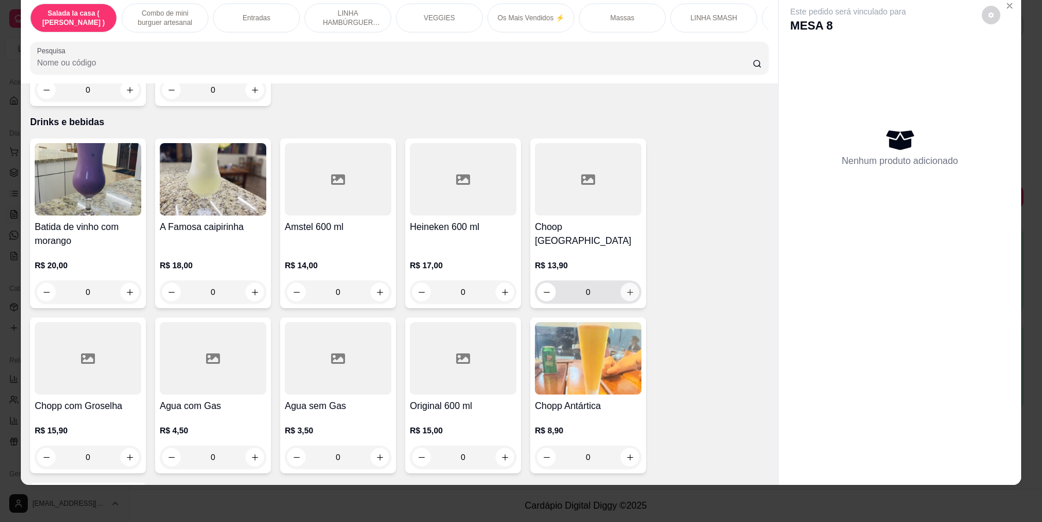
click at [626, 288] on icon "increase-product-quantity" at bounding box center [630, 292] width 9 height 9
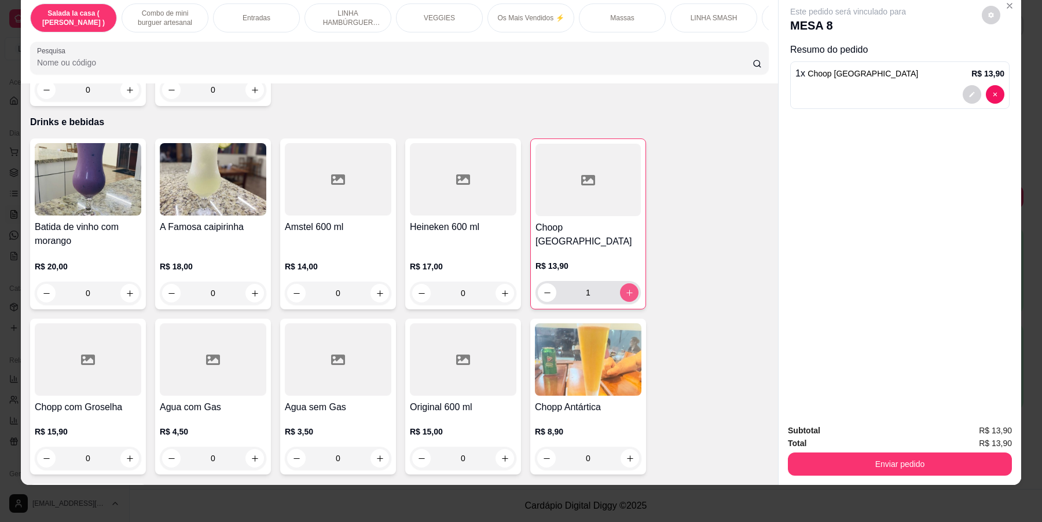
click at [625, 283] on button "increase-product-quantity" at bounding box center [629, 292] width 19 height 19
type input "2"
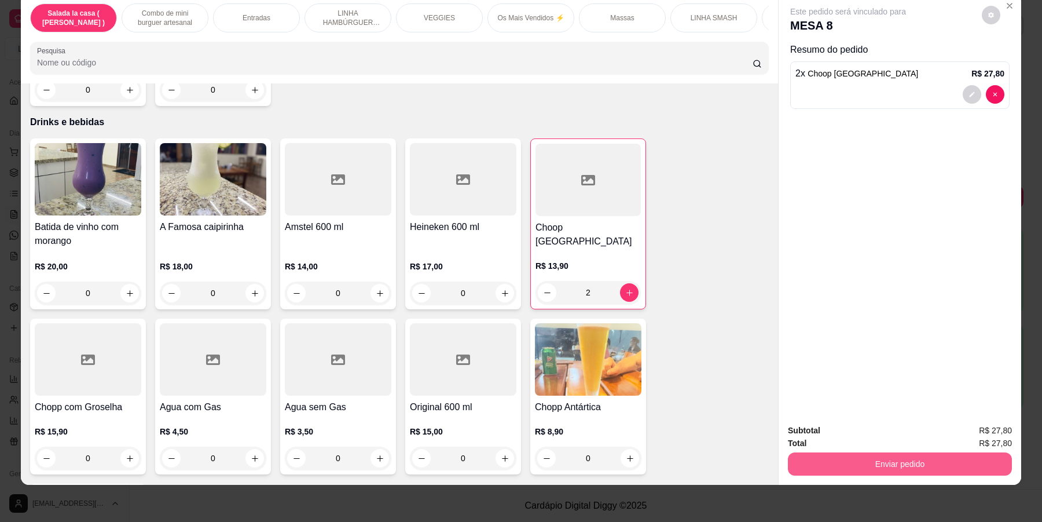
click at [908, 461] on button "Enviar pedido" at bounding box center [900, 463] width 224 height 23
click at [988, 432] on button "Enviar pedido" at bounding box center [980, 435] width 65 height 22
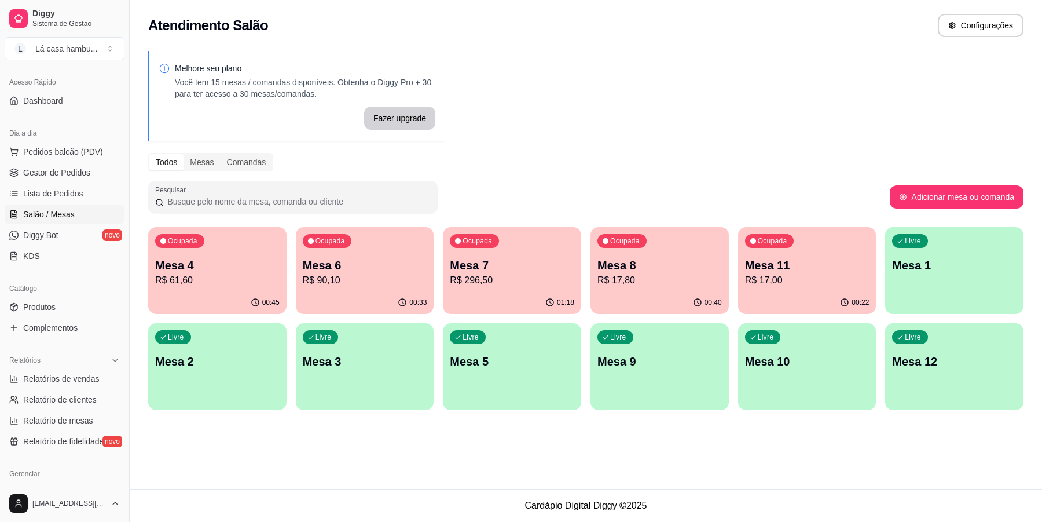
click at [677, 250] on div "Ocupada Mesa 8 R$ 17,80" at bounding box center [659, 259] width 138 height 64
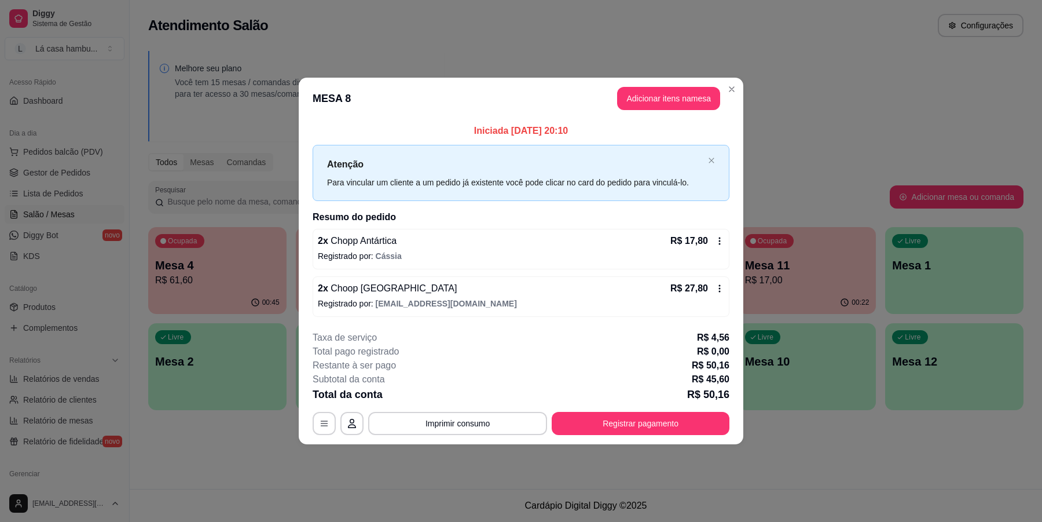
click at [718, 240] on icon at bounding box center [719, 240] width 9 height 9
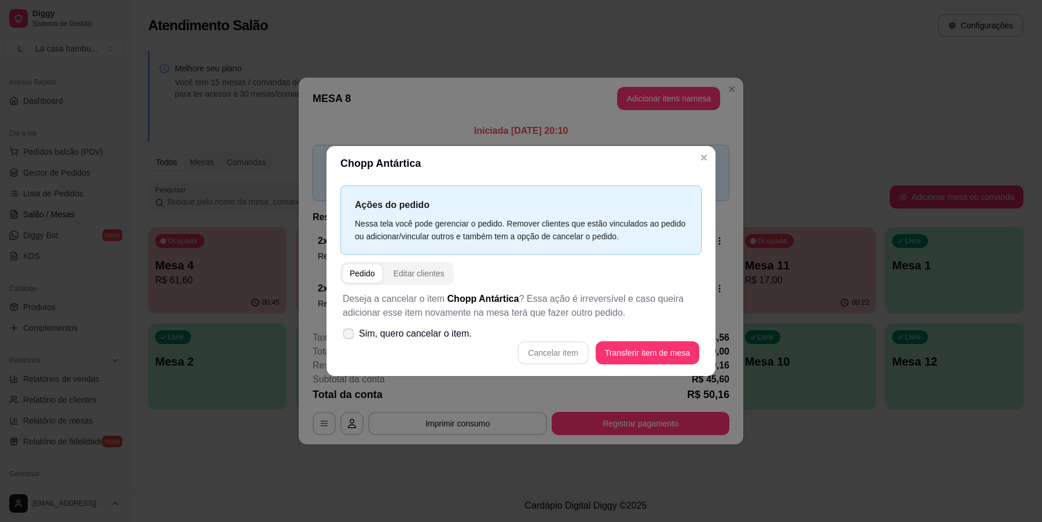
click at [397, 340] on span "Sim, quero cancelar o item." at bounding box center [415, 333] width 113 height 14
click at [350, 340] on input "Sim, quero cancelar o item." at bounding box center [346, 339] width 8 height 8
checkbox input "true"
click at [545, 348] on button "Cancelar item" at bounding box center [553, 352] width 69 height 23
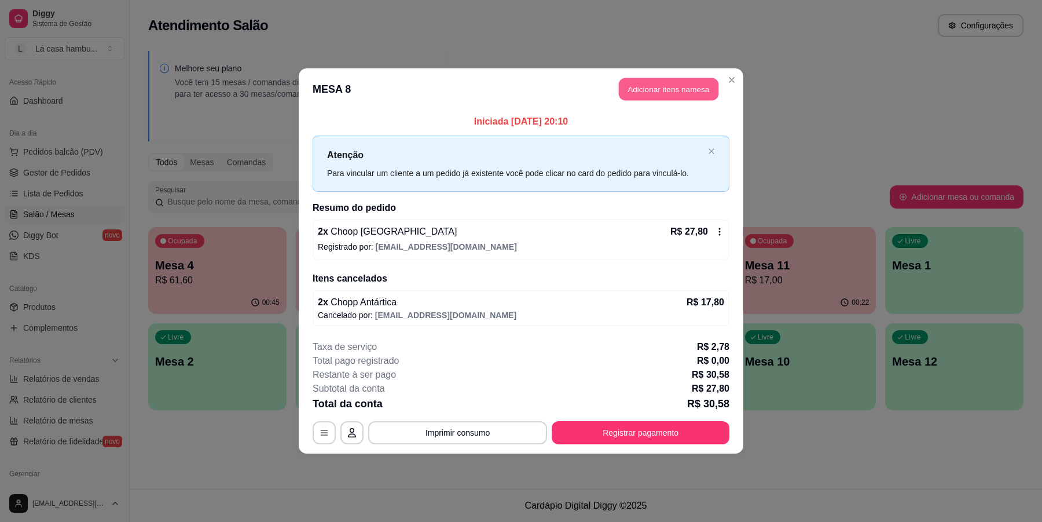
click at [700, 91] on button "Adicionar itens na mesa" at bounding box center [669, 89] width 100 height 23
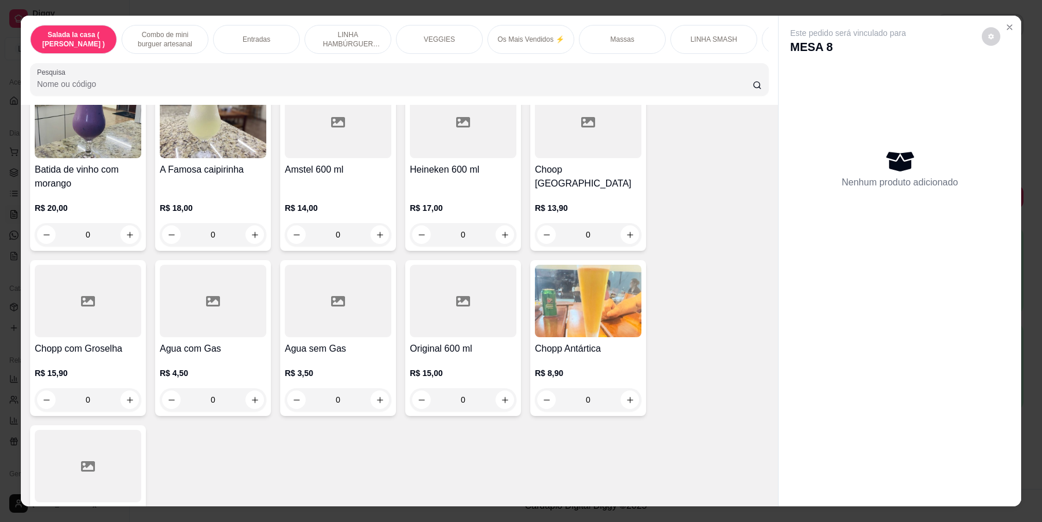
scroll to position [4910, 0]
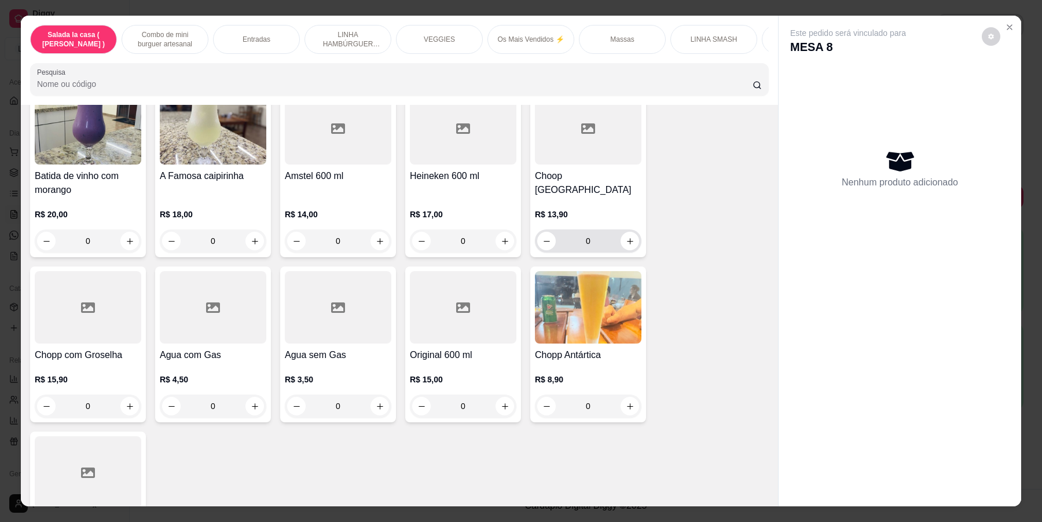
click at [626, 237] on icon "increase-product-quantity" at bounding box center [630, 241] width 9 height 9
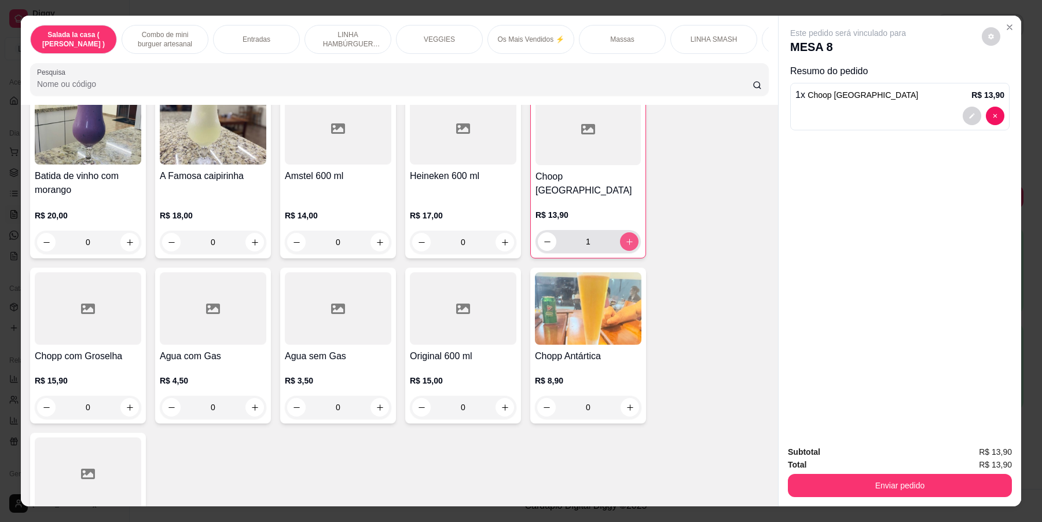
click at [625, 237] on icon "increase-product-quantity" at bounding box center [629, 241] width 9 height 9
type input "2"
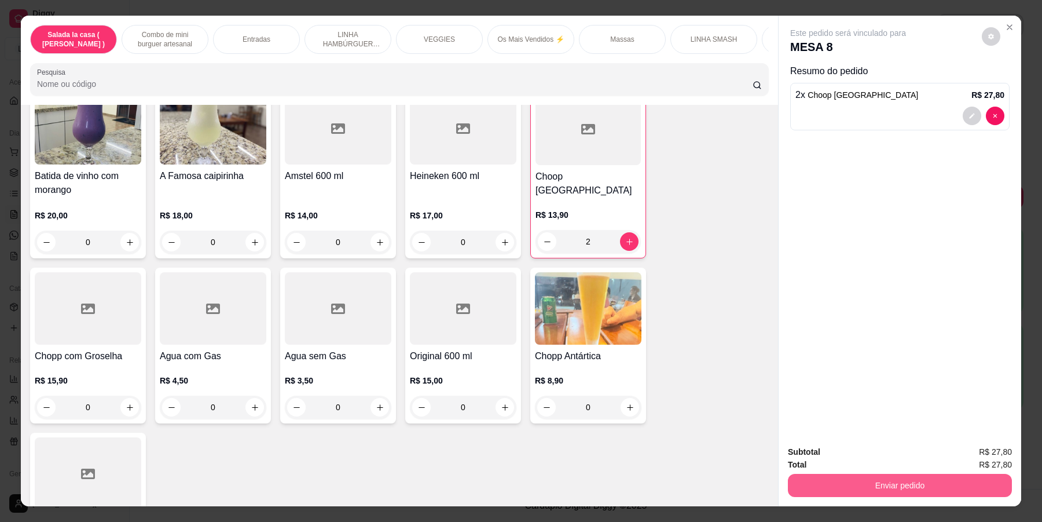
click at [928, 487] on button "Enviar pedido" at bounding box center [900, 485] width 224 height 23
click at [990, 458] on button "Enviar pedido" at bounding box center [981, 456] width 64 height 21
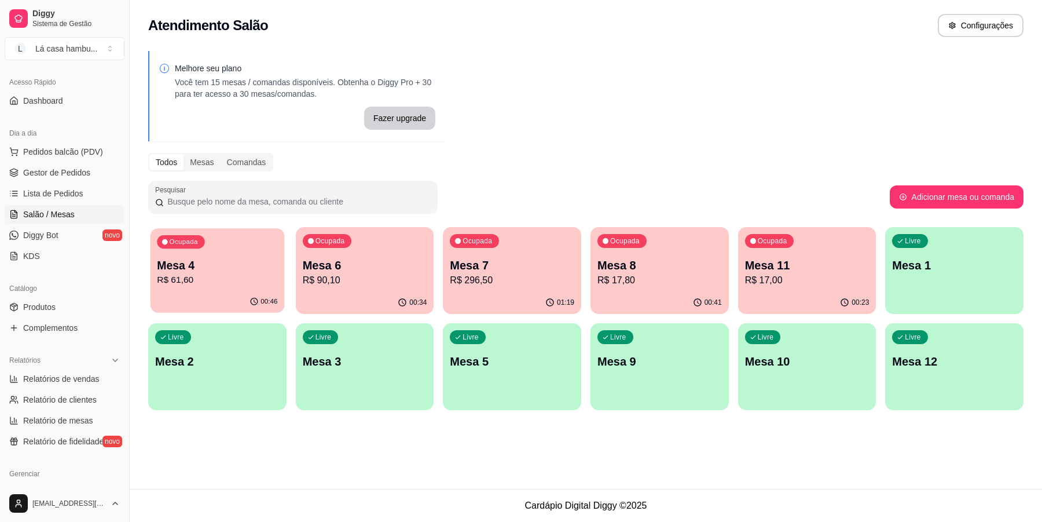
click at [272, 271] on p "Mesa 4" at bounding box center [217, 266] width 120 height 16
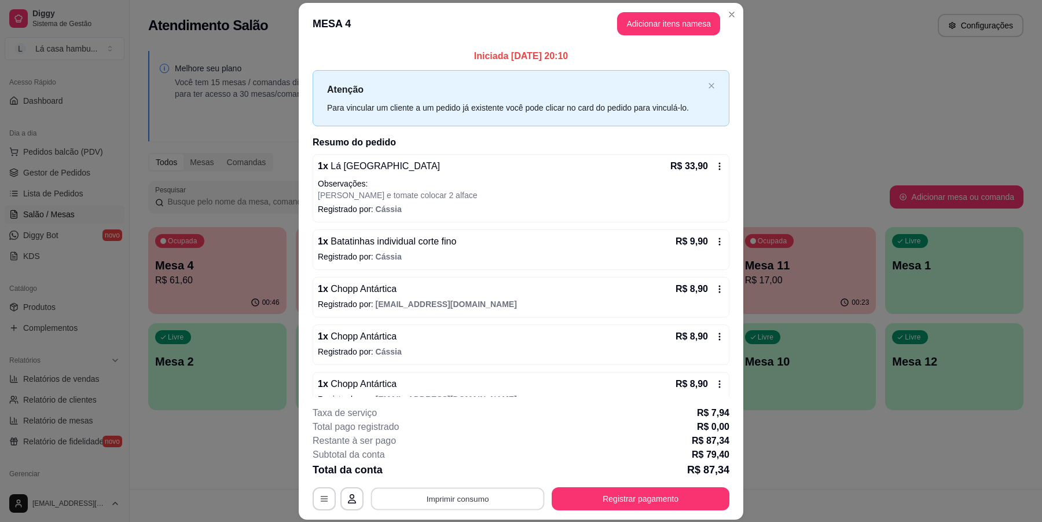
click at [478, 498] on button "Imprimir consumo" at bounding box center [458, 498] width 174 height 23
click at [475, 467] on button "IMPRESSORA" at bounding box center [455, 472] width 81 height 18
click at [626, 505] on button "Registrar pagamento" at bounding box center [641, 498] width 173 height 23
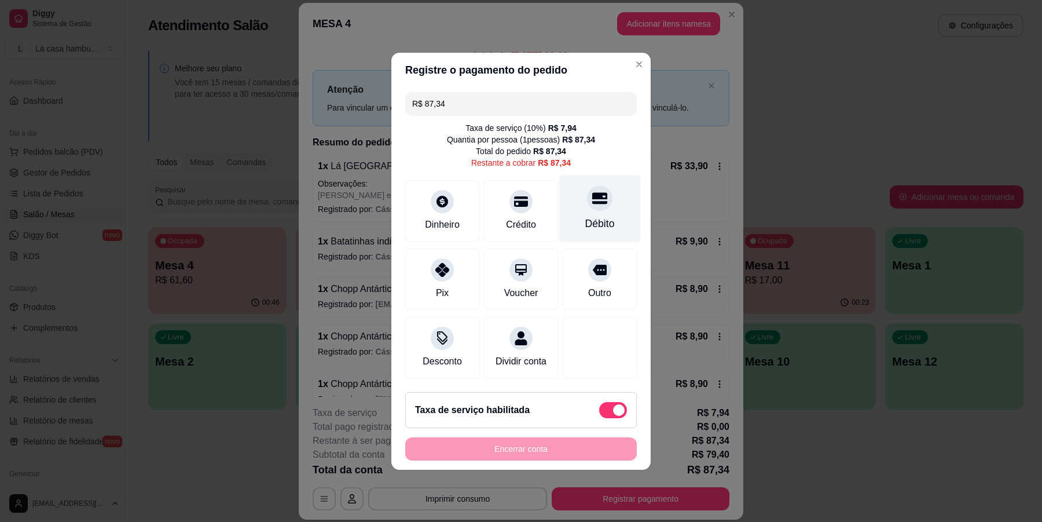
click at [596, 190] on icon at bounding box center [599, 197] width 15 height 15
type input "R$ 0,00"
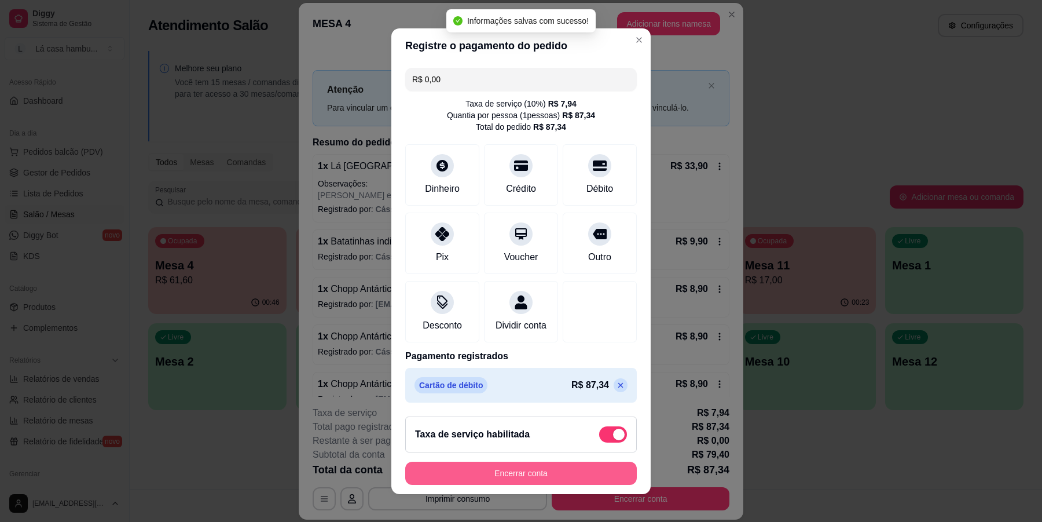
click at [485, 471] on button "Encerrar conta" at bounding box center [521, 472] width 232 height 23
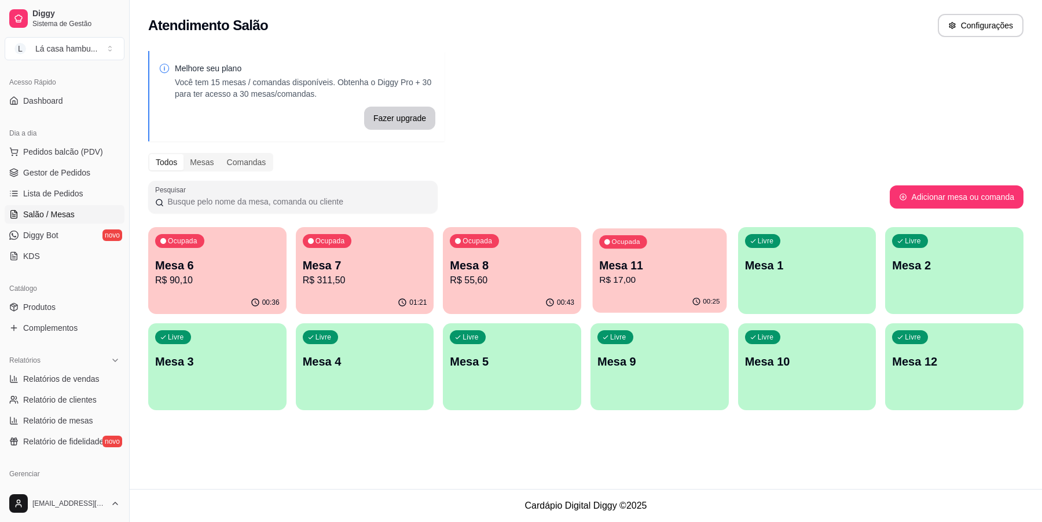
click at [667, 290] on div "Ocupada Mesa 11 R$ 17,00" at bounding box center [660, 259] width 134 height 63
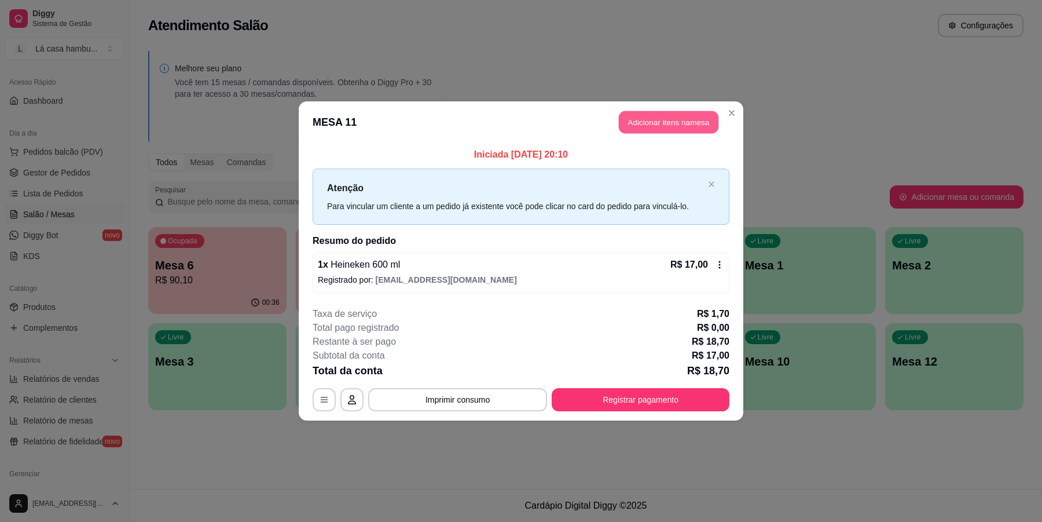
click at [693, 113] on button "Adicionar itens na mesa" at bounding box center [669, 122] width 100 height 23
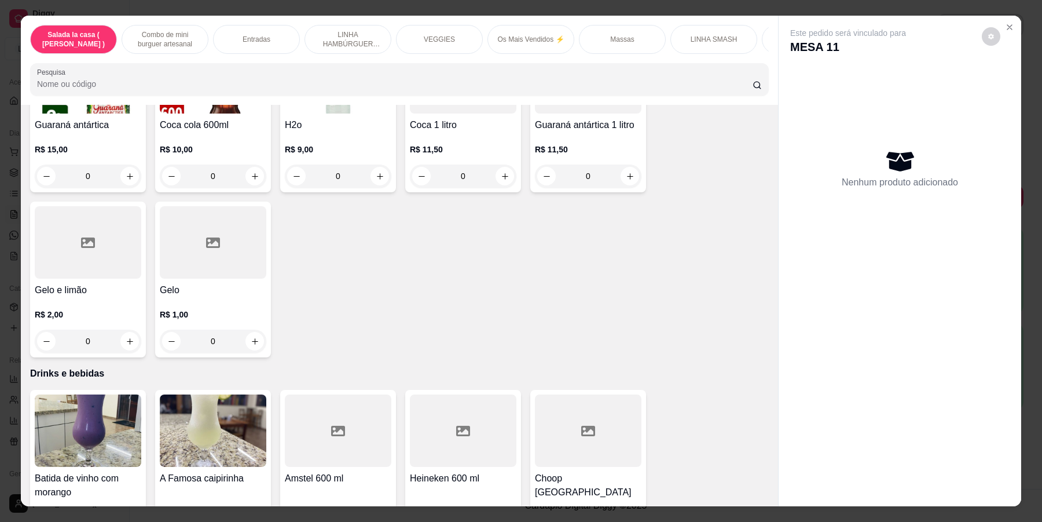
scroll to position [4848, 0]
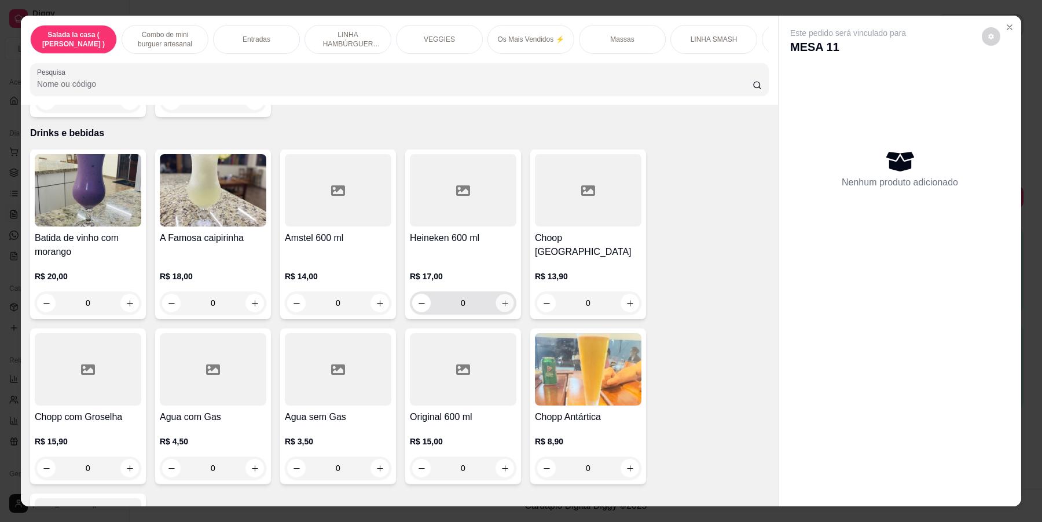
click at [508, 294] on button "increase-product-quantity" at bounding box center [505, 303] width 18 height 18
type input "1"
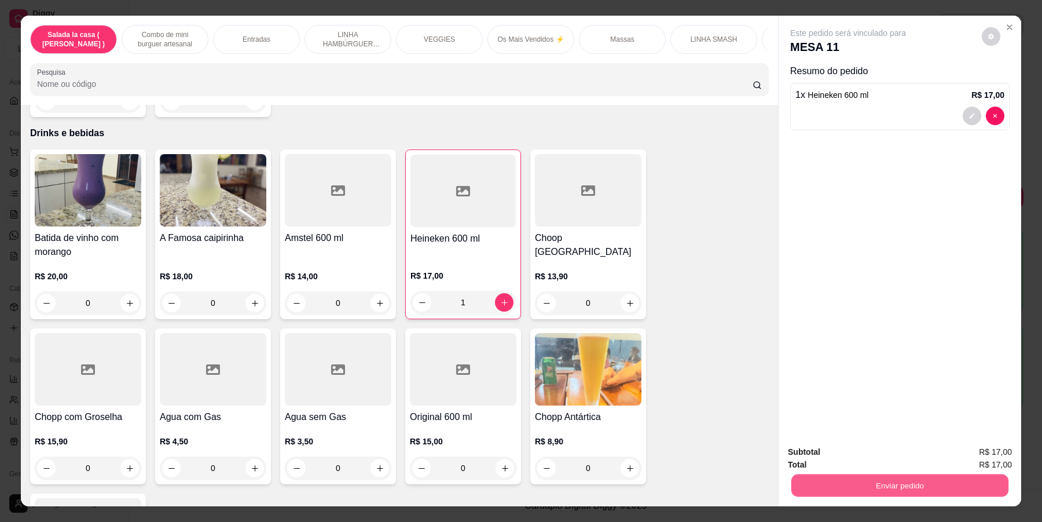
click at [908, 482] on button "Enviar pedido" at bounding box center [899, 485] width 217 height 23
click at [1001, 450] on button "Enviar pedido" at bounding box center [981, 456] width 64 height 21
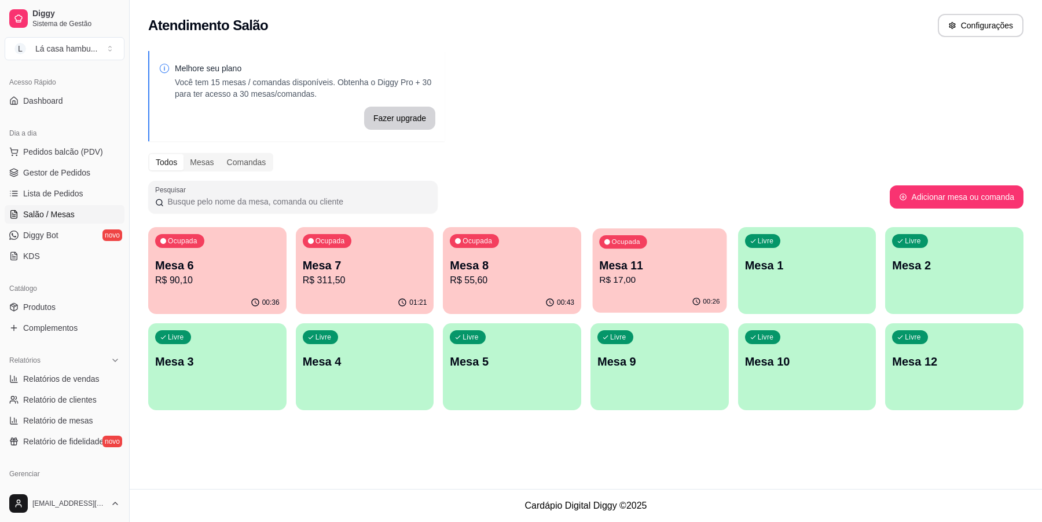
click at [658, 297] on div "00:26" at bounding box center [660, 302] width 134 height 22
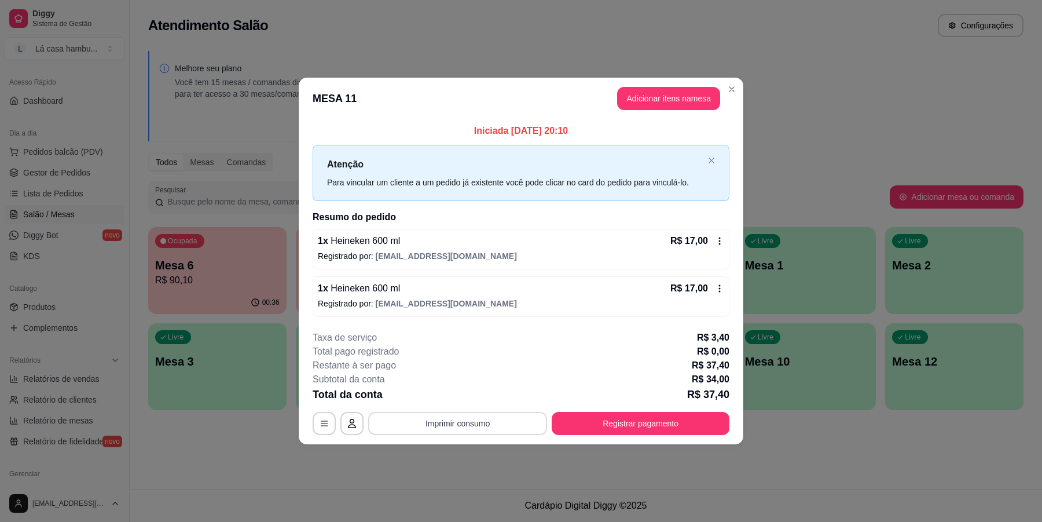
click at [468, 419] on button "Imprimir consumo" at bounding box center [457, 423] width 179 height 23
click at [463, 394] on button "IMPRESSORA" at bounding box center [460, 397] width 81 height 18
click at [637, 421] on button "Registrar pagamento" at bounding box center [641, 423] width 178 height 23
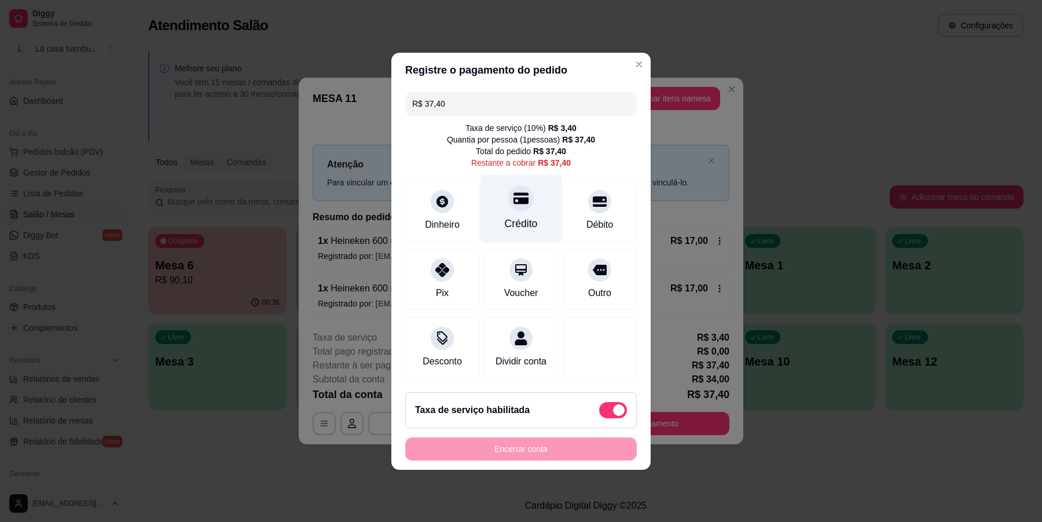
click at [516, 185] on div at bounding box center [520, 197] width 25 height 25
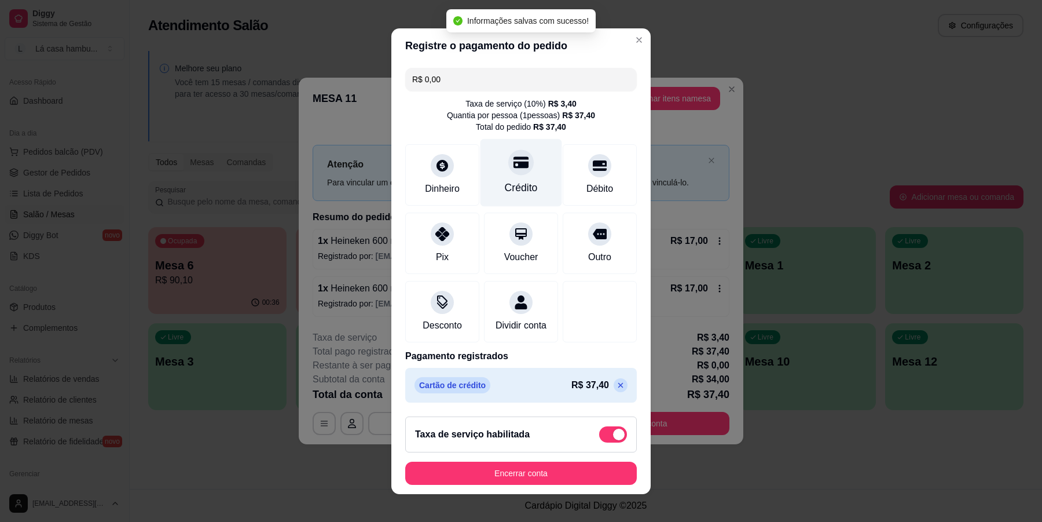
type input "R$ 0,00"
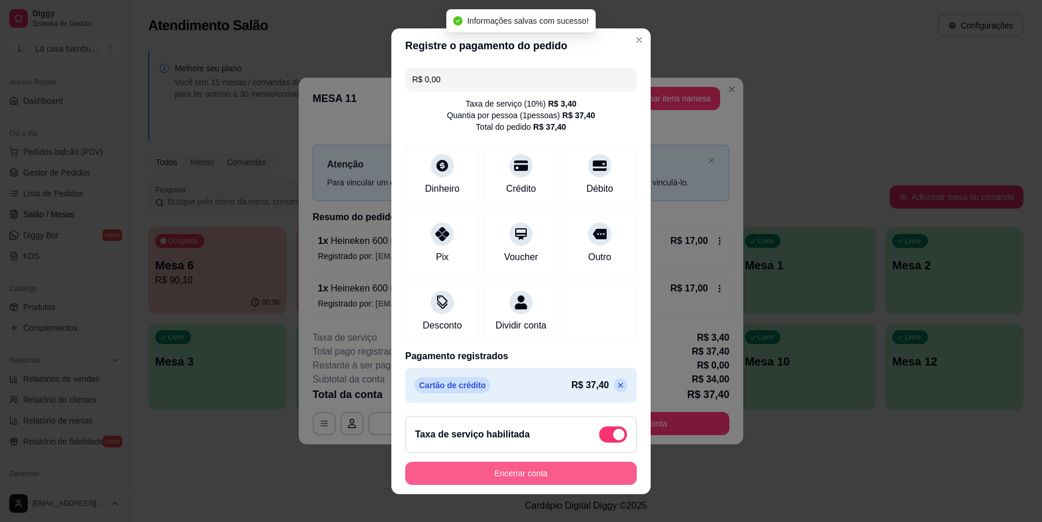
click at [548, 466] on button "Encerrar conta" at bounding box center [521, 472] width 232 height 23
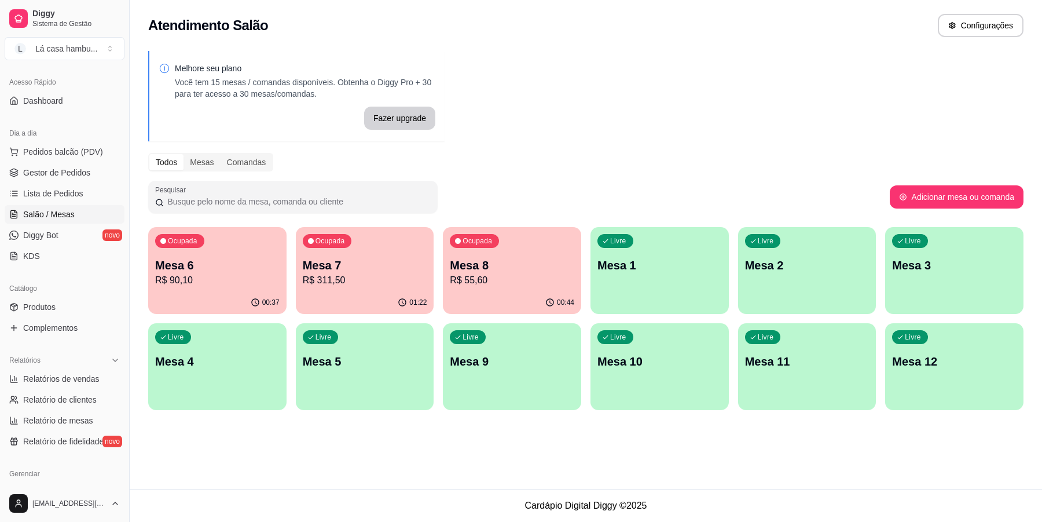
click at [352, 271] on p "Mesa 7" at bounding box center [365, 265] width 124 height 16
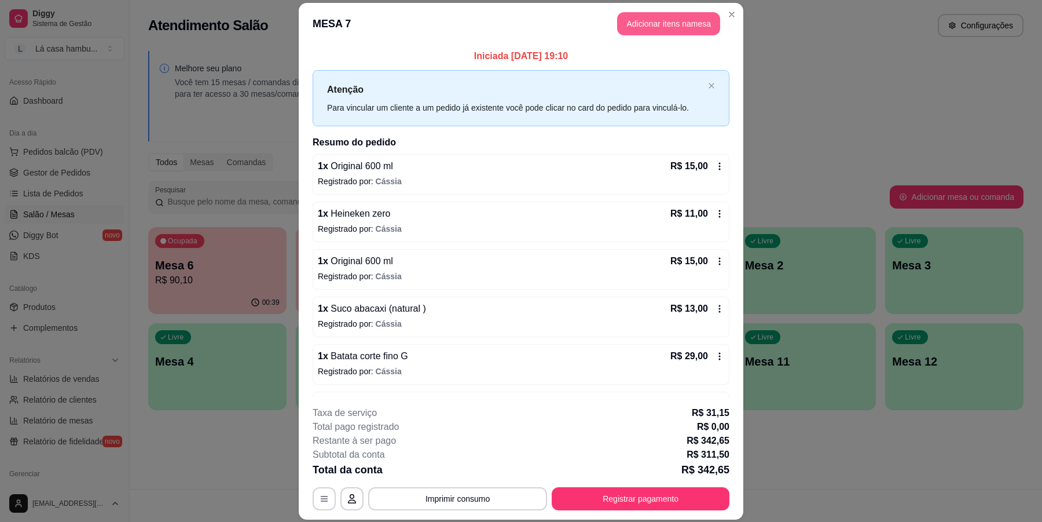
click at [647, 21] on button "Adicionar itens na mesa" at bounding box center [668, 23] width 103 height 23
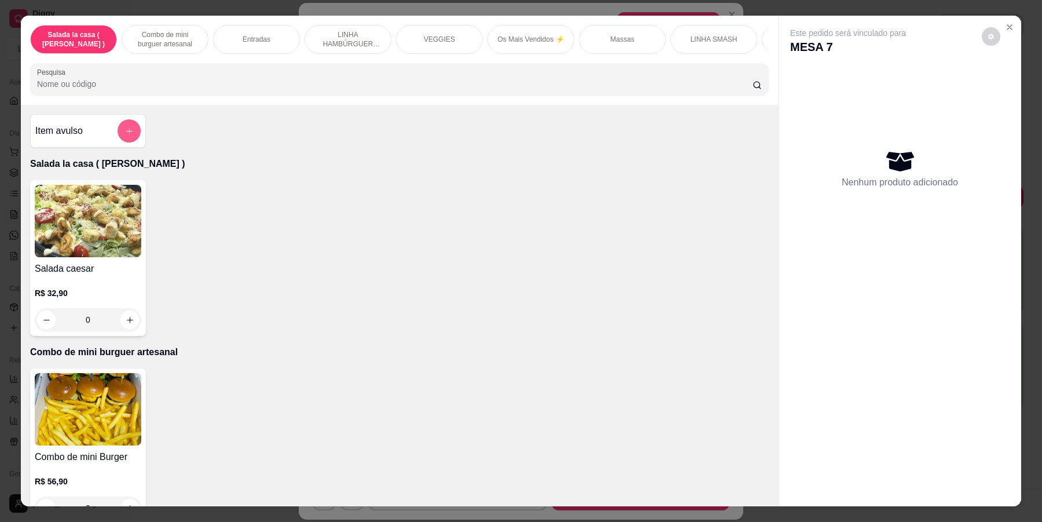
click at [125, 135] on icon "add-separate-item" at bounding box center [129, 131] width 9 height 9
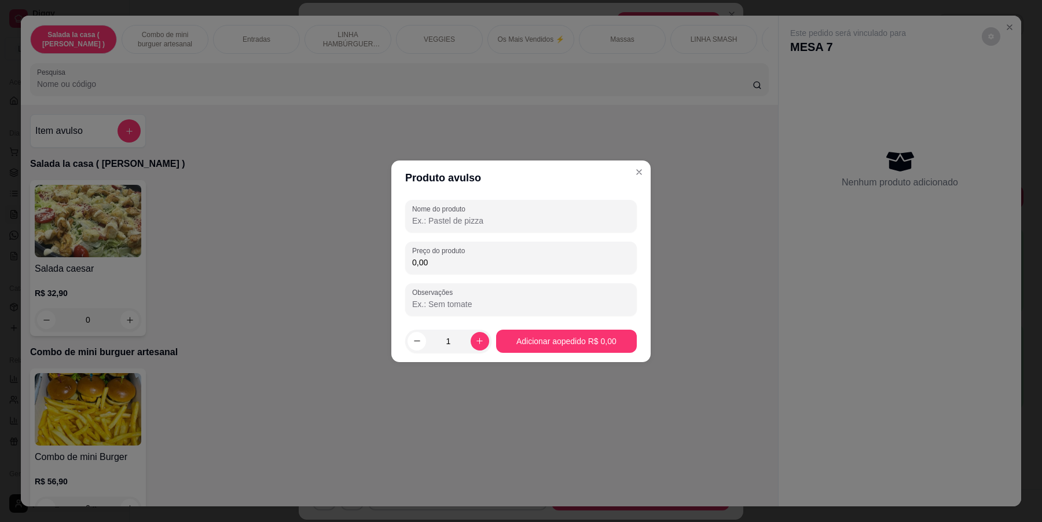
click at [466, 219] on input "Nome do produto" at bounding box center [521, 221] width 218 height 12
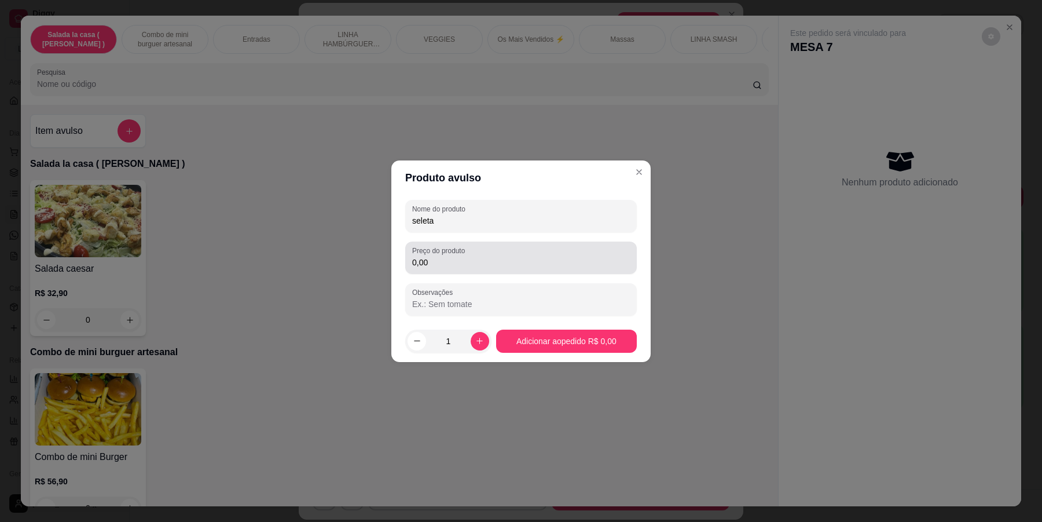
type input "seleta"
click at [435, 256] on div "Preço do produto 0,00" at bounding box center [521, 257] width 232 height 32
type input "8,00"
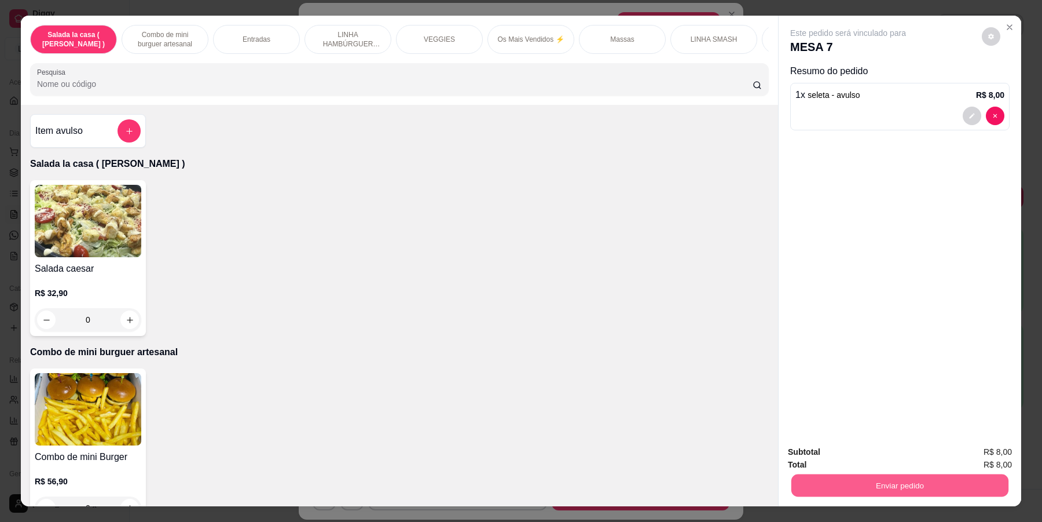
click at [872, 476] on button "Enviar pedido" at bounding box center [899, 485] width 217 height 23
click at [978, 459] on button "Enviar pedido" at bounding box center [980, 457] width 65 height 22
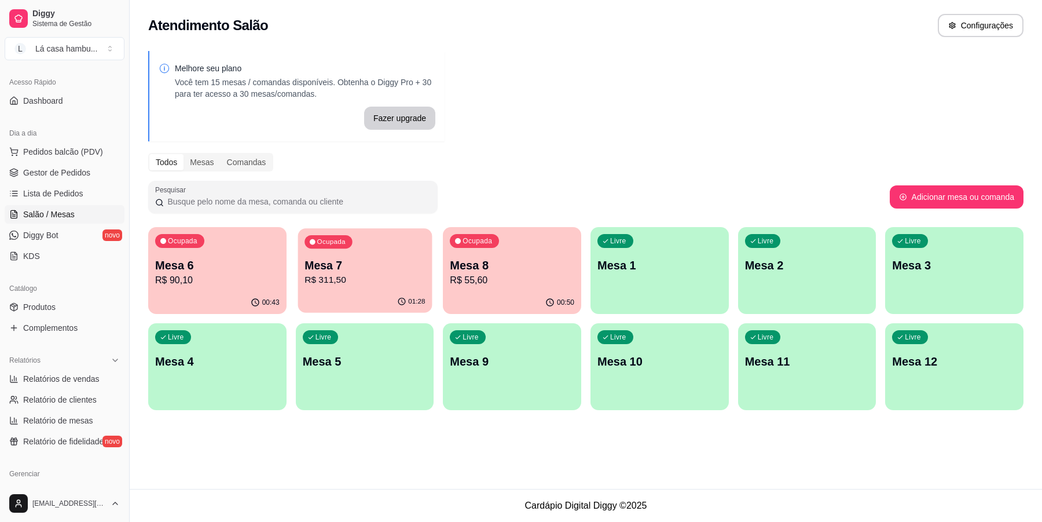
click at [386, 268] on p "Mesa 7" at bounding box center [364, 266] width 120 height 16
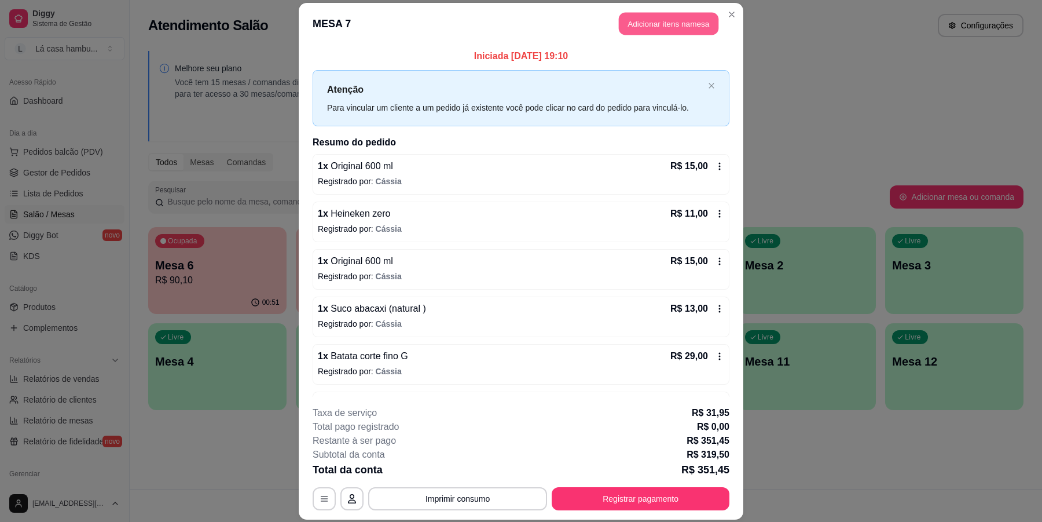
click at [667, 14] on button "Adicionar itens na mesa" at bounding box center [669, 23] width 100 height 23
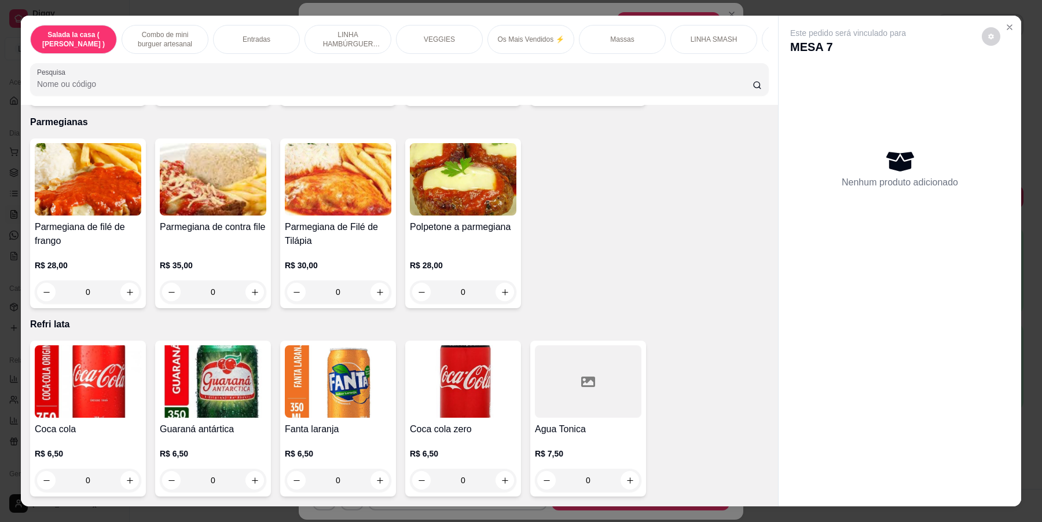
scroll to position [4983, 0]
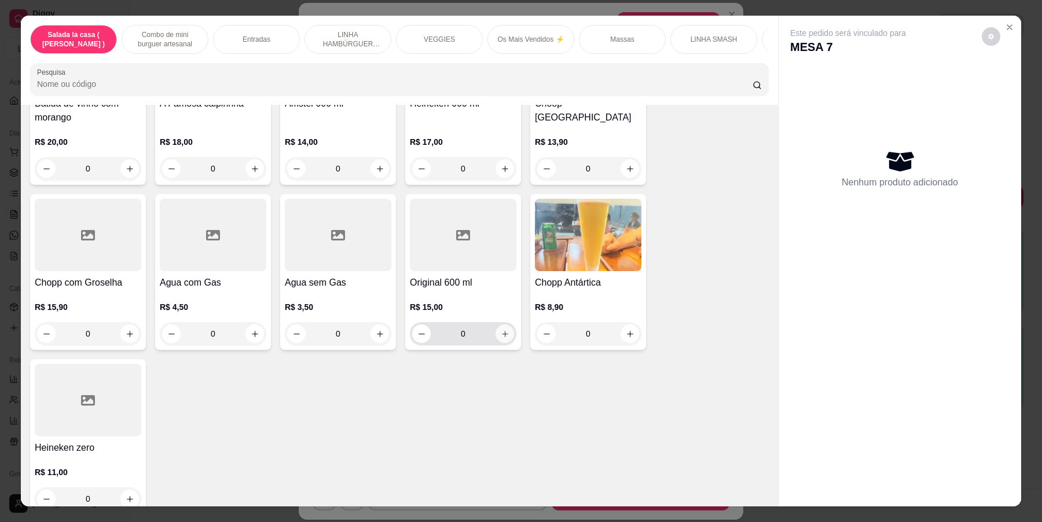
click at [501, 329] on icon "increase-product-quantity" at bounding box center [505, 333] width 9 height 9
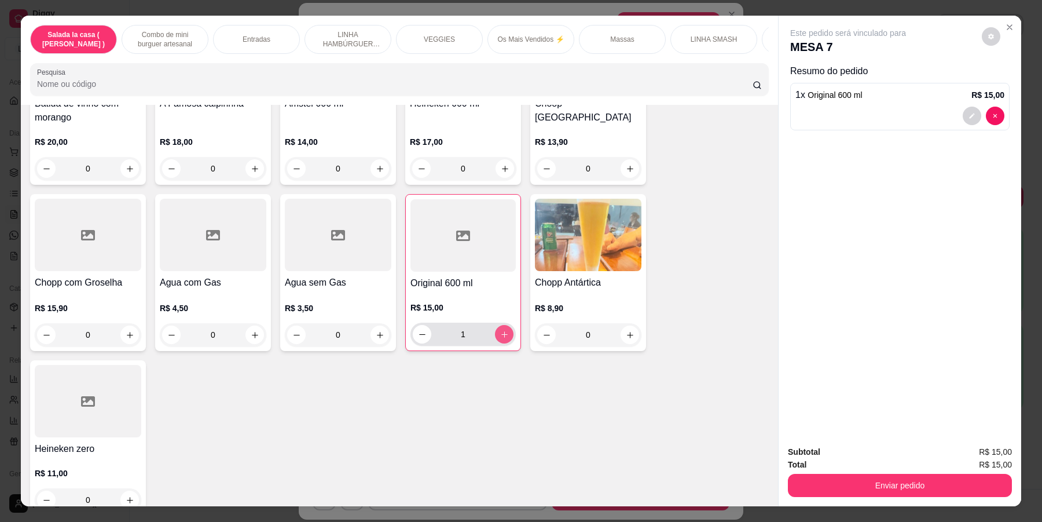
type input "1"
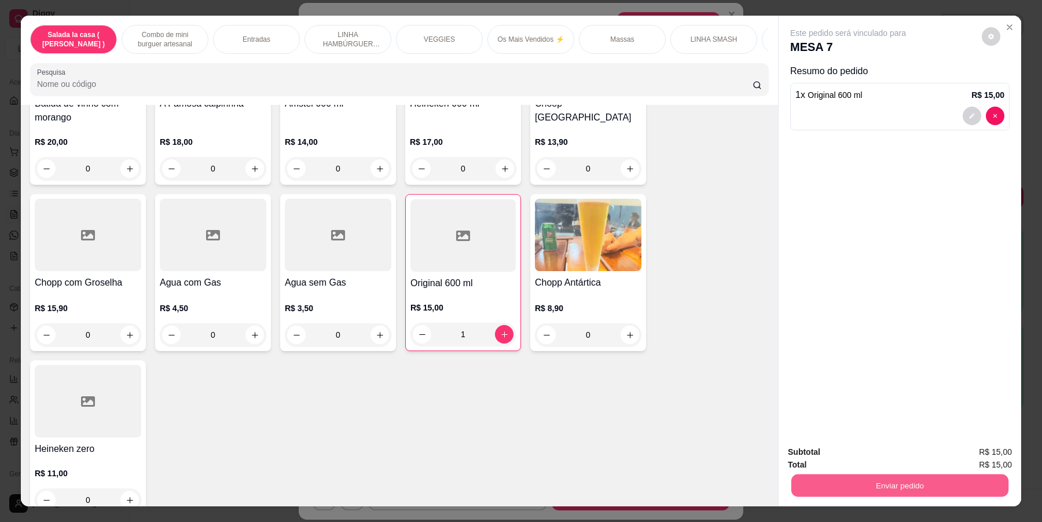
click at [886, 484] on button "Enviar pedido" at bounding box center [899, 485] width 217 height 23
click at [981, 449] on button "Enviar pedido" at bounding box center [980, 457] width 65 height 22
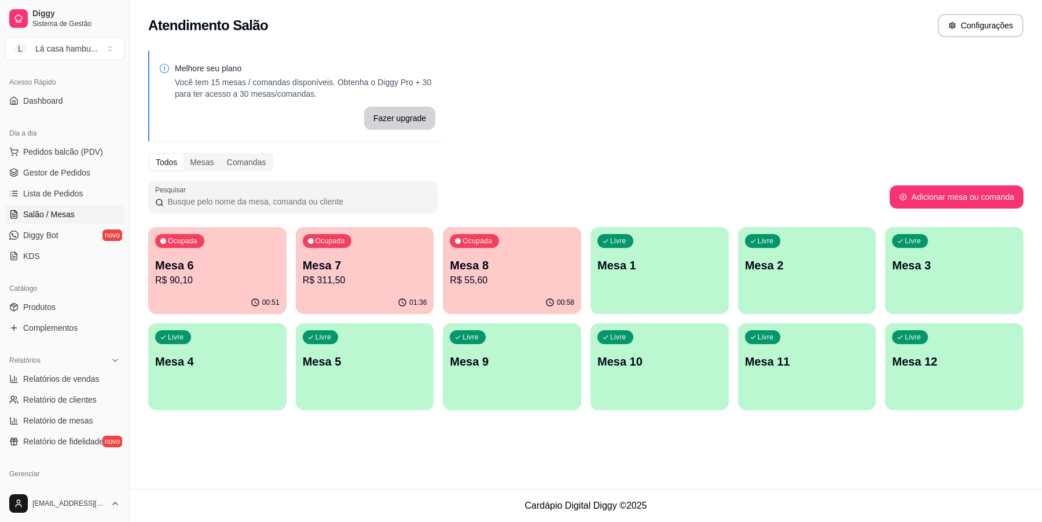
click at [343, 254] on div "Ocupada Mesa 7 R$ 311,50" at bounding box center [365, 259] width 138 height 64
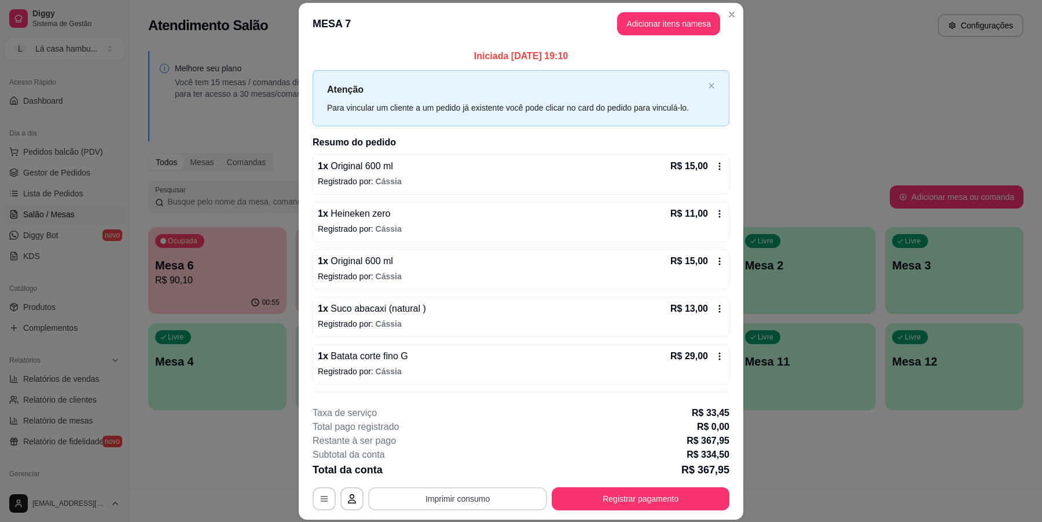
click at [435, 501] on button "Imprimir consumo" at bounding box center [457, 498] width 179 height 23
click at [452, 471] on button "IMPRESSORA" at bounding box center [455, 472] width 81 height 18
click at [609, 502] on button "Registrar pagamento" at bounding box center [641, 498] width 173 height 23
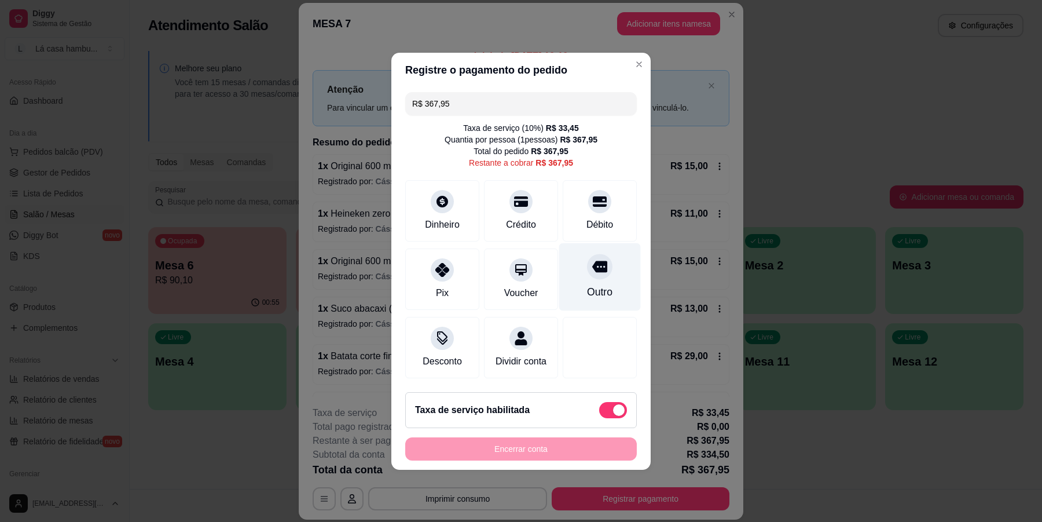
click at [600, 256] on div at bounding box center [599, 266] width 25 height 25
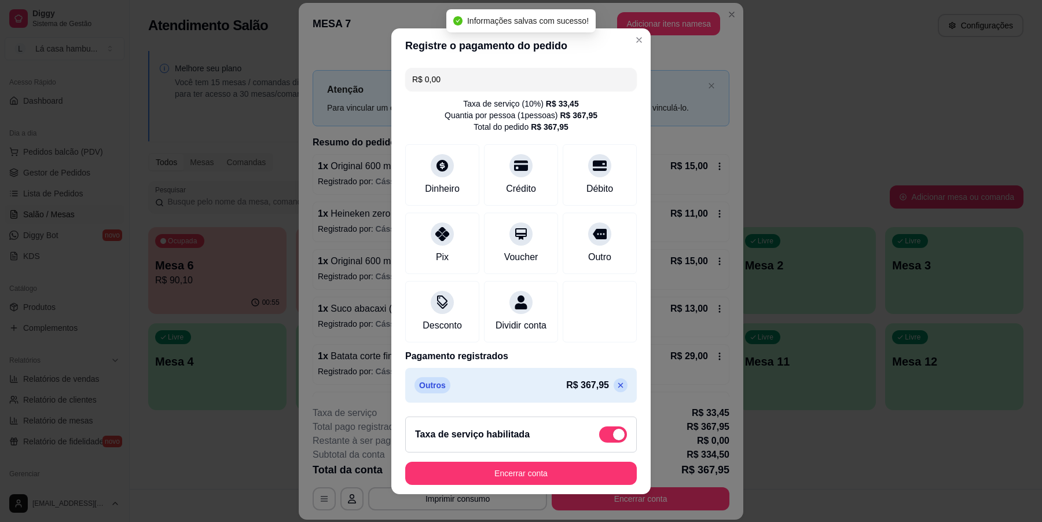
type input "R$ 0,00"
click at [527, 478] on button "Encerrar conta" at bounding box center [521, 472] width 225 height 23
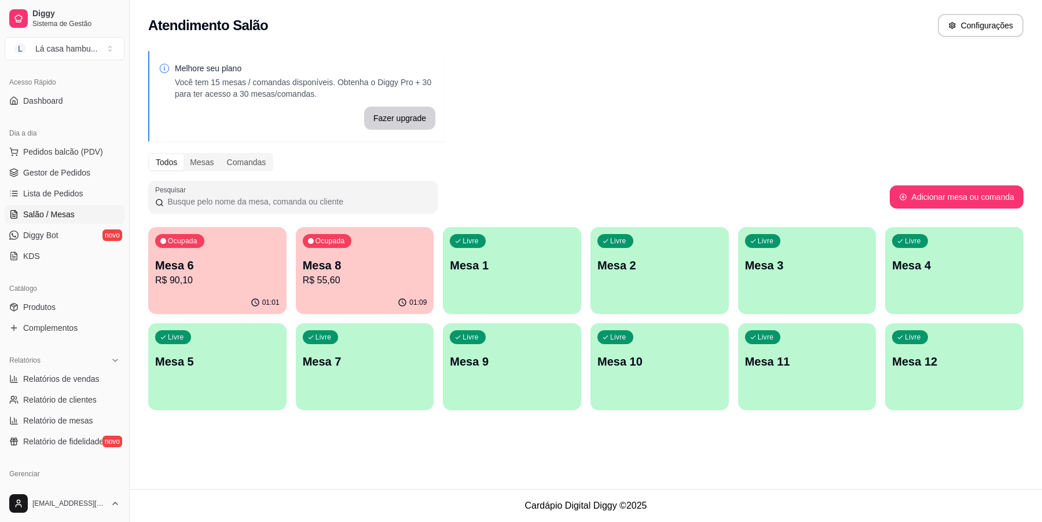
click at [230, 261] on p "Mesa 6" at bounding box center [217, 265] width 124 height 16
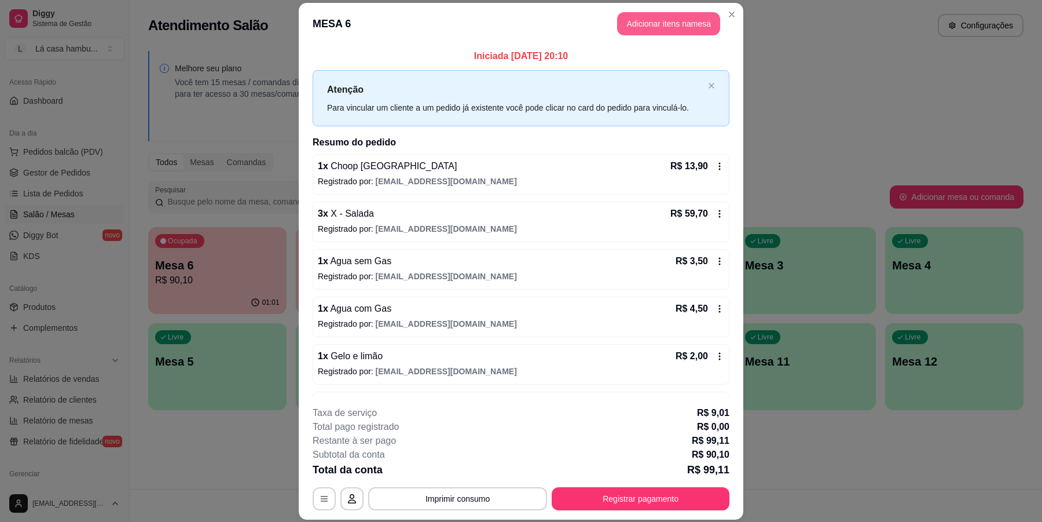
click at [666, 22] on button "Adicionar itens na mesa" at bounding box center [668, 23] width 103 height 23
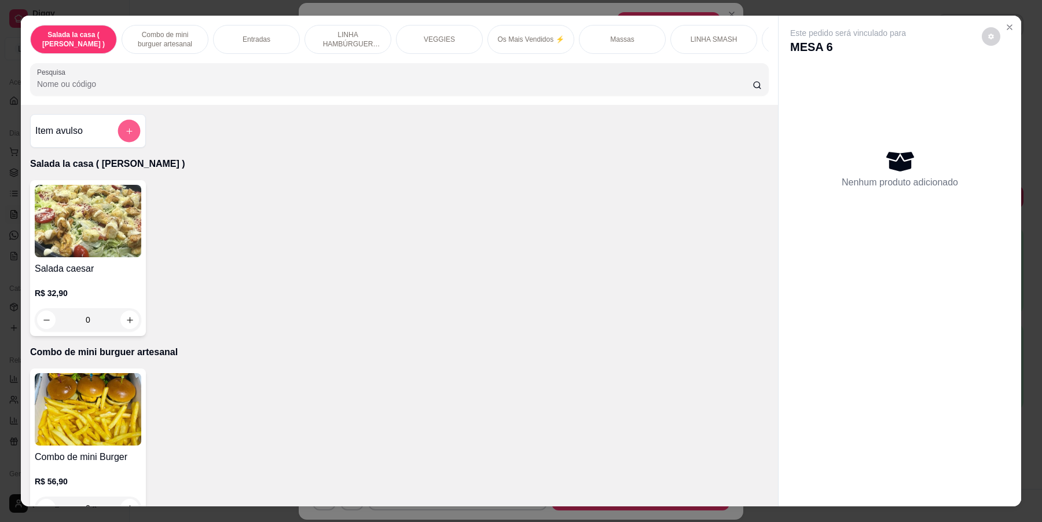
click at [129, 142] on button "add-separate-item" at bounding box center [129, 131] width 23 height 23
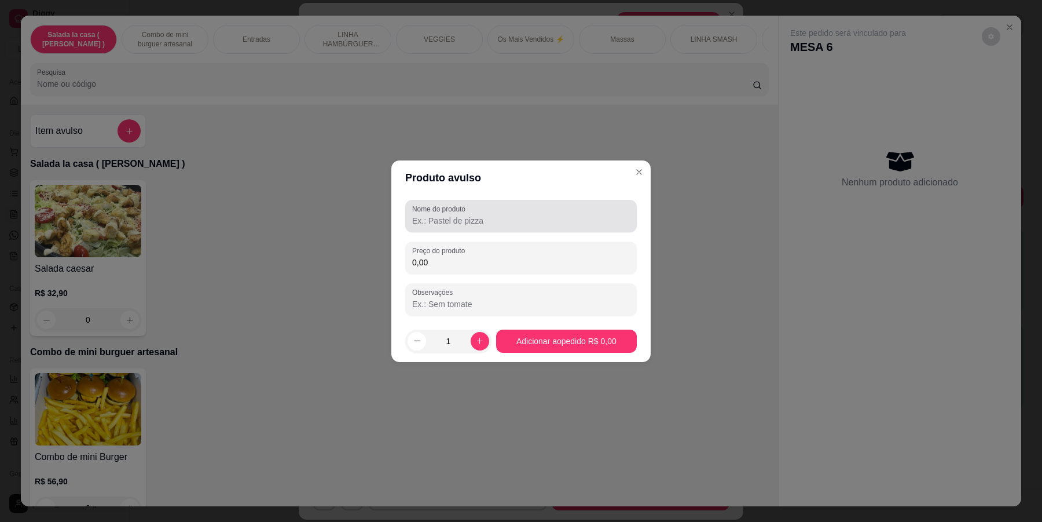
click at [421, 215] on input "Nome do produto" at bounding box center [521, 221] width 218 height 12
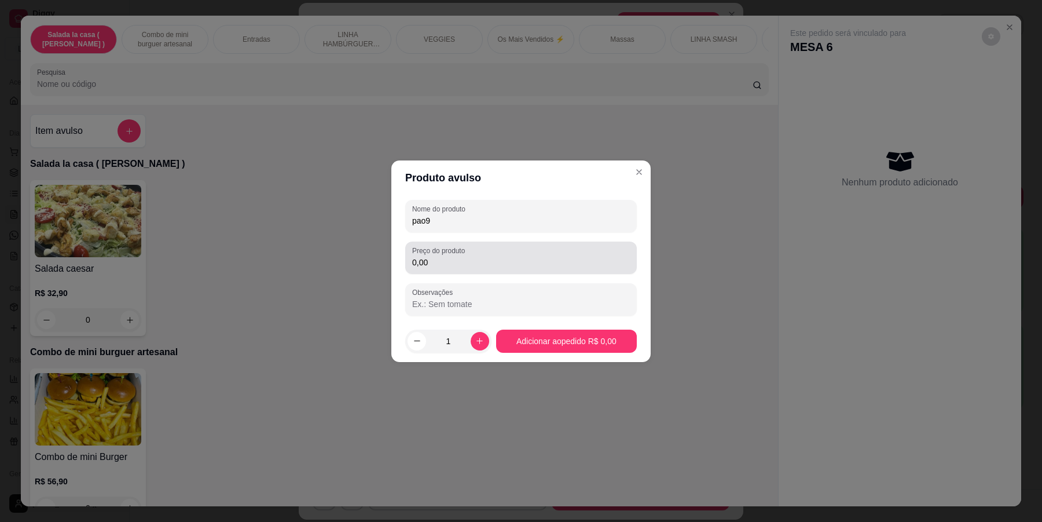
type input "pao9"
click at [452, 259] on input "0,00" at bounding box center [521, 262] width 218 height 12
type input "3,00"
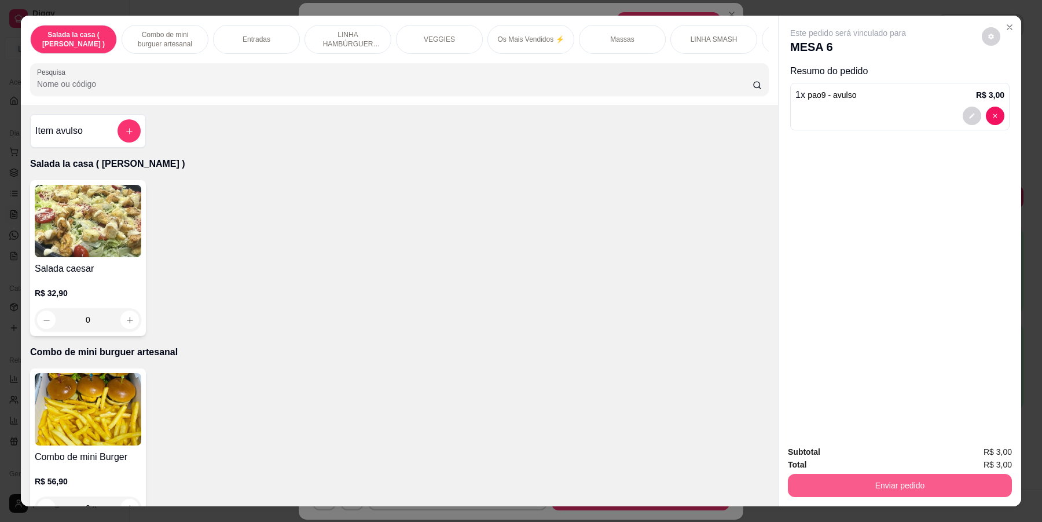
click at [889, 485] on button "Enviar pedido" at bounding box center [900, 485] width 224 height 23
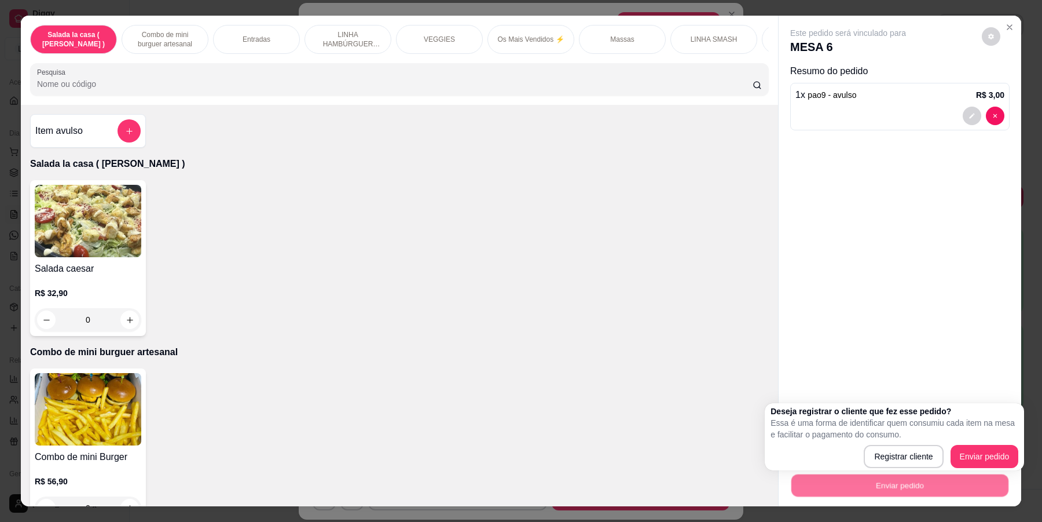
click at [975, 469] on div "Deseja registrar o cliente que fez esse pedido? Essa é uma forma de identificar…" at bounding box center [894, 436] width 259 height 67
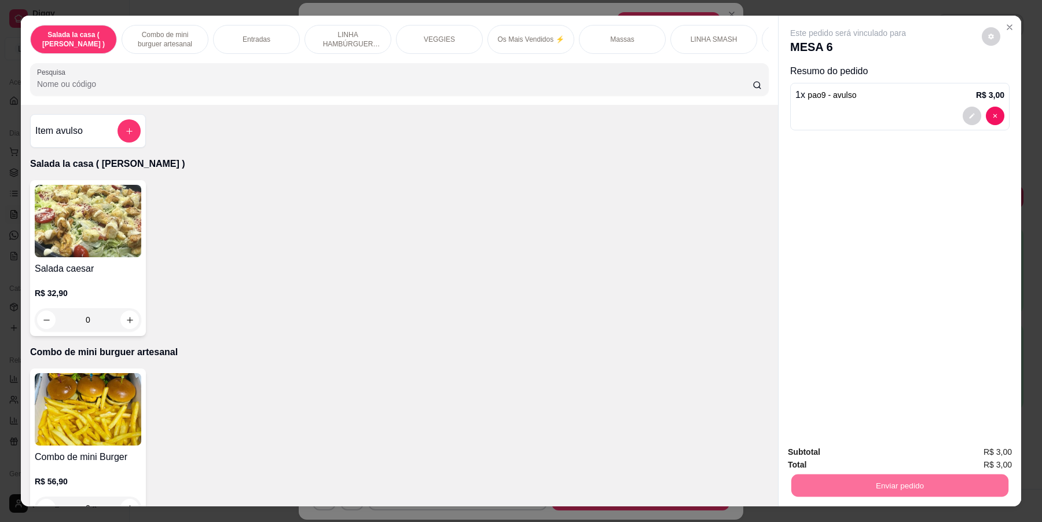
click at [979, 458] on button "Enviar pedido" at bounding box center [980, 457] width 65 height 22
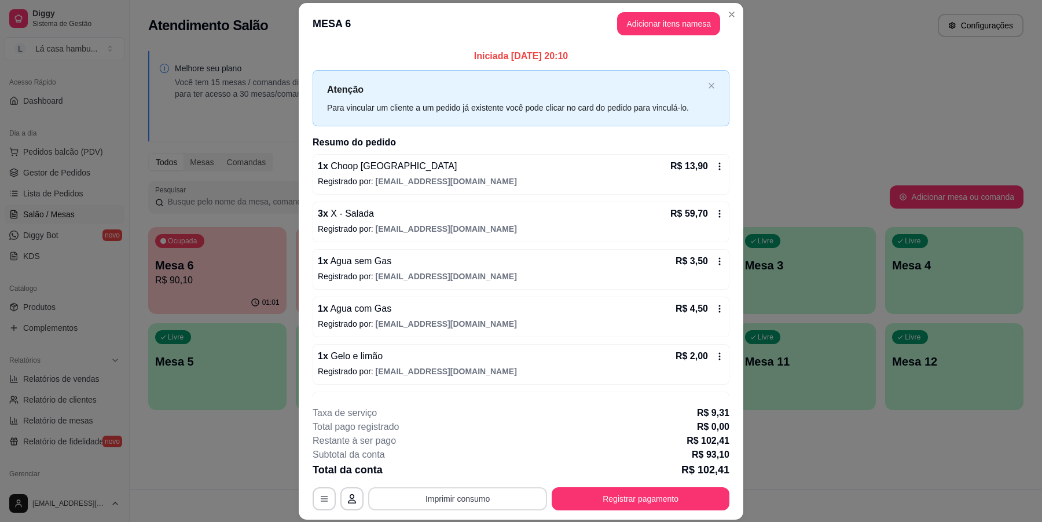
click at [474, 496] on button "Imprimir consumo" at bounding box center [457, 498] width 179 height 23
click at [458, 468] on button "IMPRESSORA" at bounding box center [455, 472] width 81 height 18
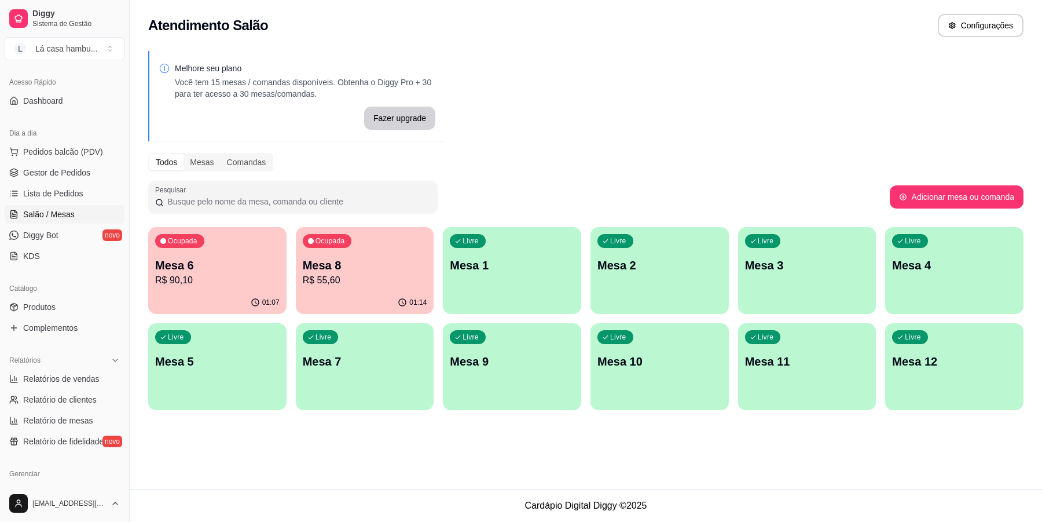
click at [382, 265] on p "Mesa 8" at bounding box center [365, 265] width 124 height 16
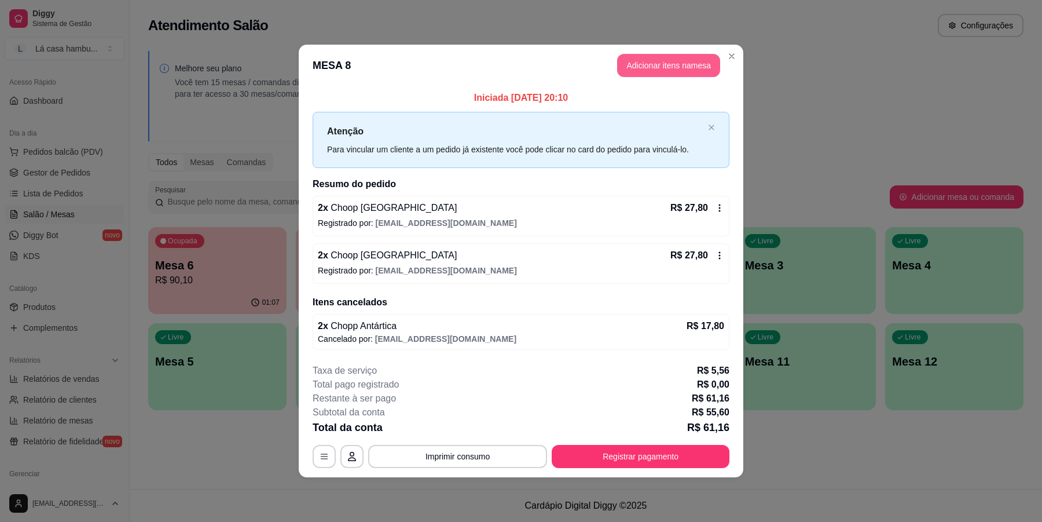
click at [687, 62] on button "Adicionar itens na mesa" at bounding box center [668, 65] width 103 height 23
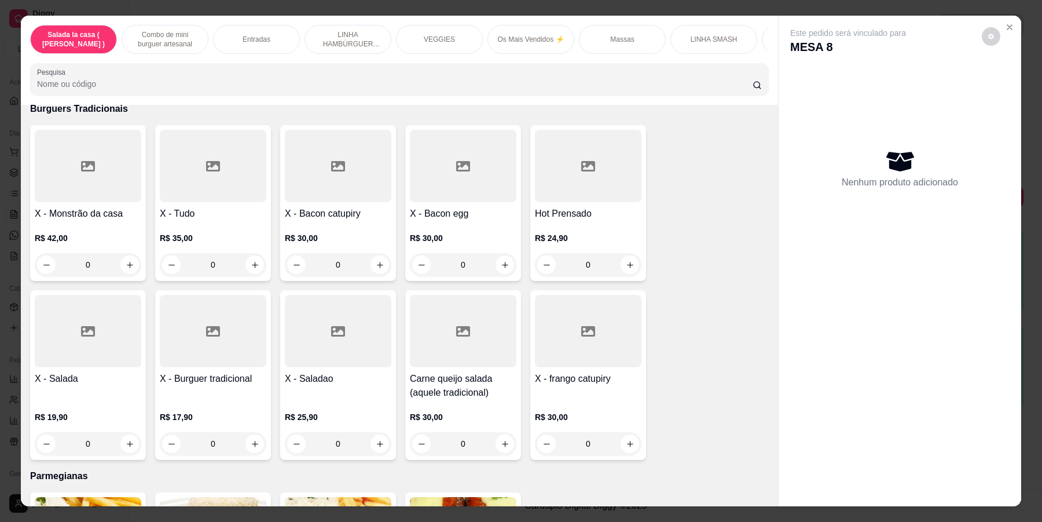
scroll to position [3546, 0]
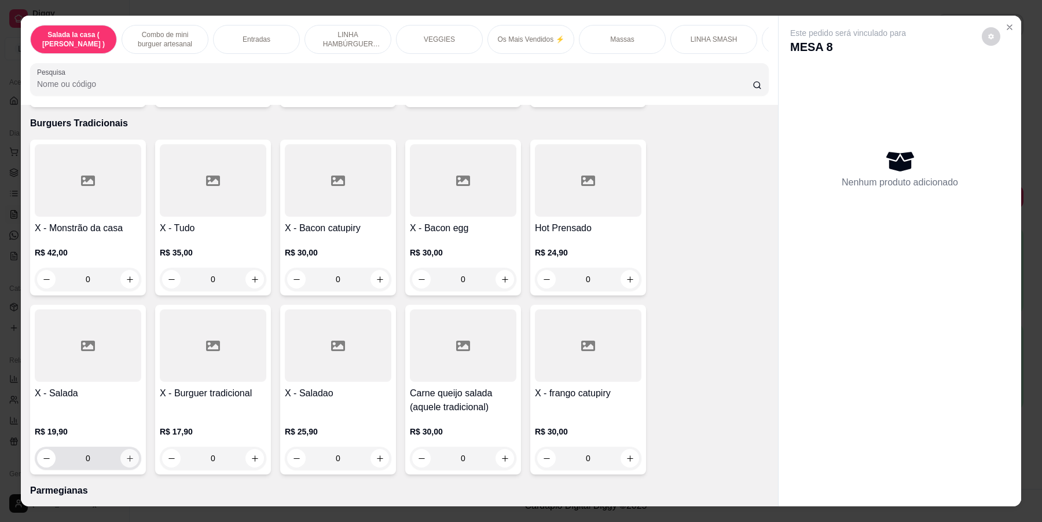
click at [127, 455] on icon "increase-product-quantity" at bounding box center [130, 458] width 6 height 6
type input "1"
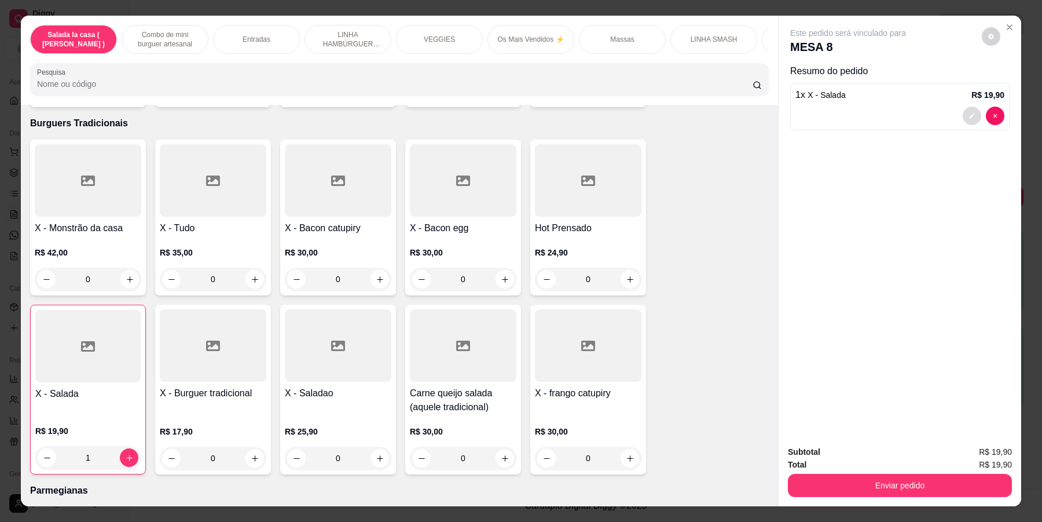
click at [963, 122] on button "decrease-product-quantity" at bounding box center [972, 116] width 19 height 19
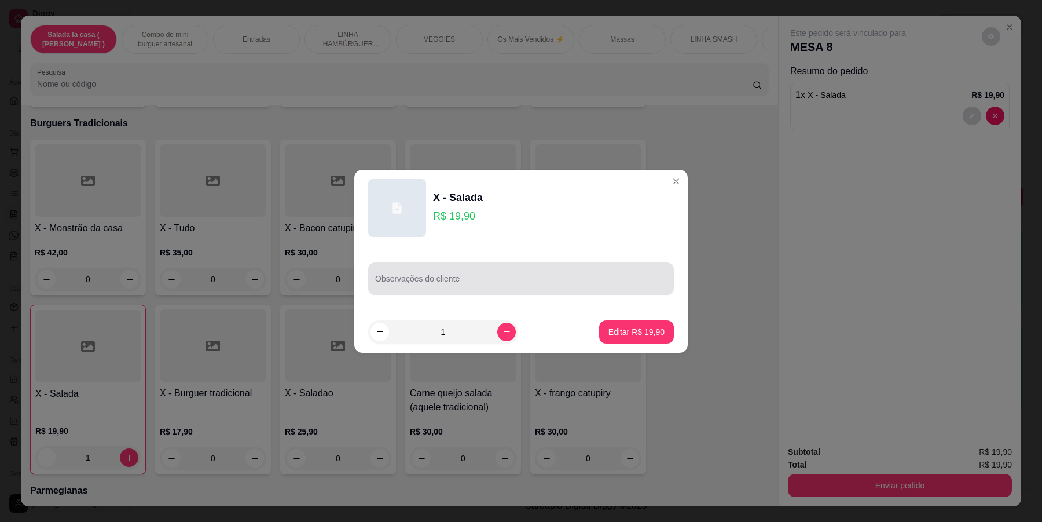
click at [403, 271] on div at bounding box center [521, 278] width 292 height 23
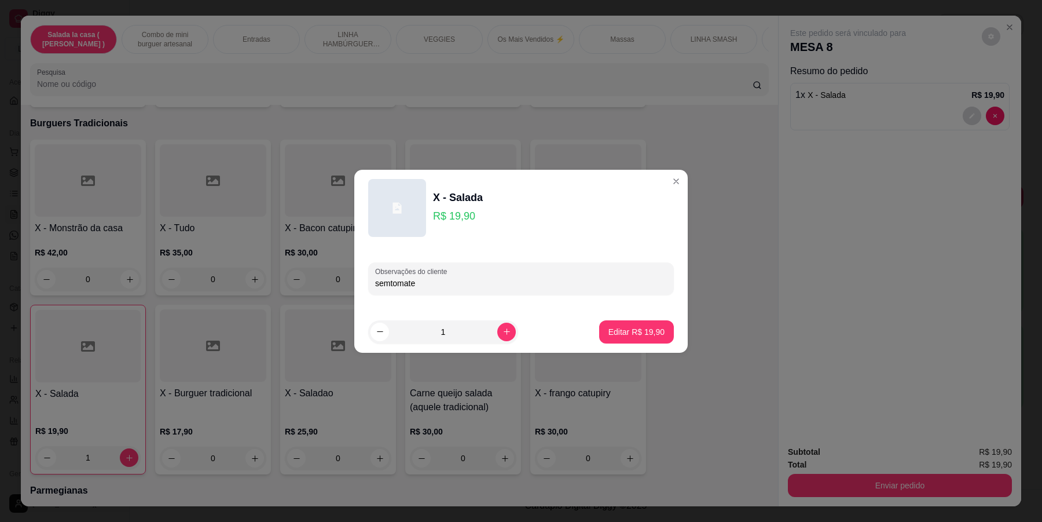
click at [388, 284] on input "semtomate" at bounding box center [521, 283] width 292 height 12
type input "sem tomate"
click at [626, 332] on p "Editar R$ 19,90" at bounding box center [636, 331] width 54 height 11
type input "0"
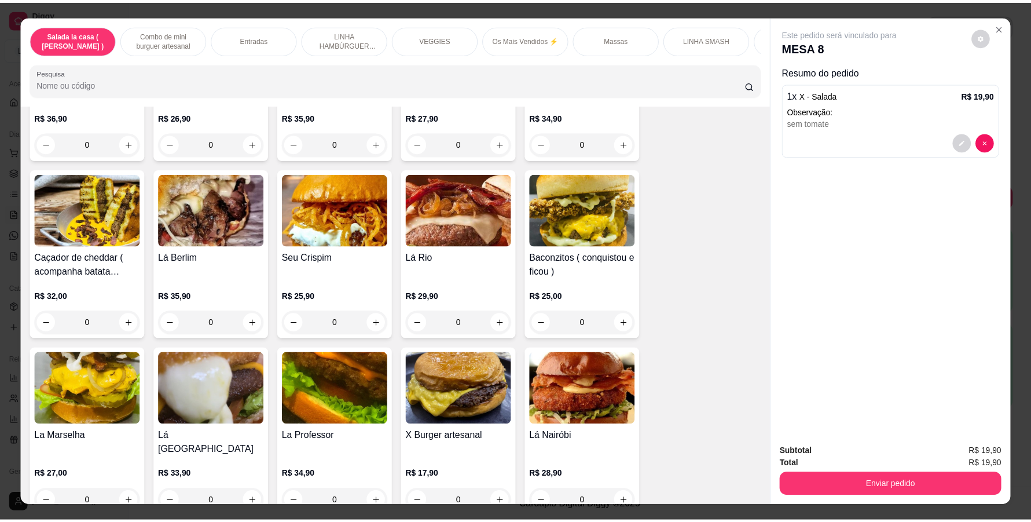
scroll to position [2026, 0]
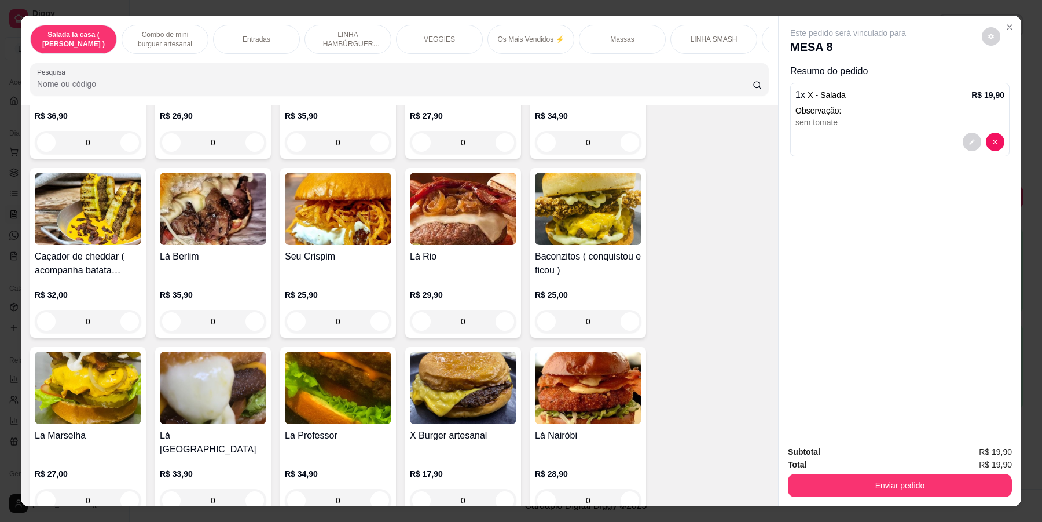
click at [132, 489] on div "0" at bounding box center [88, 500] width 107 height 23
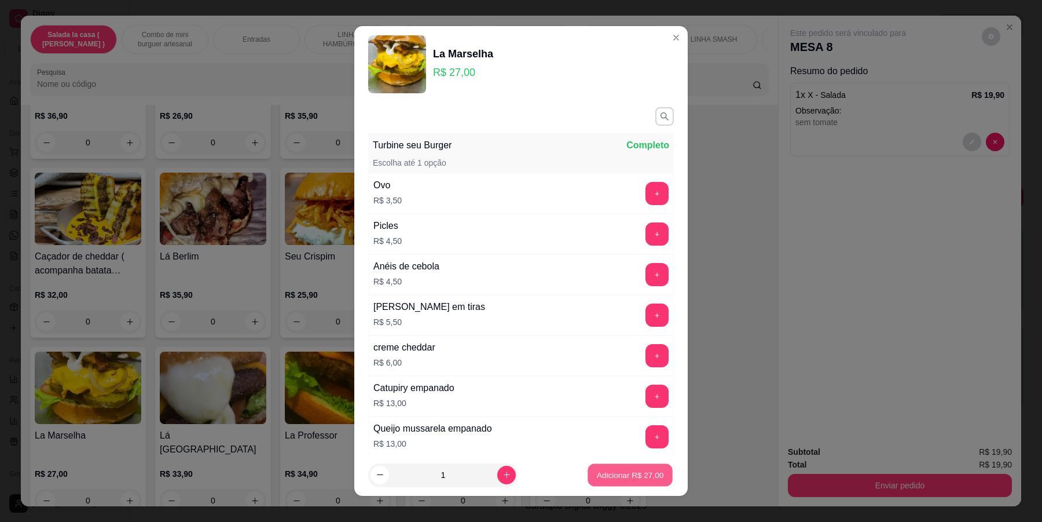
click at [621, 479] on p "Adicionar R$ 27,00" at bounding box center [630, 474] width 67 height 11
type input "1"
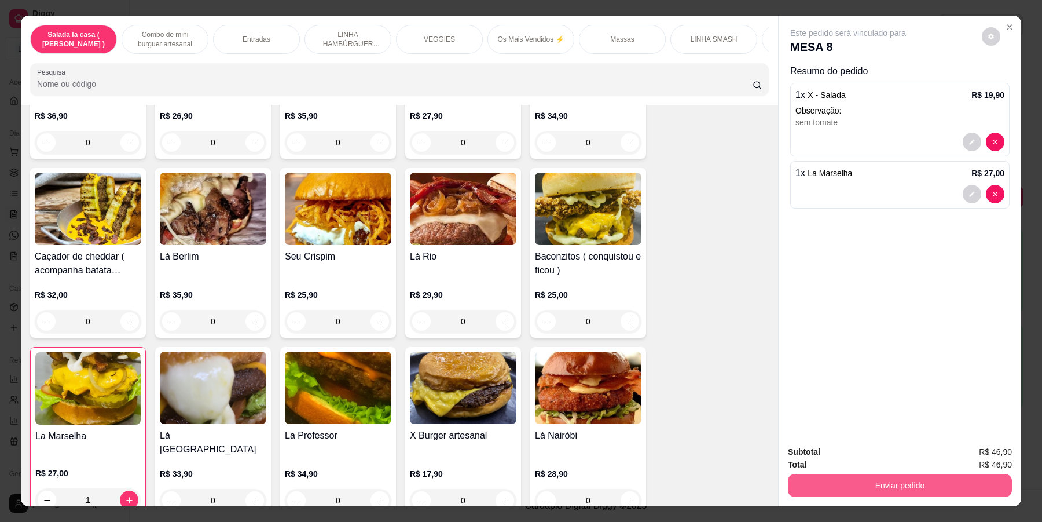
click at [913, 486] on button "Enviar pedido" at bounding box center [900, 485] width 224 height 23
click at [971, 452] on button "Enviar pedido" at bounding box center [980, 457] width 65 height 22
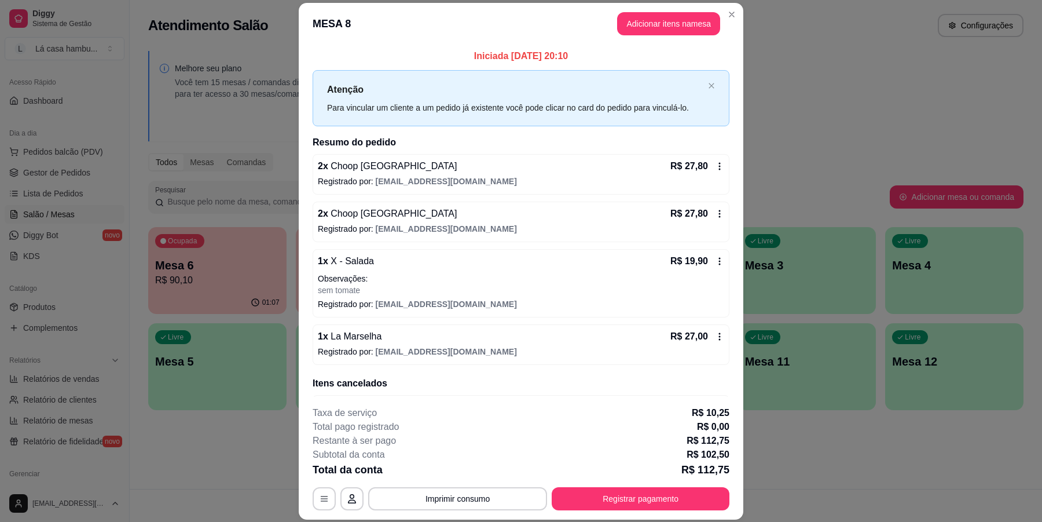
click at [736, 20] on header "MESA 8 Adicionar itens na mesa" at bounding box center [521, 24] width 445 height 42
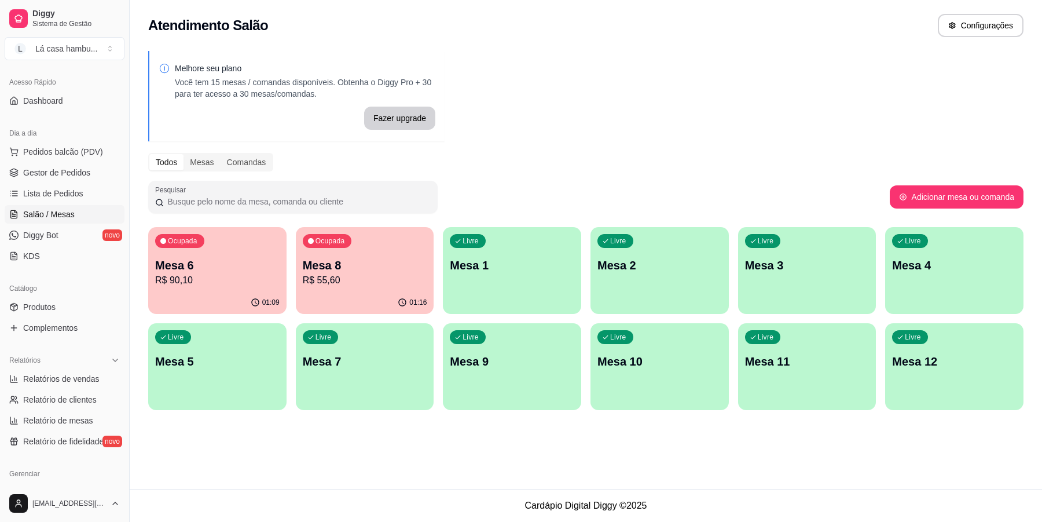
click at [388, 265] on p "Mesa 8" at bounding box center [365, 265] width 124 height 16
click at [197, 278] on p "R$ 90,10" at bounding box center [217, 279] width 120 height 13
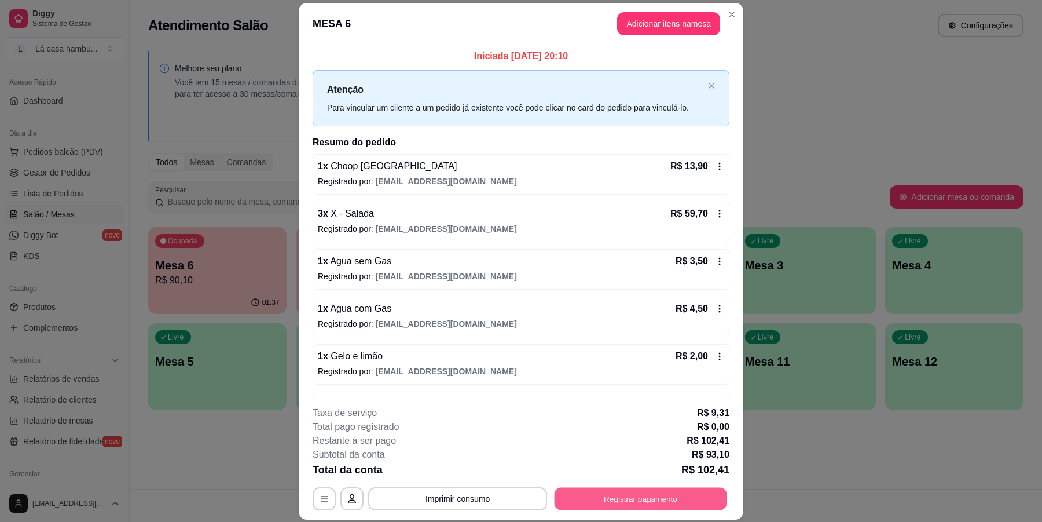
click at [666, 493] on button "Registrar pagamento" at bounding box center [641, 498] width 173 height 23
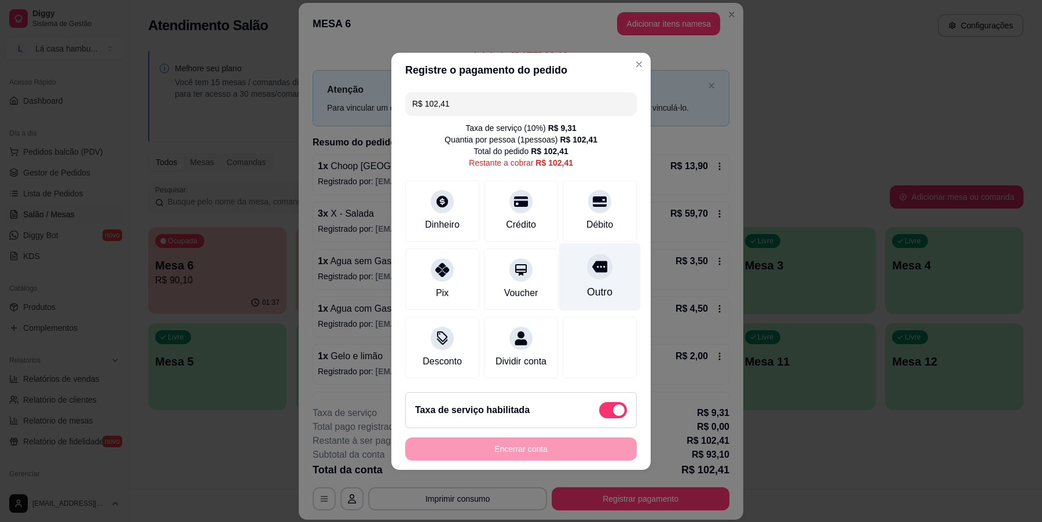
click at [597, 259] on div at bounding box center [599, 266] width 25 height 25
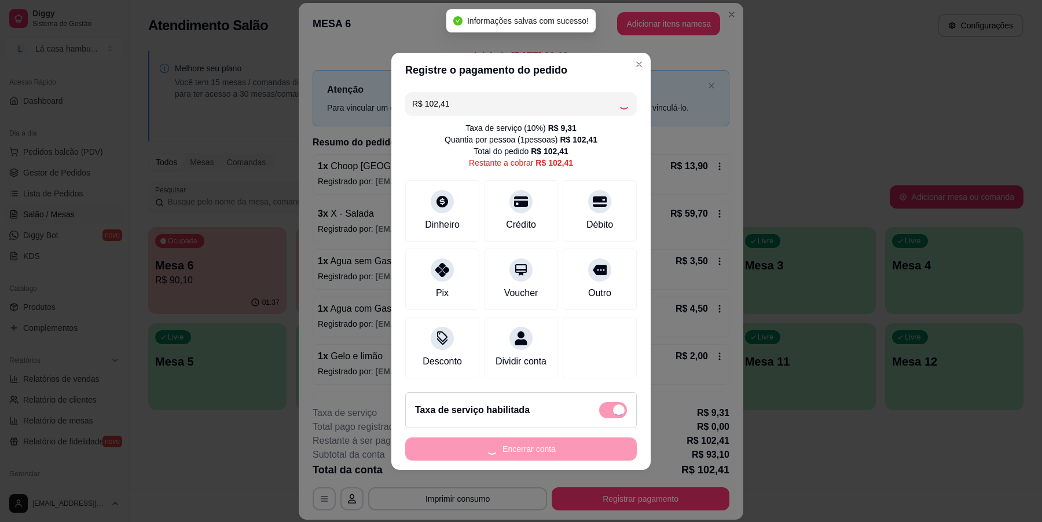
type input "R$ 0,00"
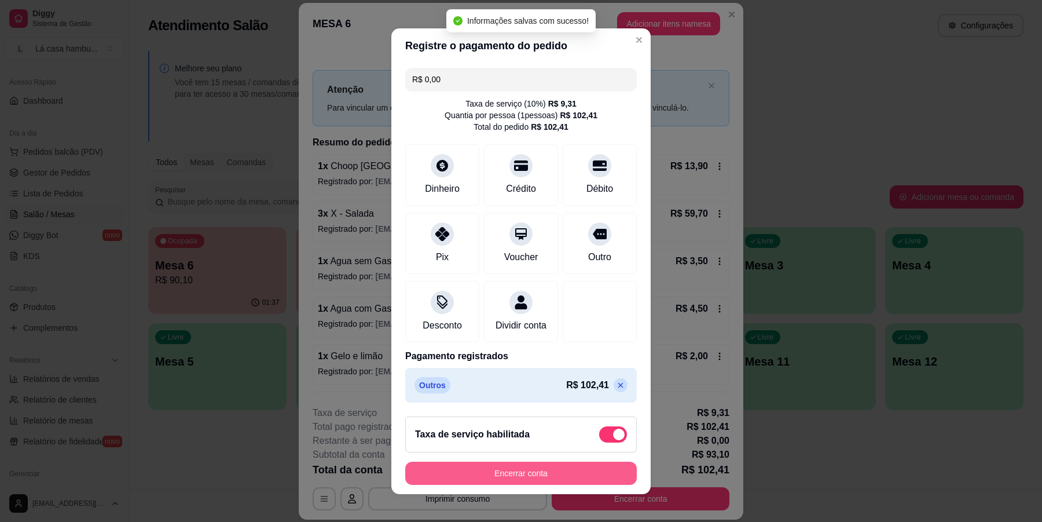
click at [516, 464] on button "Encerrar conta" at bounding box center [521, 472] width 232 height 23
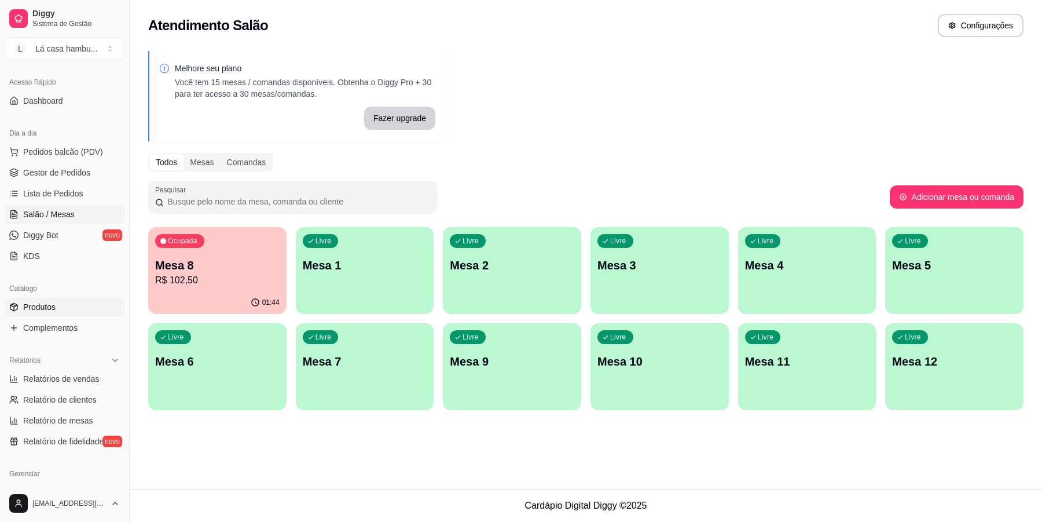
click at [71, 303] on link "Produtos" at bounding box center [65, 307] width 120 height 19
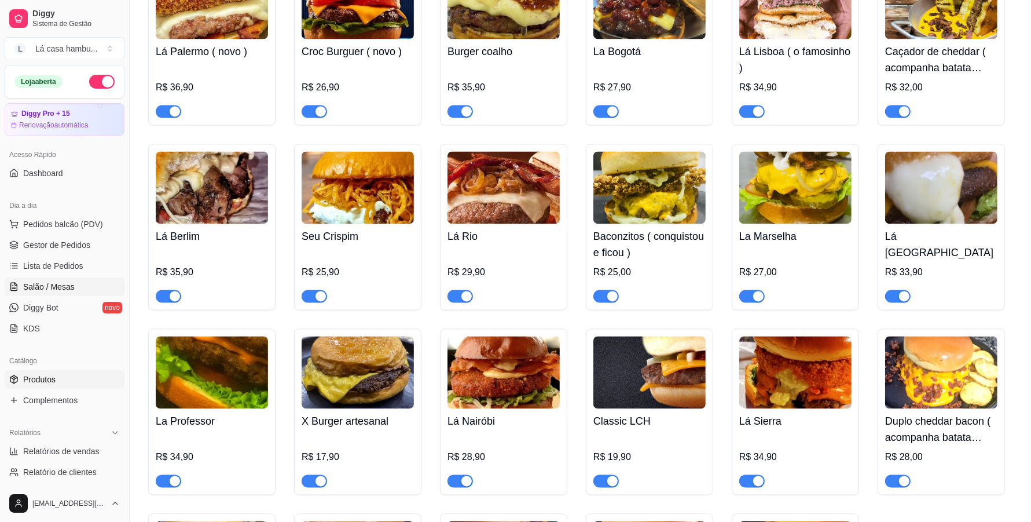
click at [54, 289] on span "Salão / Mesas" at bounding box center [49, 287] width 52 height 12
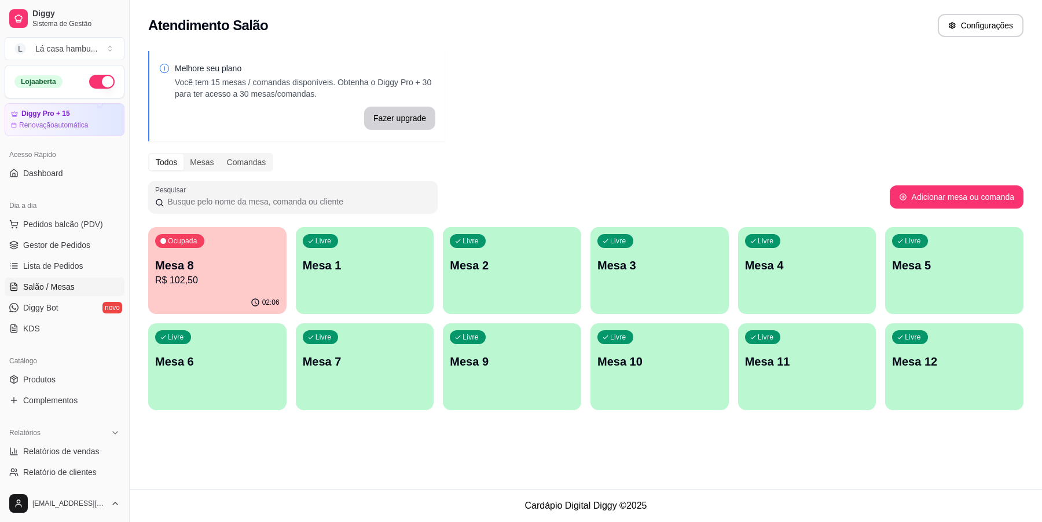
click at [226, 262] on p "Mesa 8" at bounding box center [217, 265] width 124 height 16
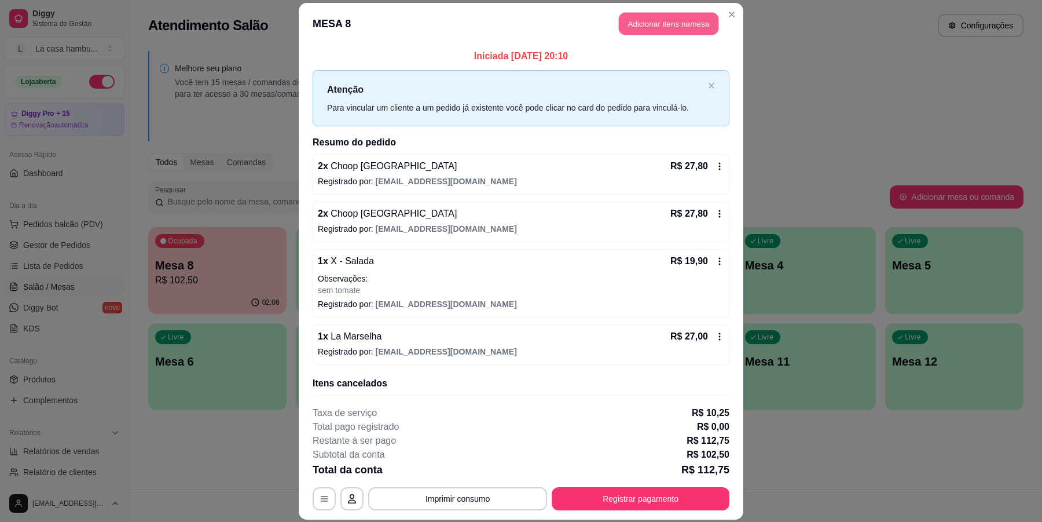
click at [655, 26] on button "Adicionar itens na mesa" at bounding box center [669, 23] width 100 height 23
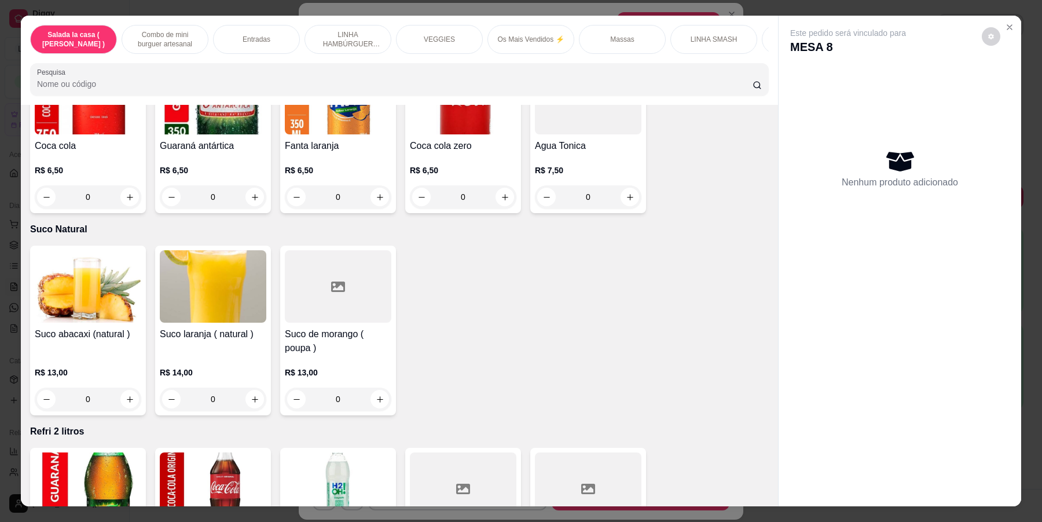
scroll to position [4342, 0]
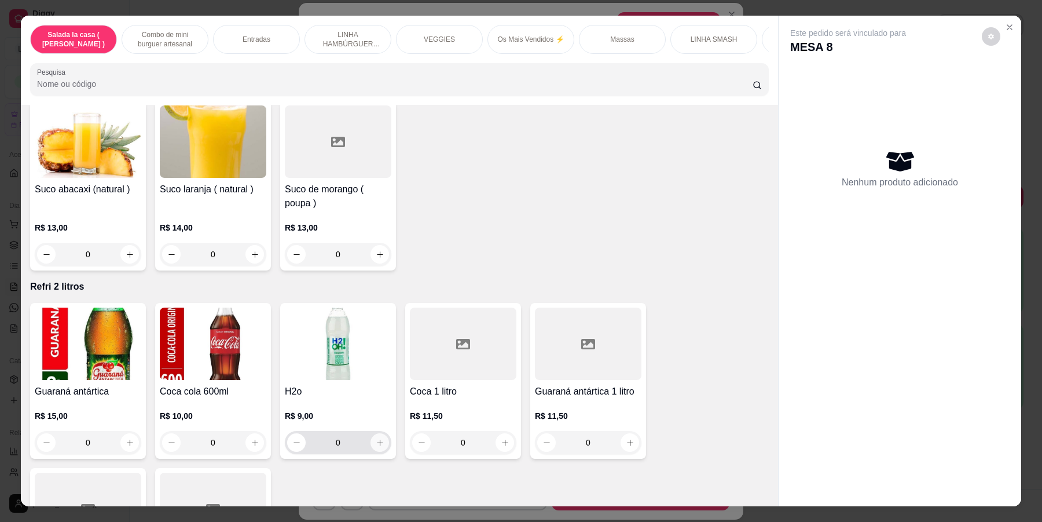
click at [382, 433] on button "increase-product-quantity" at bounding box center [379, 442] width 19 height 19
type input "1"
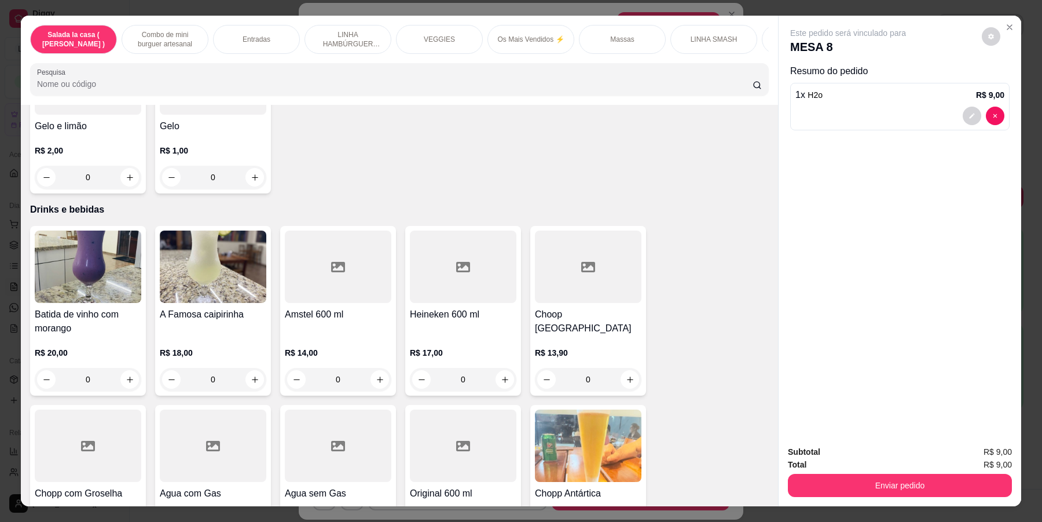
scroll to position [4776, 0]
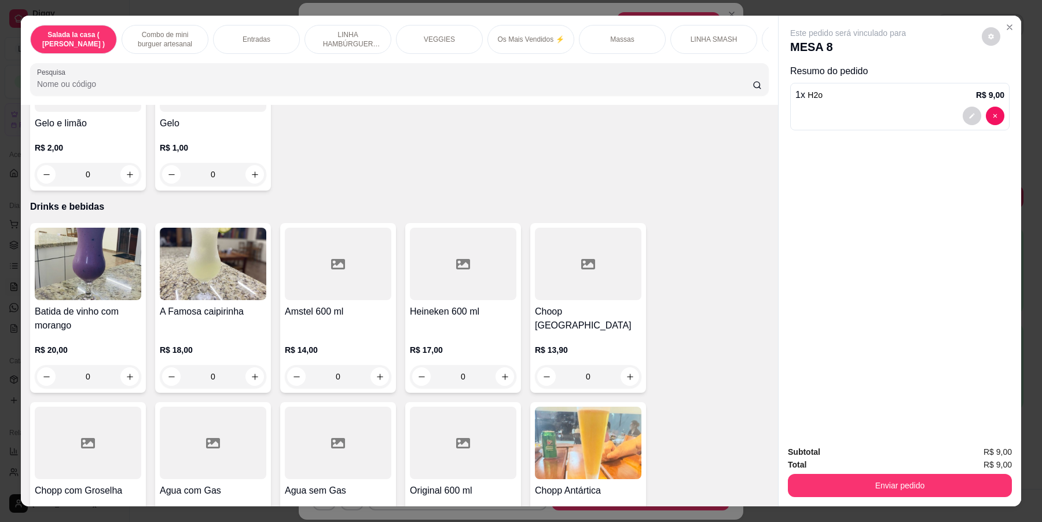
click at [637, 359] on div "Choop [GEOGRAPHIC_DATA] R$ 13,90 0" at bounding box center [588, 308] width 116 height 170
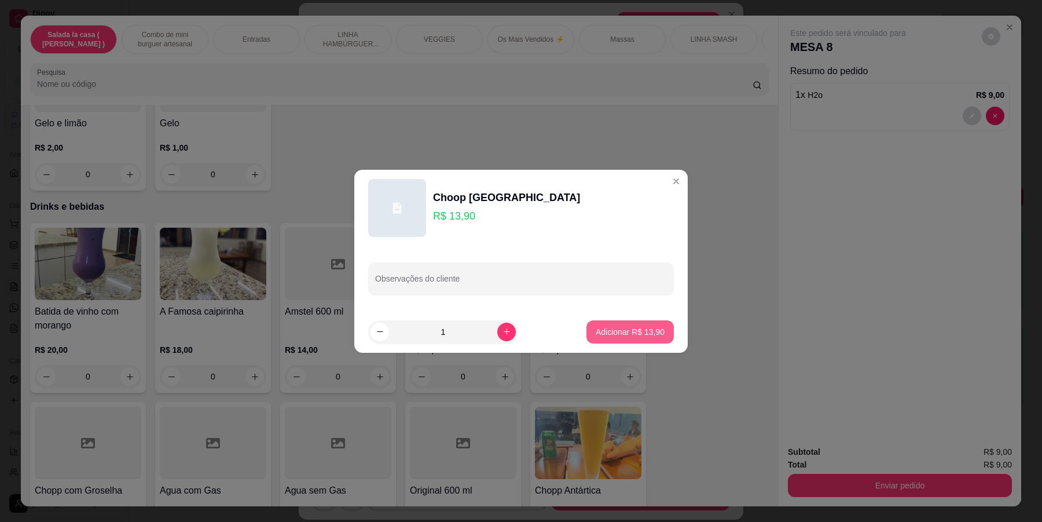
click at [633, 337] on button "Adicionar R$ 13,90" at bounding box center [629, 331] width 87 height 23
type input "1"
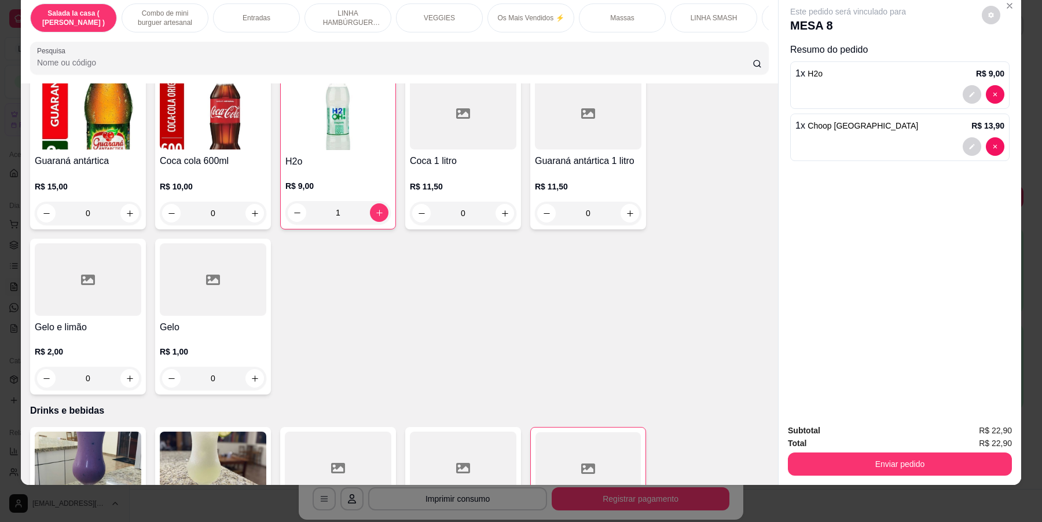
scroll to position [4478, 0]
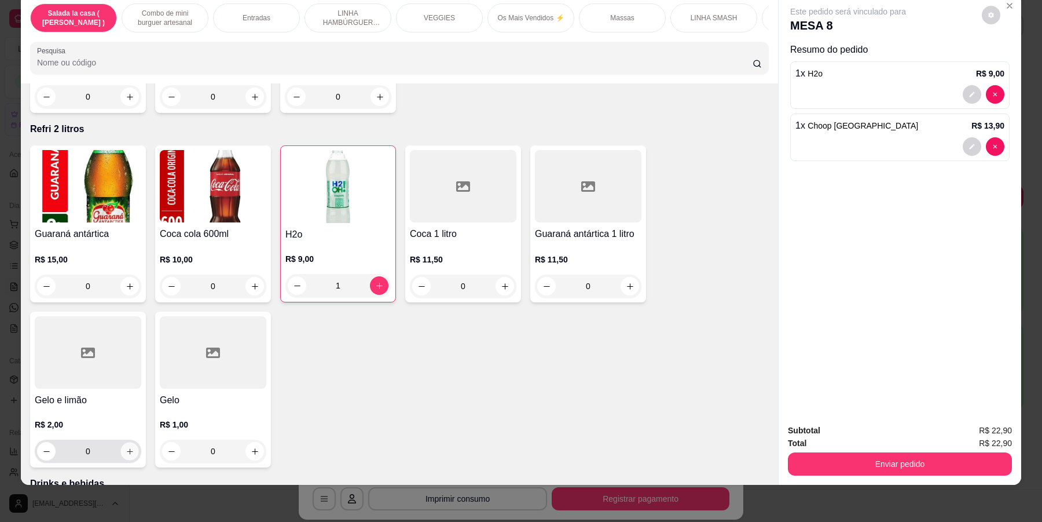
click at [126, 447] on icon "increase-product-quantity" at bounding box center [130, 451] width 9 height 9
type input "1"
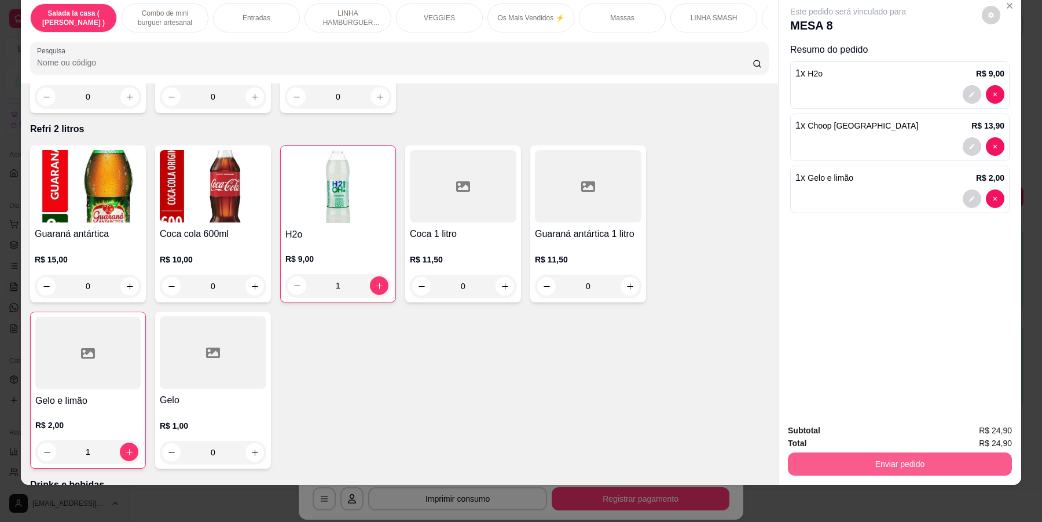
click at [906, 463] on button "Enviar pedido" at bounding box center [900, 463] width 224 height 23
click at [978, 428] on button "Enviar pedido" at bounding box center [980, 435] width 65 height 22
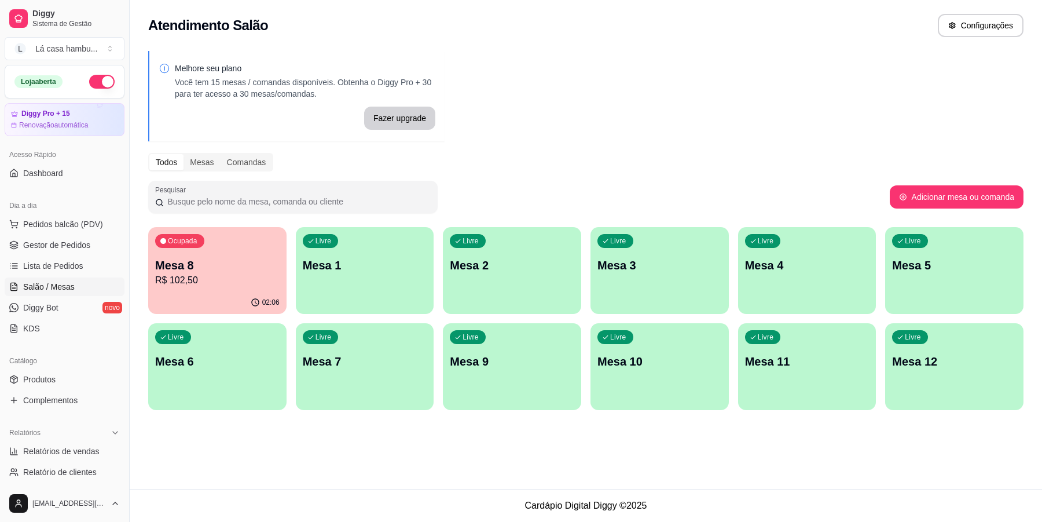
click at [797, 374] on div "Livre Mesa 11" at bounding box center [807, 359] width 138 height 73
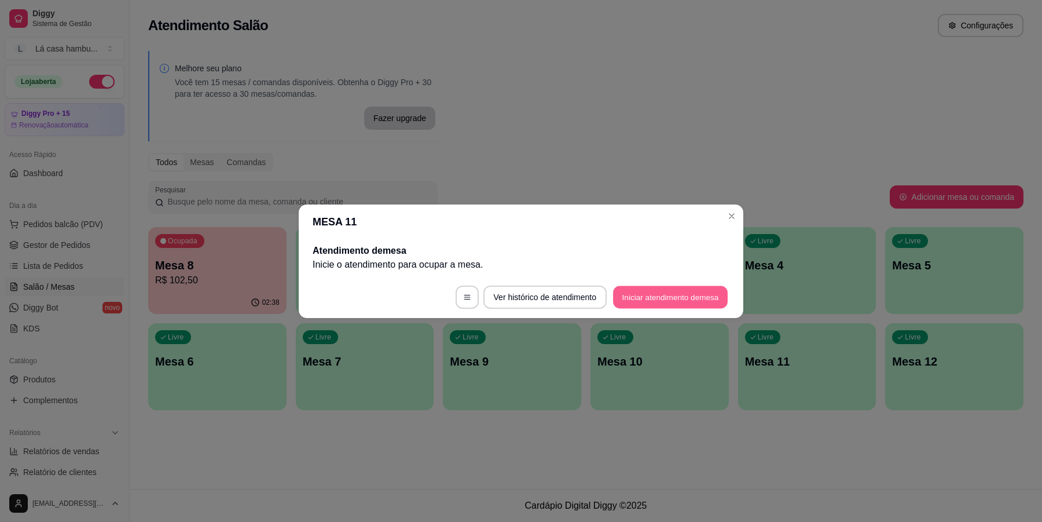
click at [669, 295] on button "Iniciar atendimento de mesa" at bounding box center [670, 296] width 115 height 23
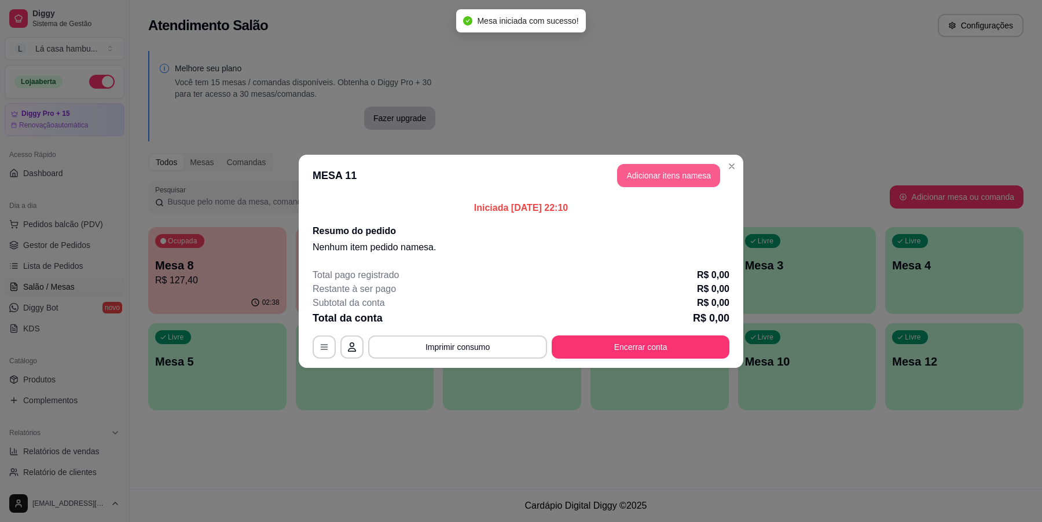
click at [693, 179] on button "Adicionar itens na mesa" at bounding box center [668, 175] width 103 height 23
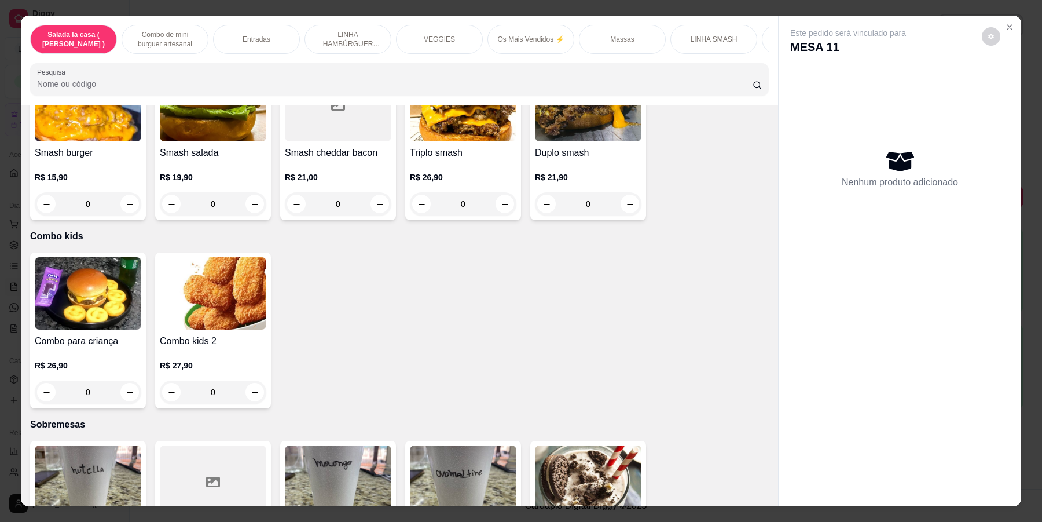
scroll to position [3501, 0]
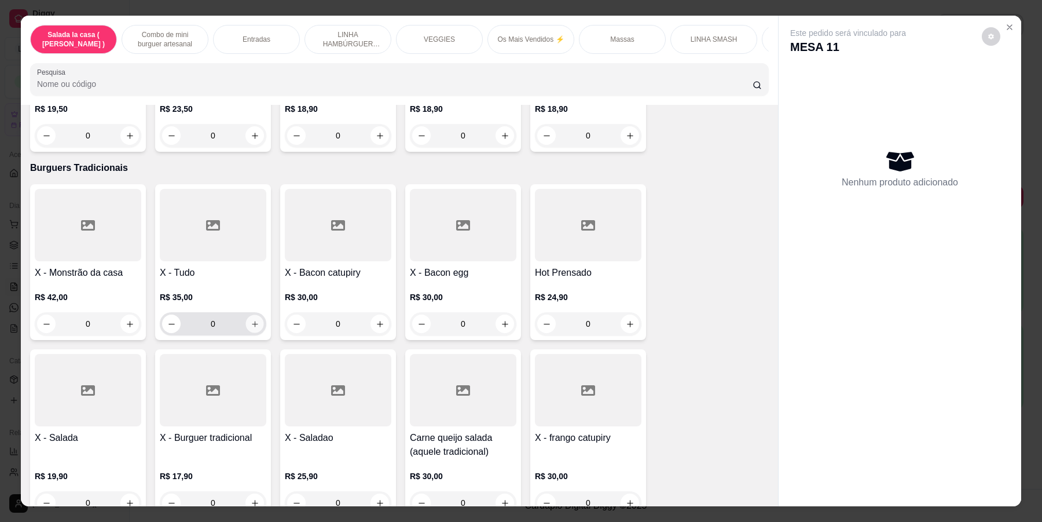
click at [245, 315] on button "increase-product-quantity" at bounding box center [254, 324] width 18 height 18
type input "1"
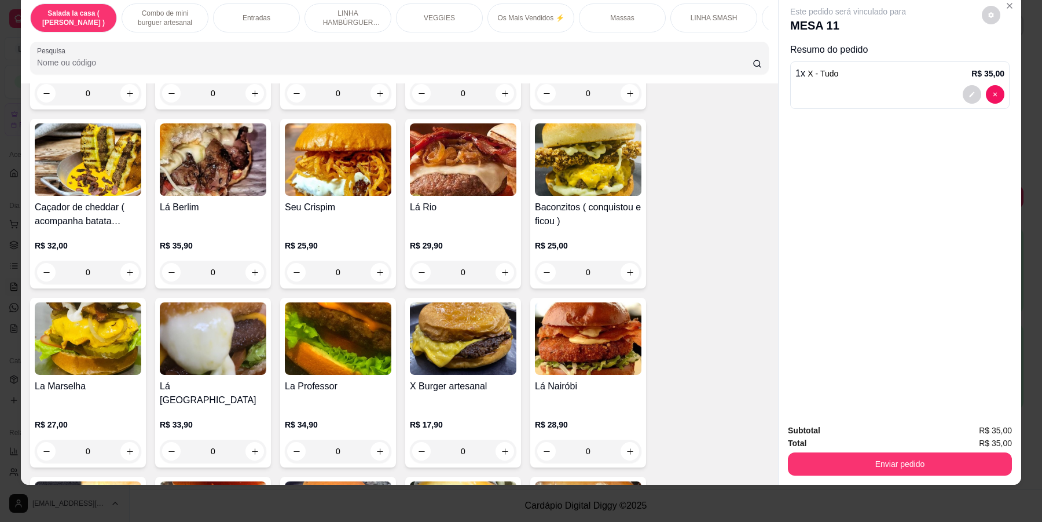
scroll to position [2199, 0]
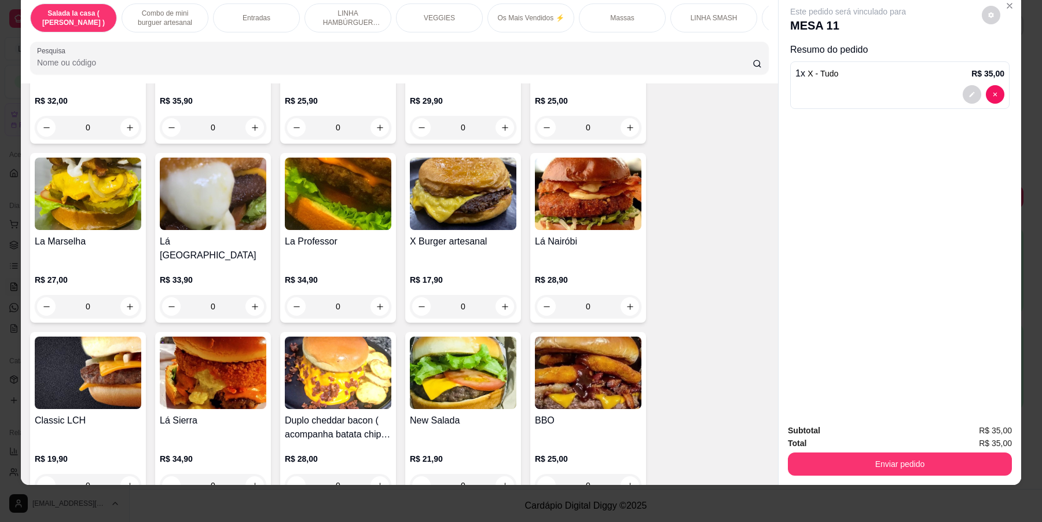
click at [497, 474] on div "0" at bounding box center [463, 485] width 107 height 23
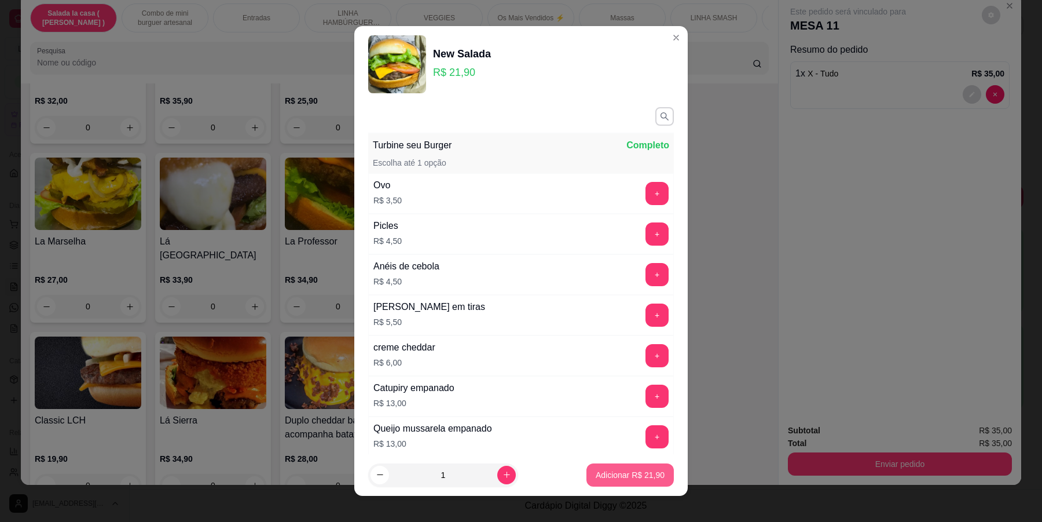
click at [647, 479] on p "Adicionar R$ 21,90" at bounding box center [630, 475] width 69 height 12
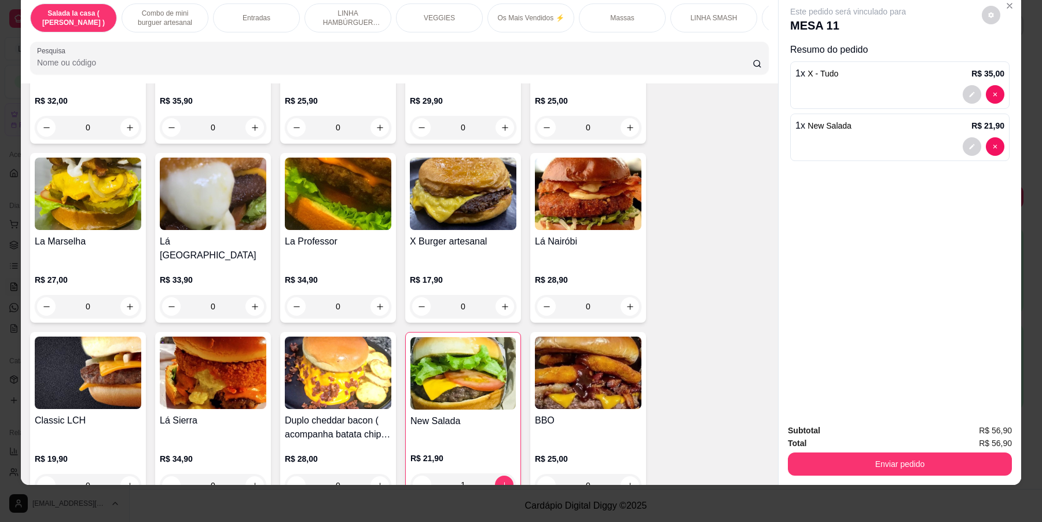
type input "1"
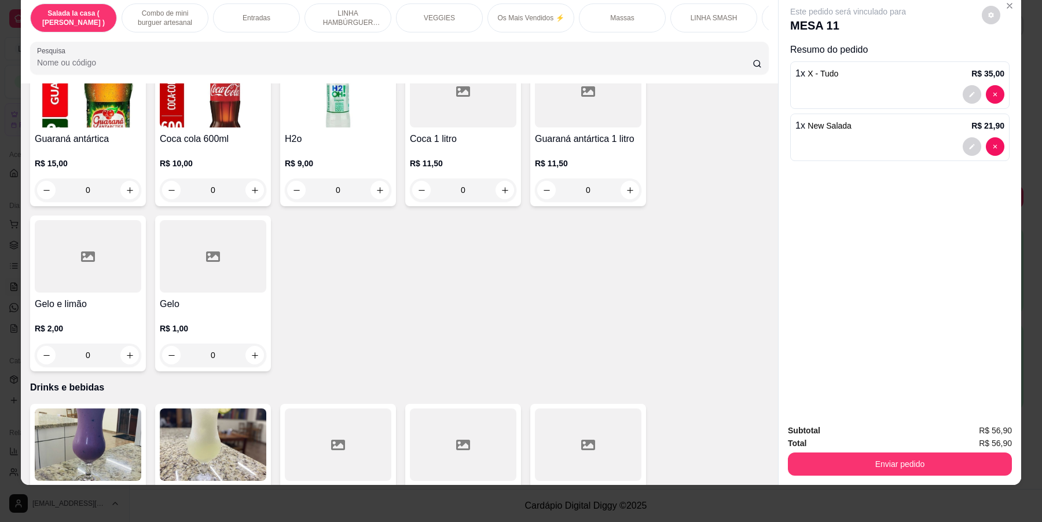
scroll to position [4804, 0]
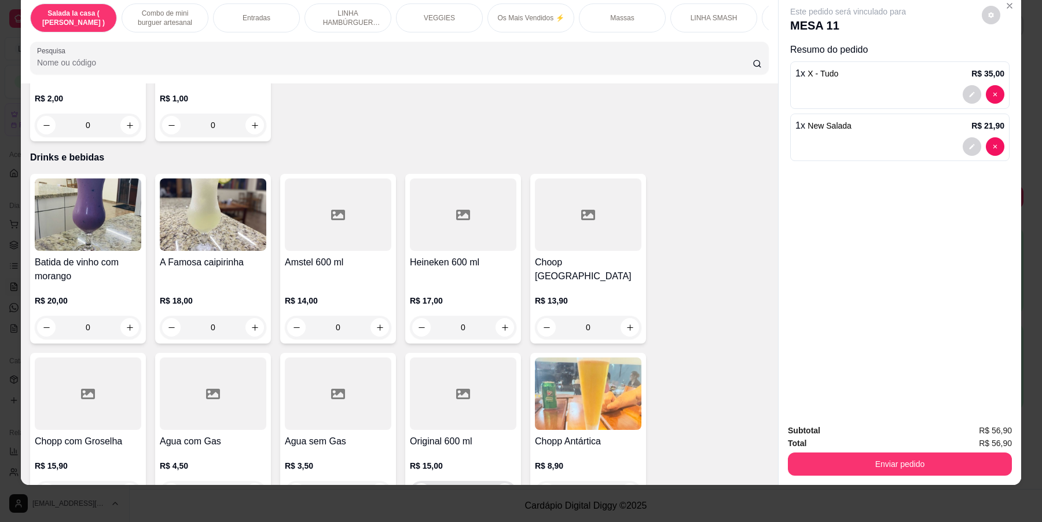
click at [501, 488] on icon "increase-product-quantity" at bounding box center [505, 492] width 9 height 9
type input "1"
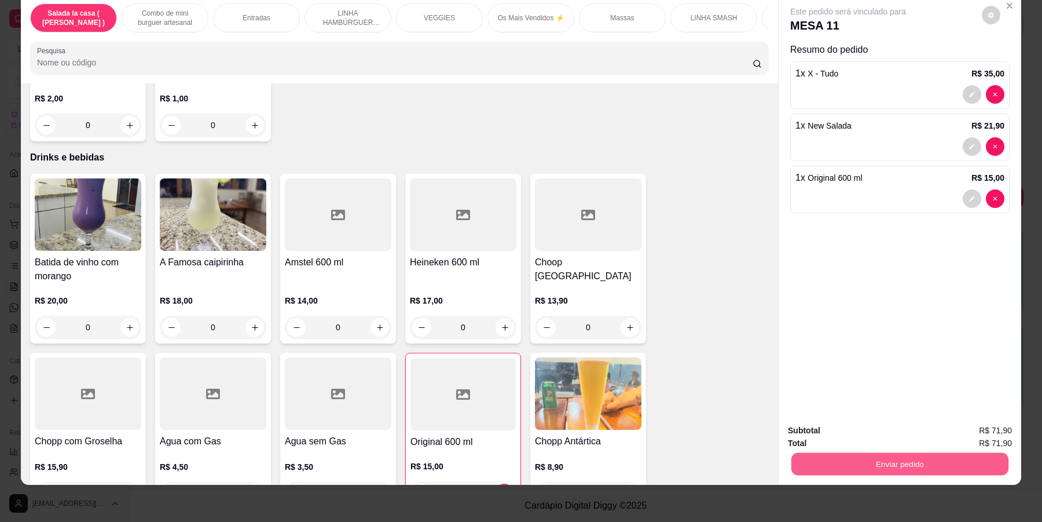
click at [898, 458] on button "Enviar pedido" at bounding box center [899, 464] width 217 height 23
click at [993, 439] on button "Enviar pedido" at bounding box center [980, 435] width 65 height 22
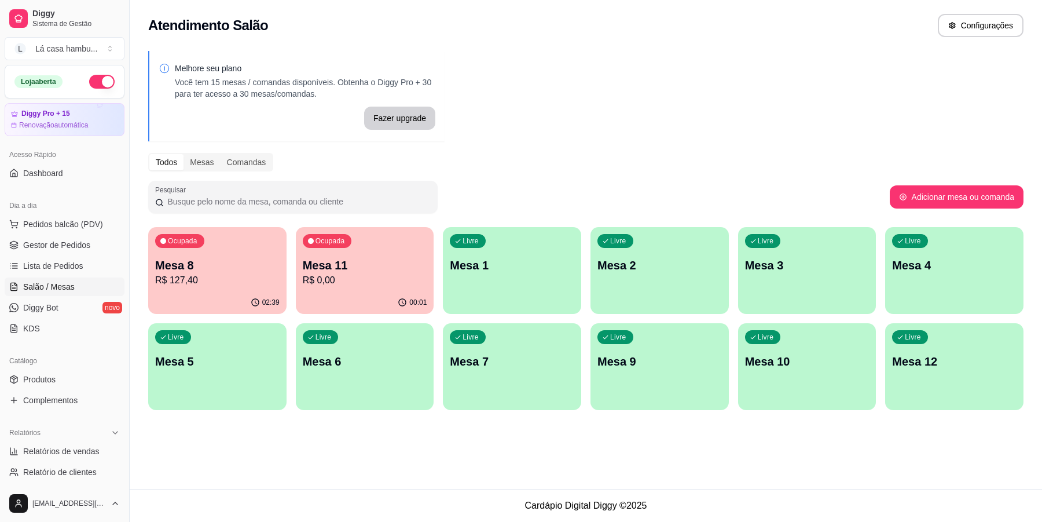
click at [363, 287] on div "Ocupada Mesa 11 R$ 0,00" at bounding box center [365, 259] width 138 height 64
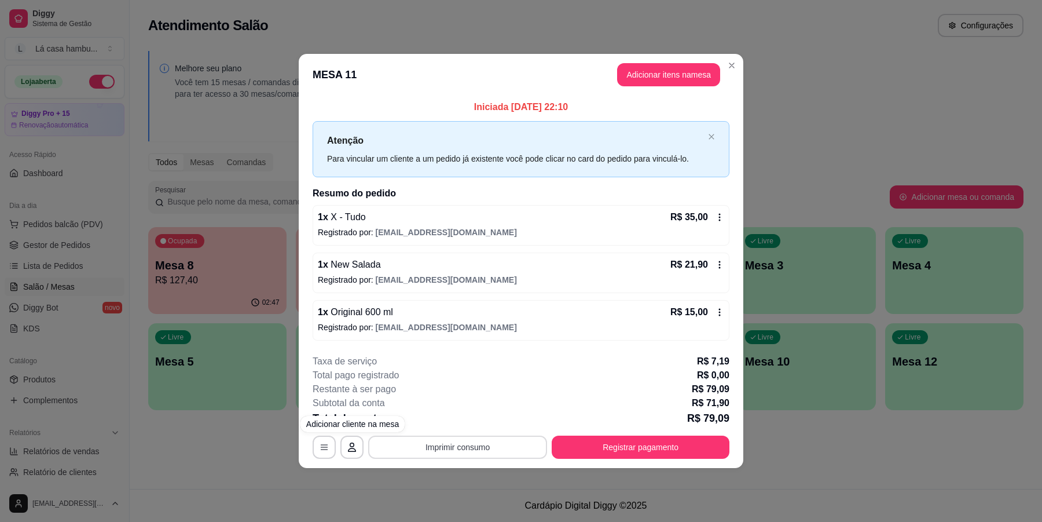
click at [469, 455] on button "Imprimir consumo" at bounding box center [457, 446] width 179 height 23
click at [464, 421] on button "IMPRESSORA" at bounding box center [461, 421] width 84 height 19
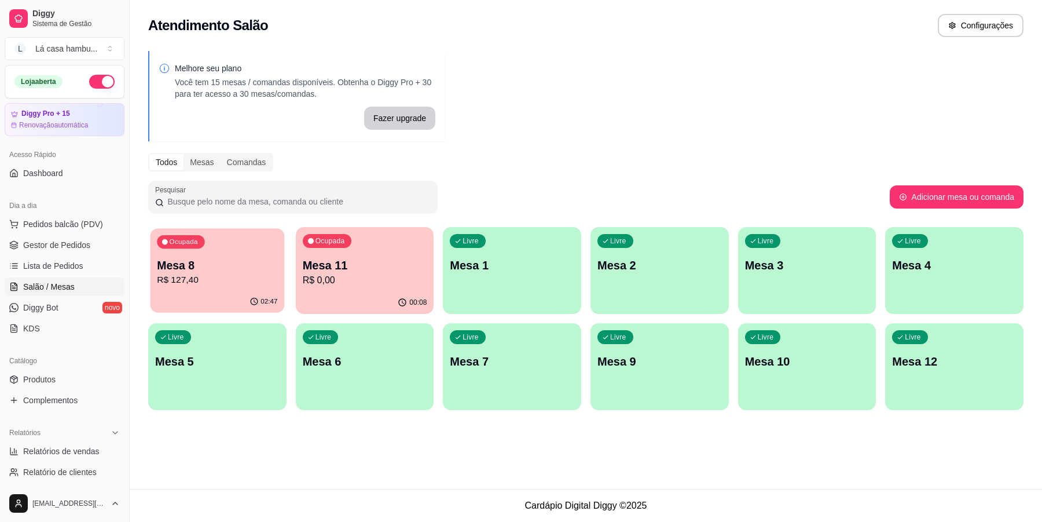
click at [244, 296] on div "02:47" at bounding box center [218, 302] width 134 height 22
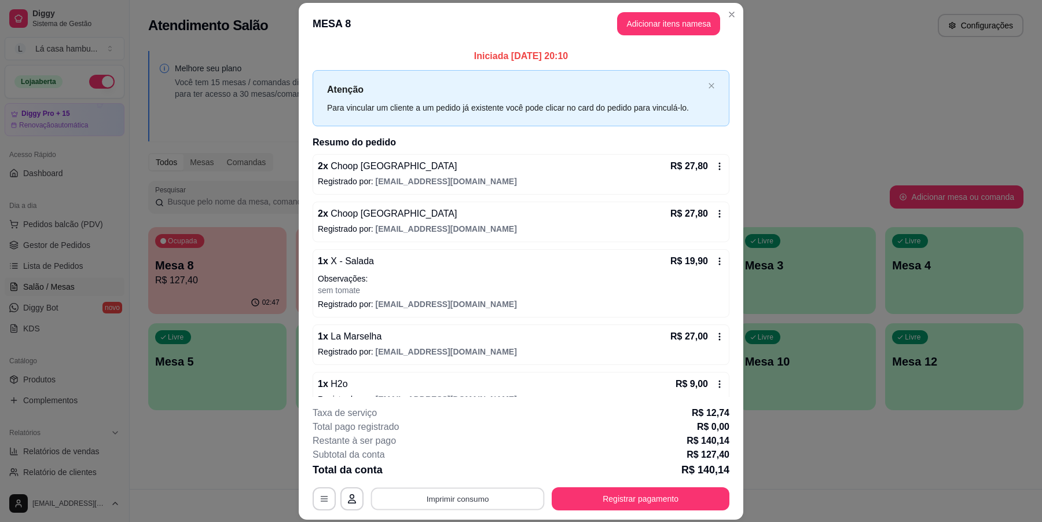
click at [458, 504] on button "Imprimir consumo" at bounding box center [458, 498] width 174 height 23
click at [469, 472] on button "IMPRESSORA" at bounding box center [456, 472] width 84 height 19
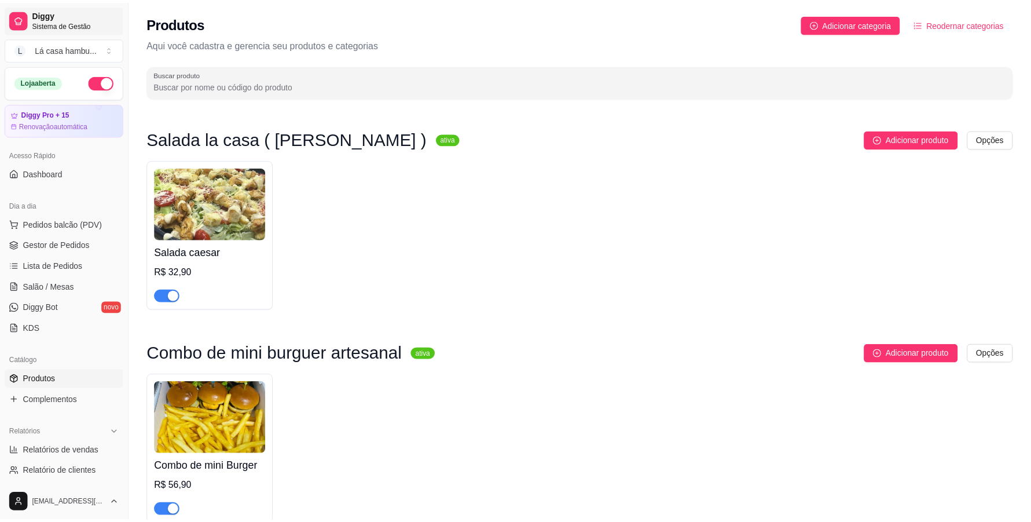
scroll to position [2029, 0]
